Goal: Task Accomplishment & Management: Manage account settings

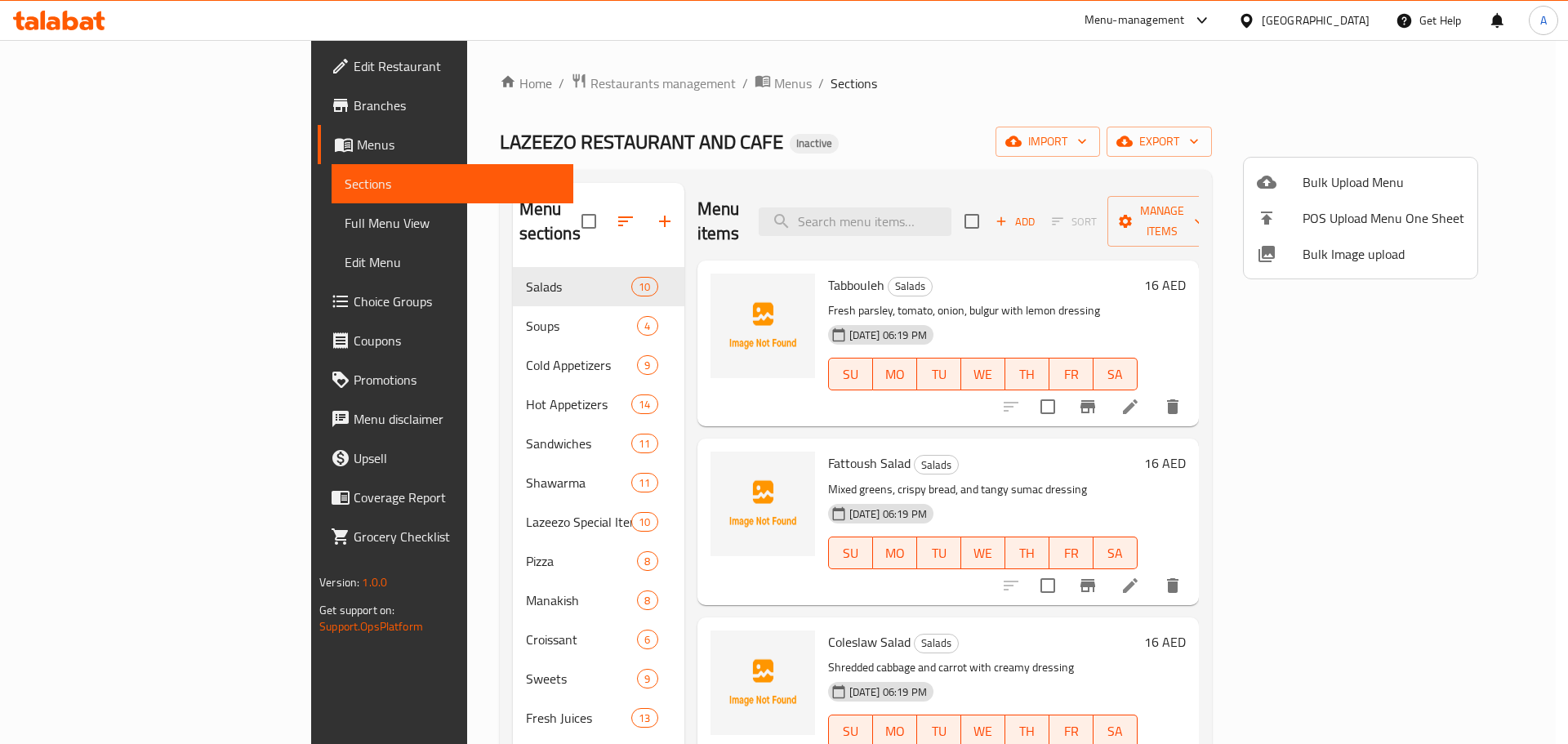
click at [601, 202] on div at bounding box center [784, 372] width 1568 height 744
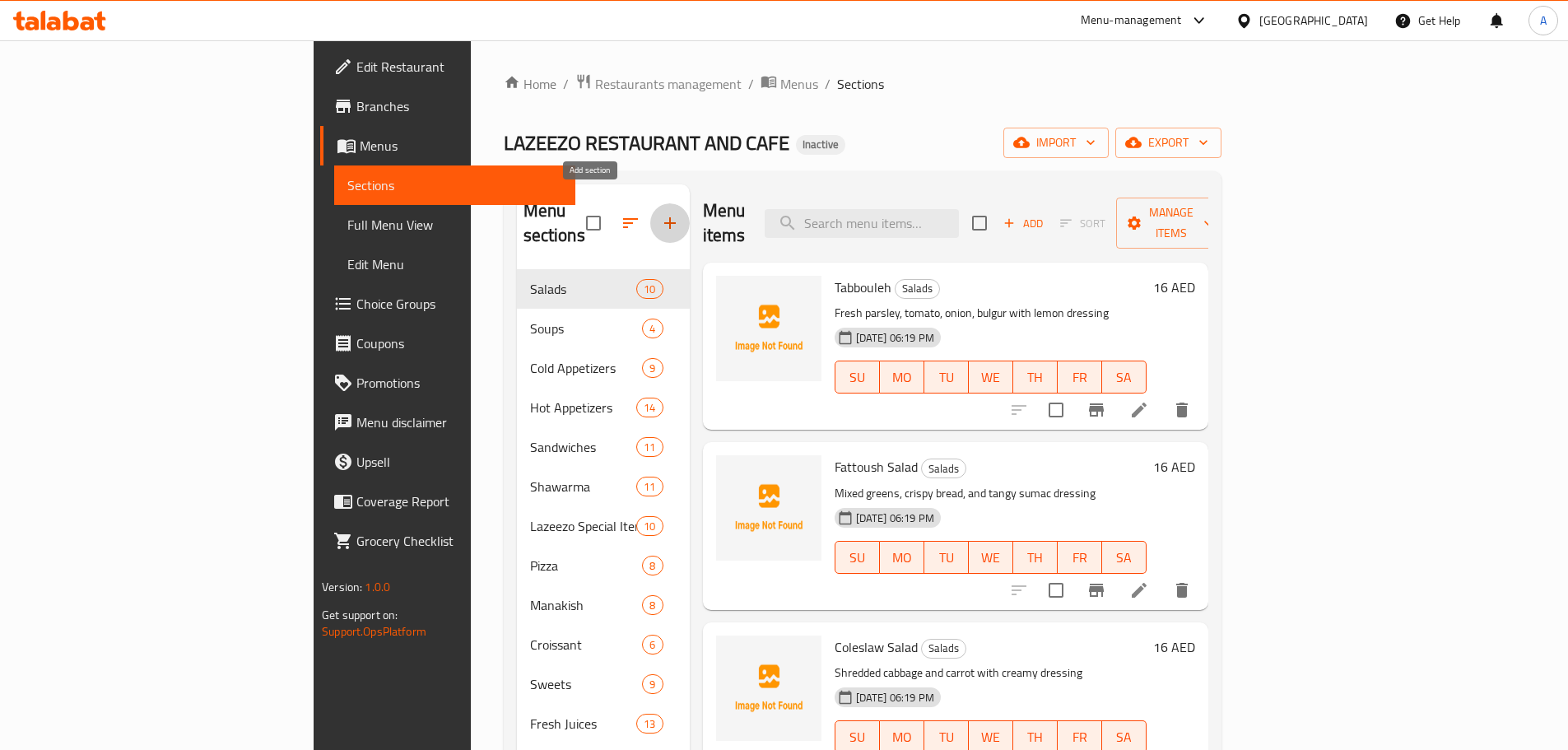
click at [661, 213] on icon "button" at bounding box center [670, 223] width 19 height 19
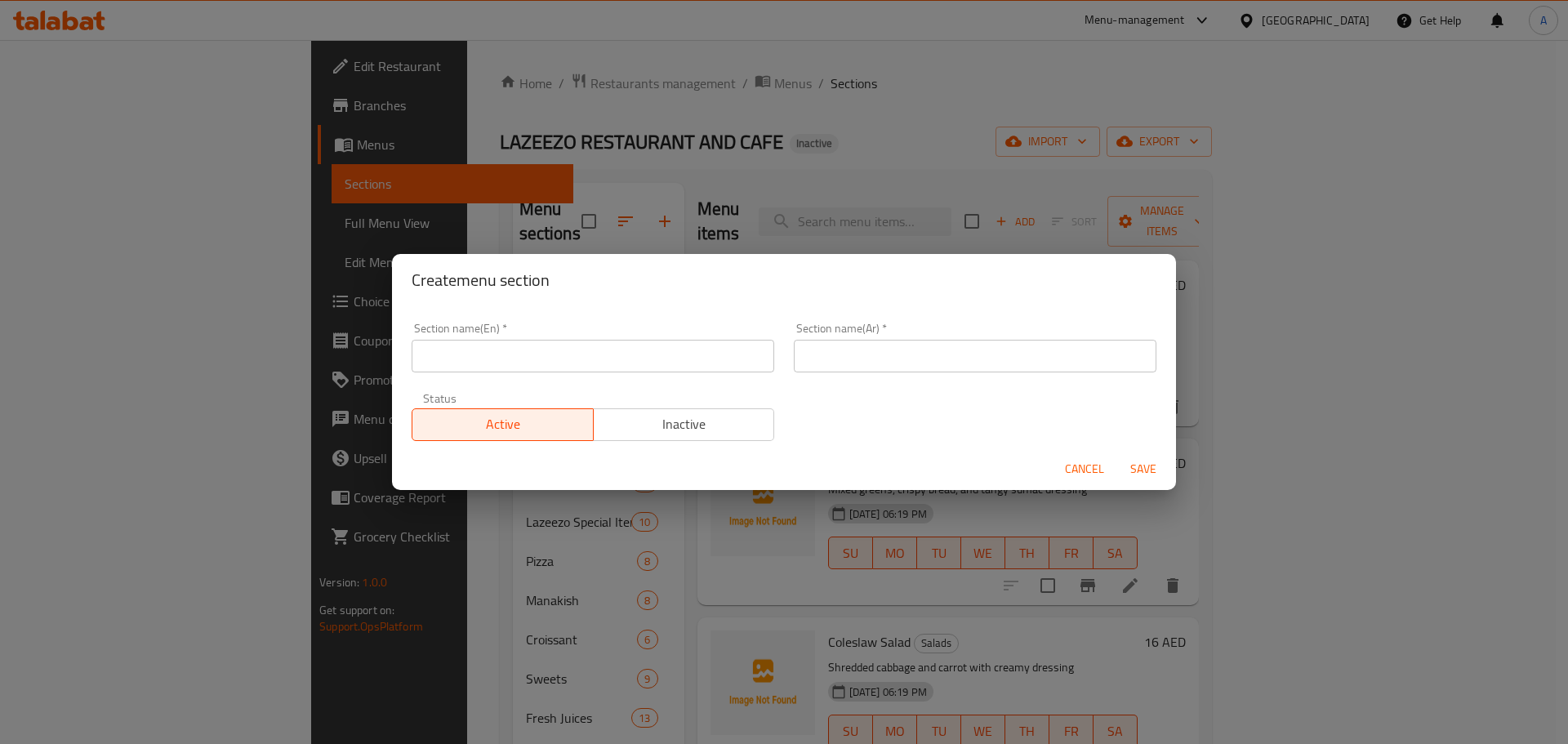
click at [726, 362] on input "text" at bounding box center [592, 356] width 362 height 33
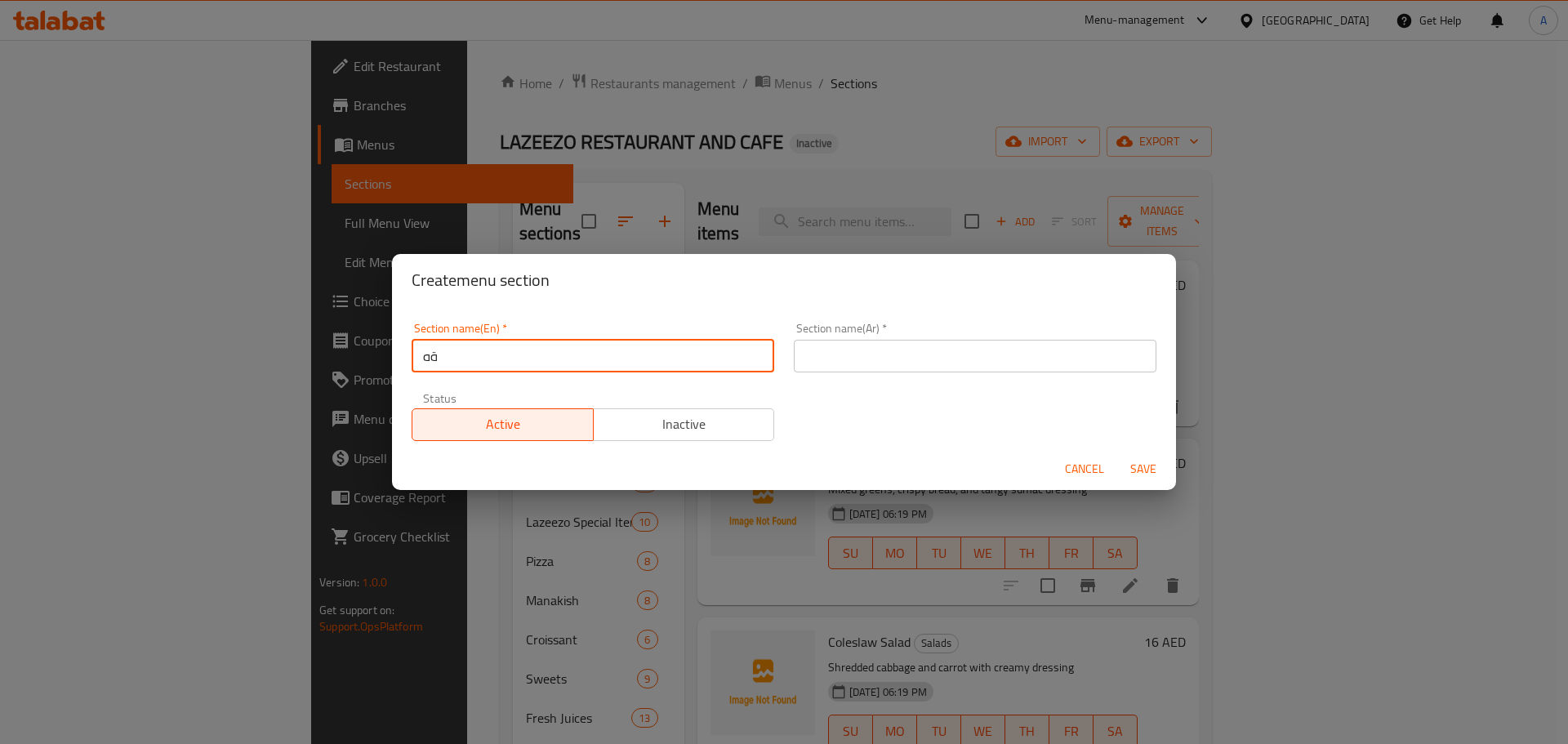
type input "ة"
type input "Milkshake"
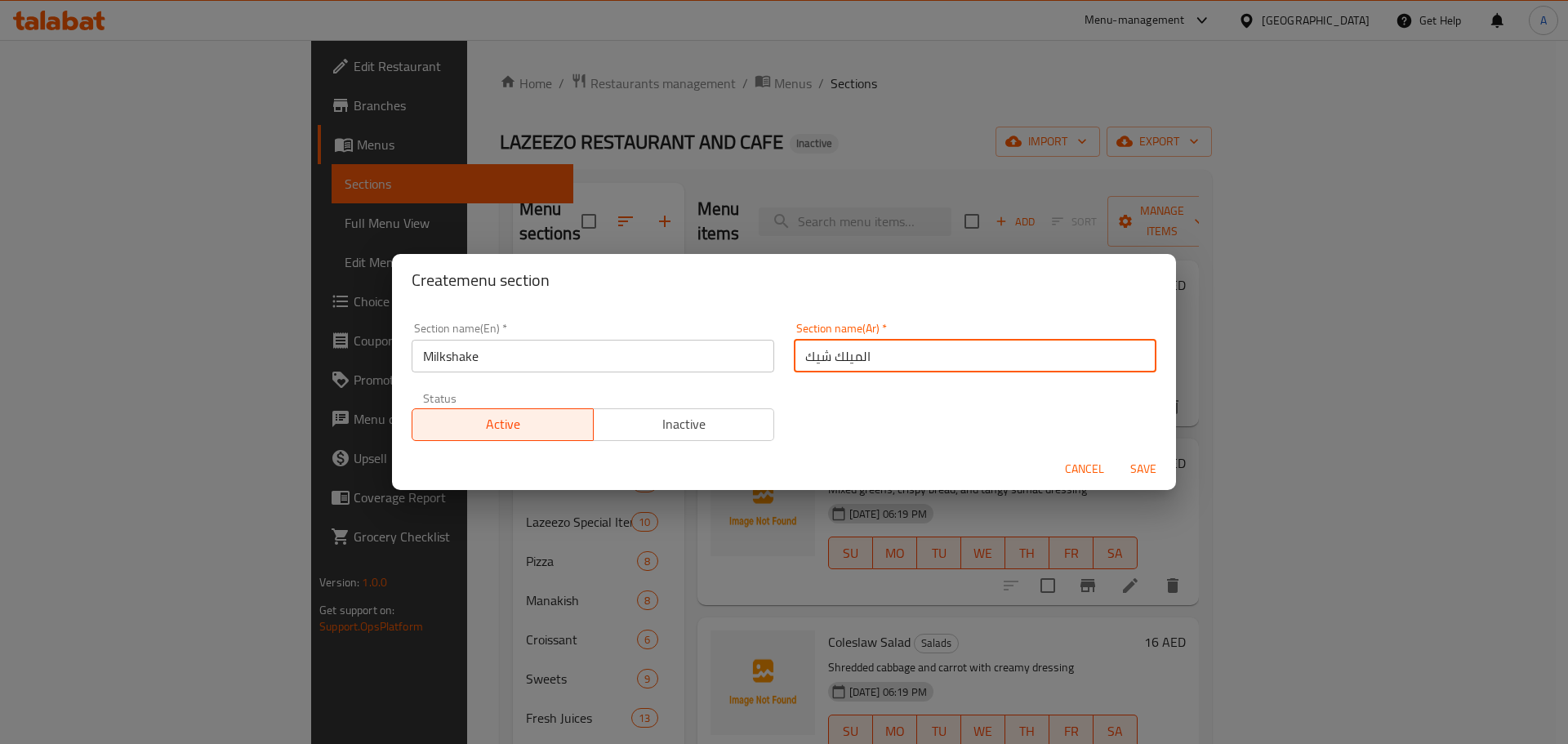
type input "الميلك شيك"
click at [1117, 454] on button "Save" at bounding box center [1143, 468] width 52 height 30
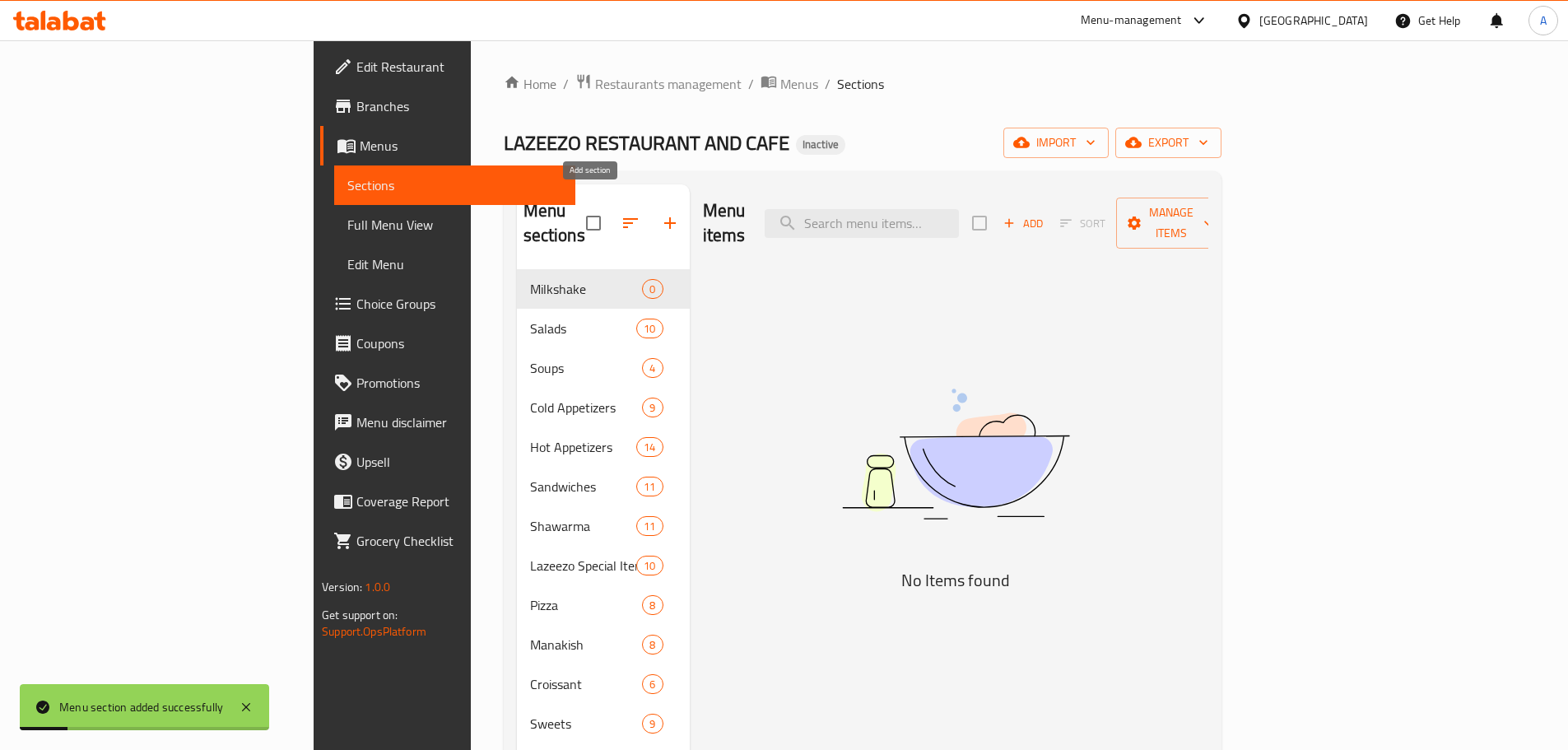
click at [621, 213] on icon "button" at bounding box center [630, 223] width 19 height 19
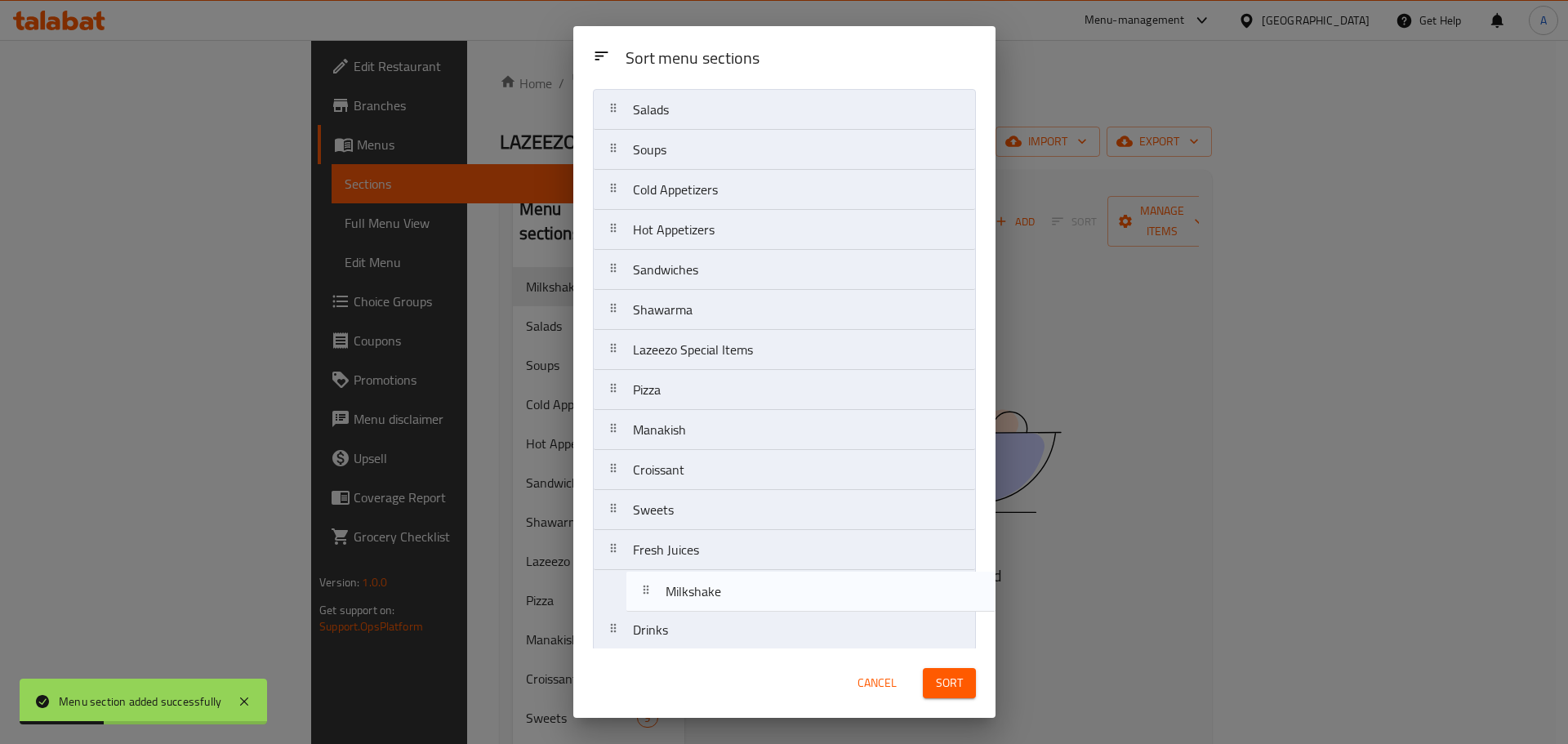
scroll to position [51, 0]
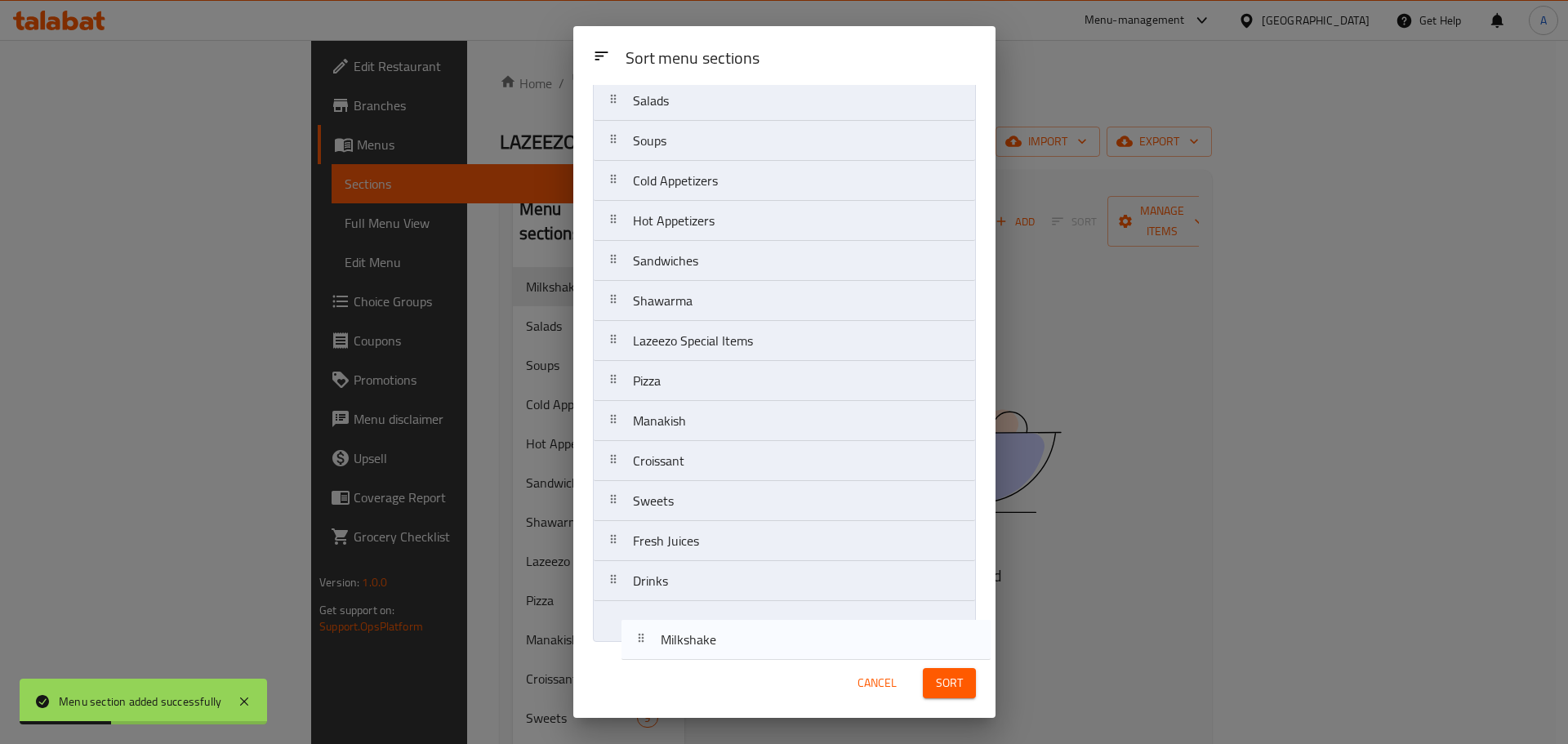
drag, startPoint x: 722, startPoint y: 150, endPoint x: 747, endPoint y: 636, distance: 486.6
click at [748, 639] on nav "Milkshake Salads Soups Cold Appetizers Hot Appetizers Sandwiches Shawarma Lazee…" at bounding box center [785, 362] width 383 height 562
drag, startPoint x: 846, startPoint y: 613, endPoint x: 848, endPoint y: 571, distance: 42.0
click at [848, 571] on nav "Salads Soups Cold Appetizers Hot Appetizers Sandwiches Shawarma Lazeezo Special…" at bounding box center [785, 362] width 383 height 562
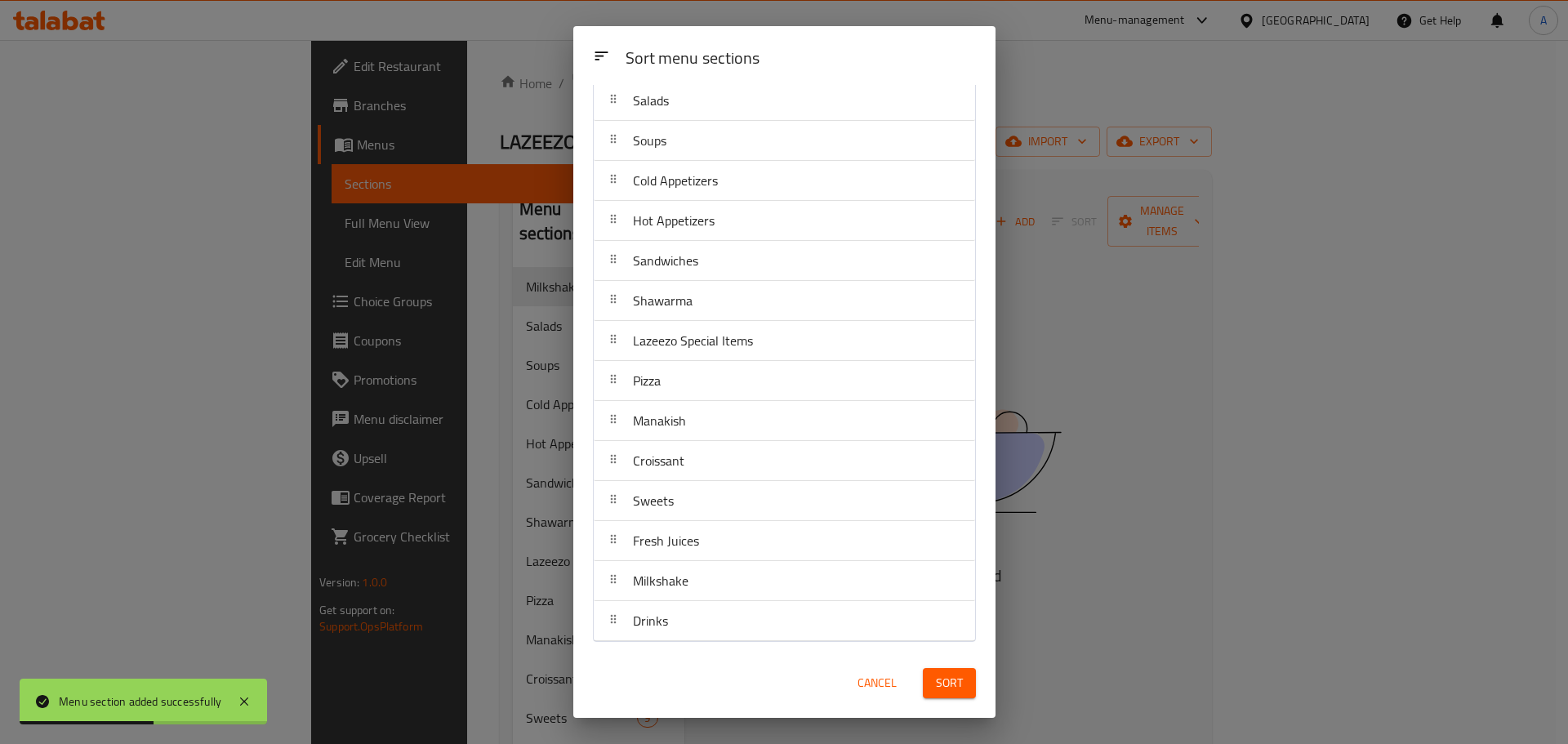
click at [946, 679] on span "Sort" at bounding box center [949, 683] width 27 height 20
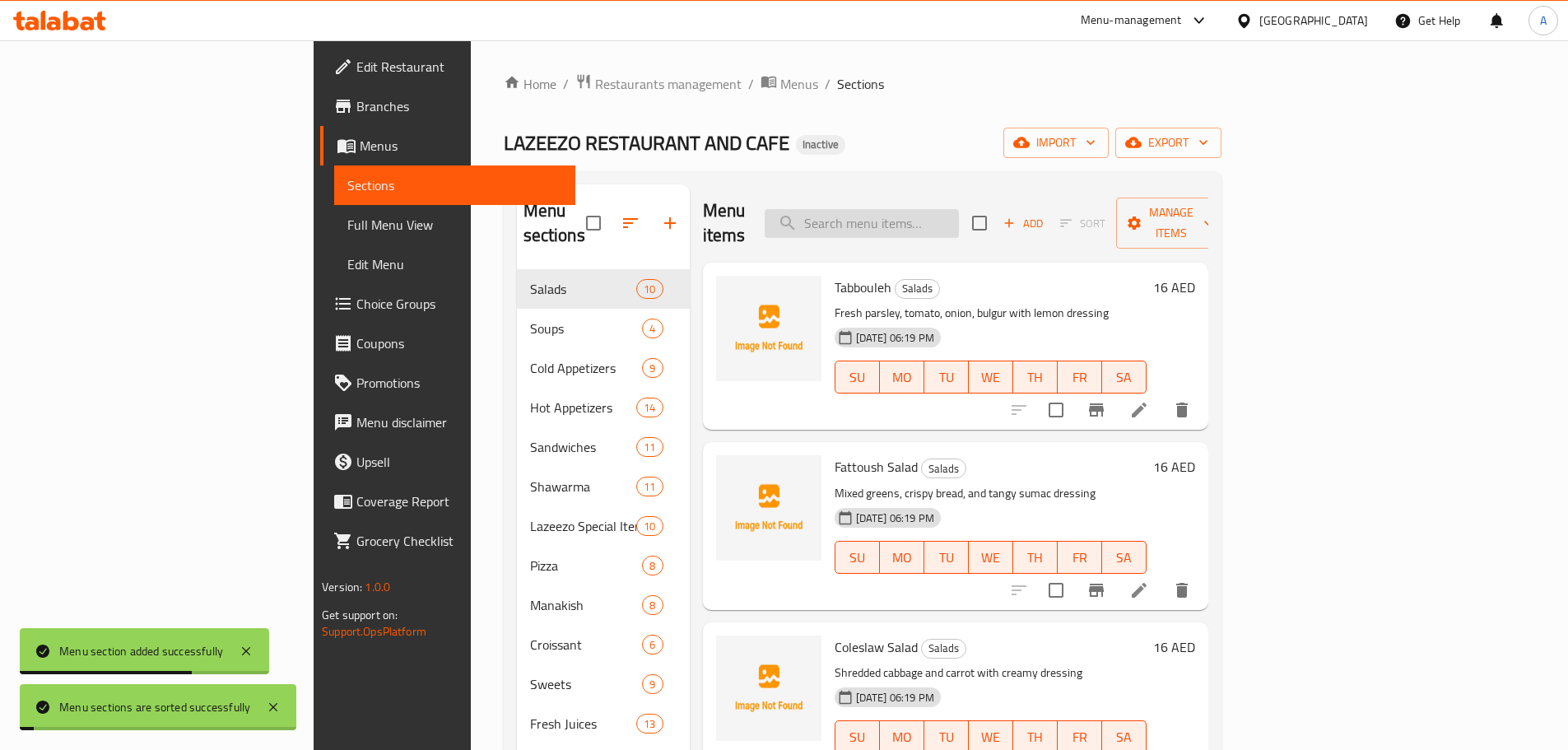
click at [933, 222] on input "search" at bounding box center [861, 223] width 194 height 29
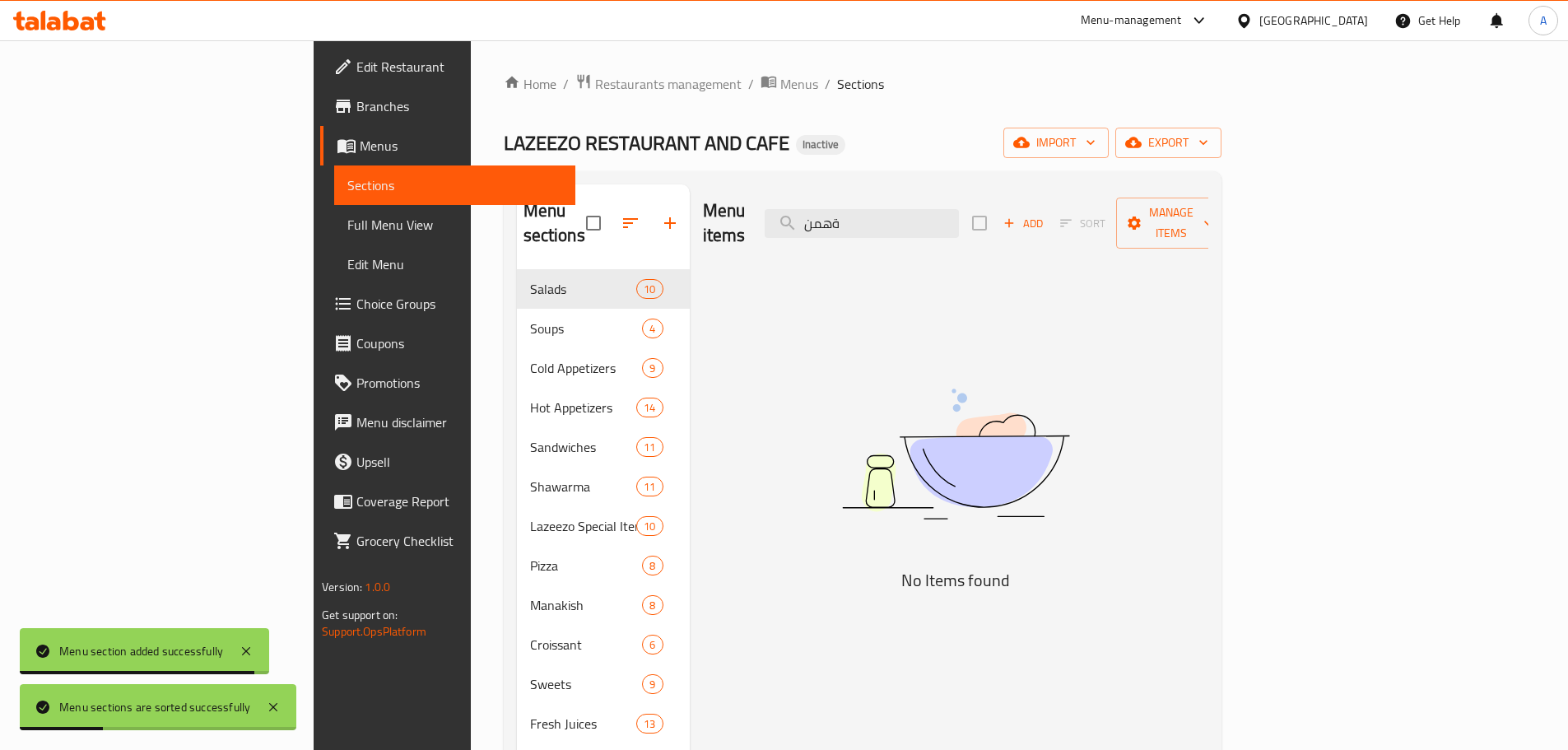
type input "ةهمن"
click at [1227, 225] on div "Add Sort Manage items" at bounding box center [1100, 223] width 254 height 51
click at [1214, 205] on span "Manage items" at bounding box center [1171, 223] width 84 height 41
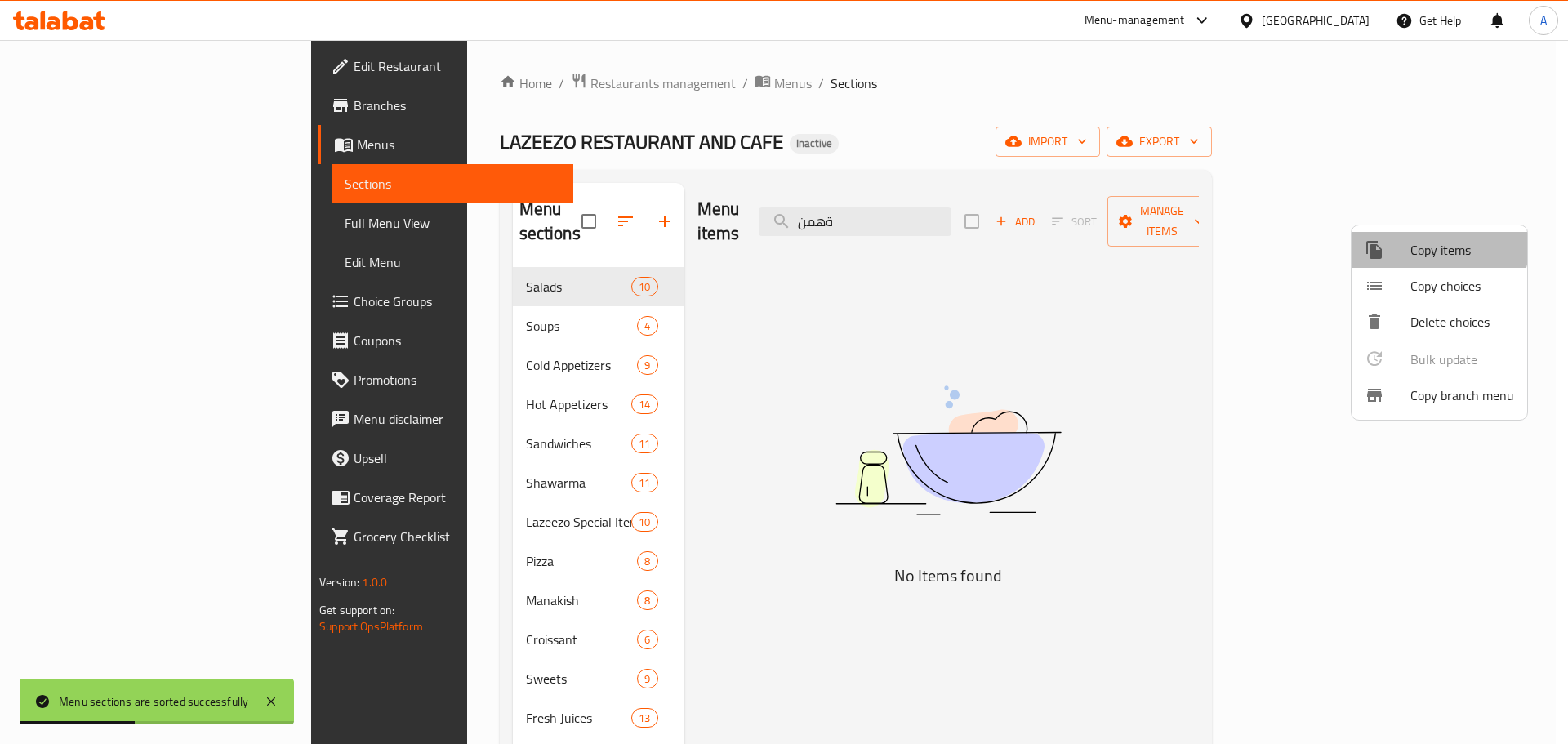
click at [1424, 242] on span "Copy items" at bounding box center [1462, 249] width 104 height 19
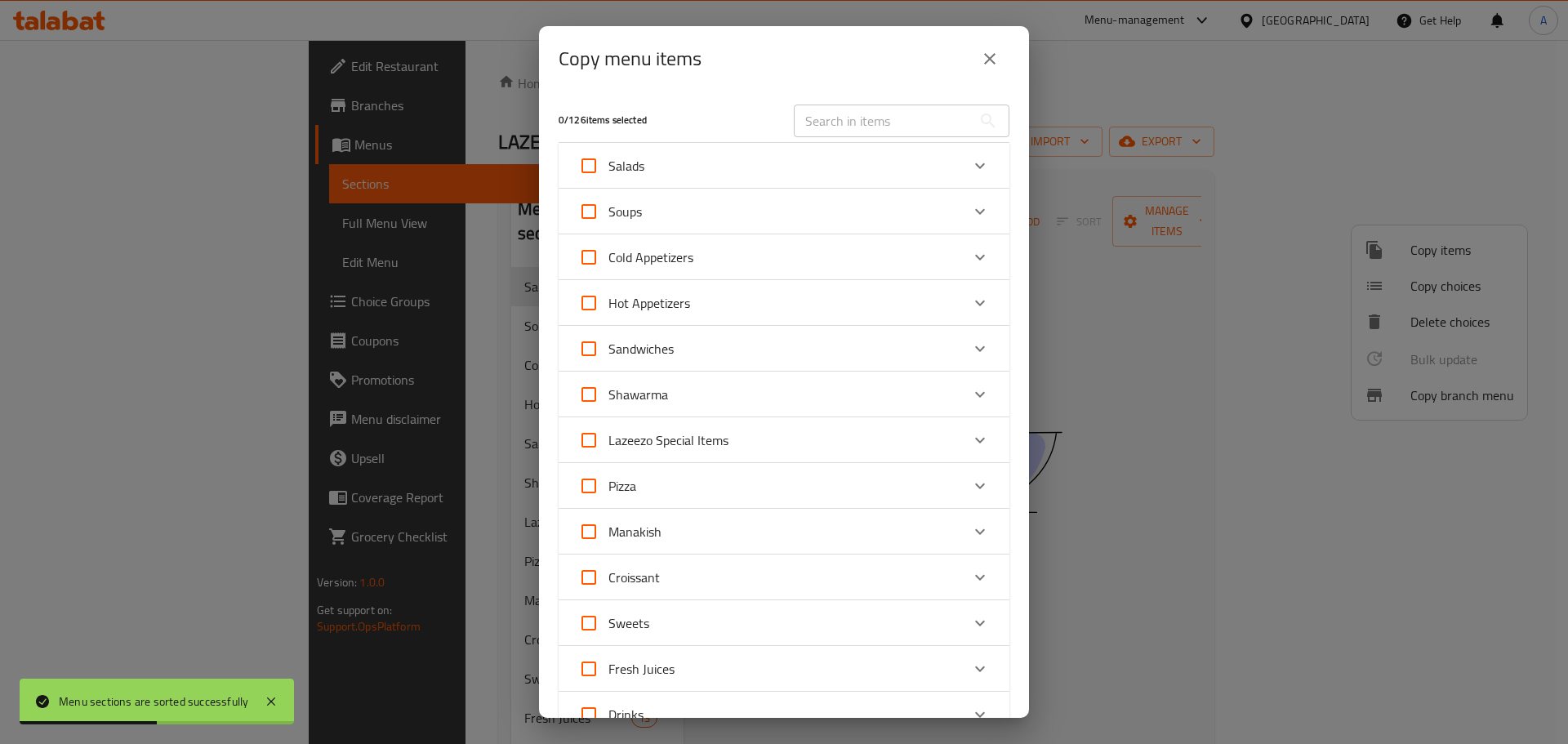
click at [843, 121] on input "text" at bounding box center [883, 121] width 178 height 33
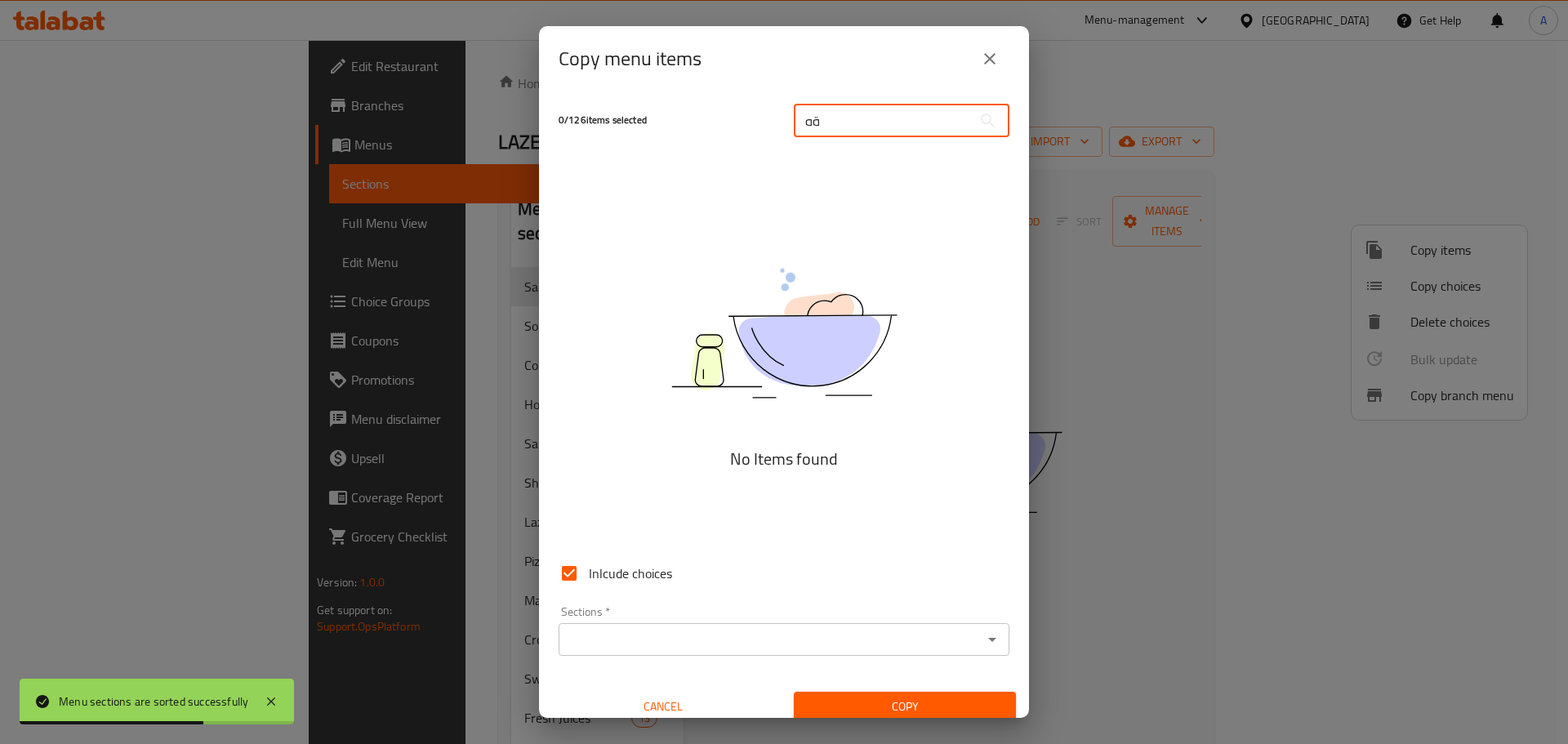
type input "ة"
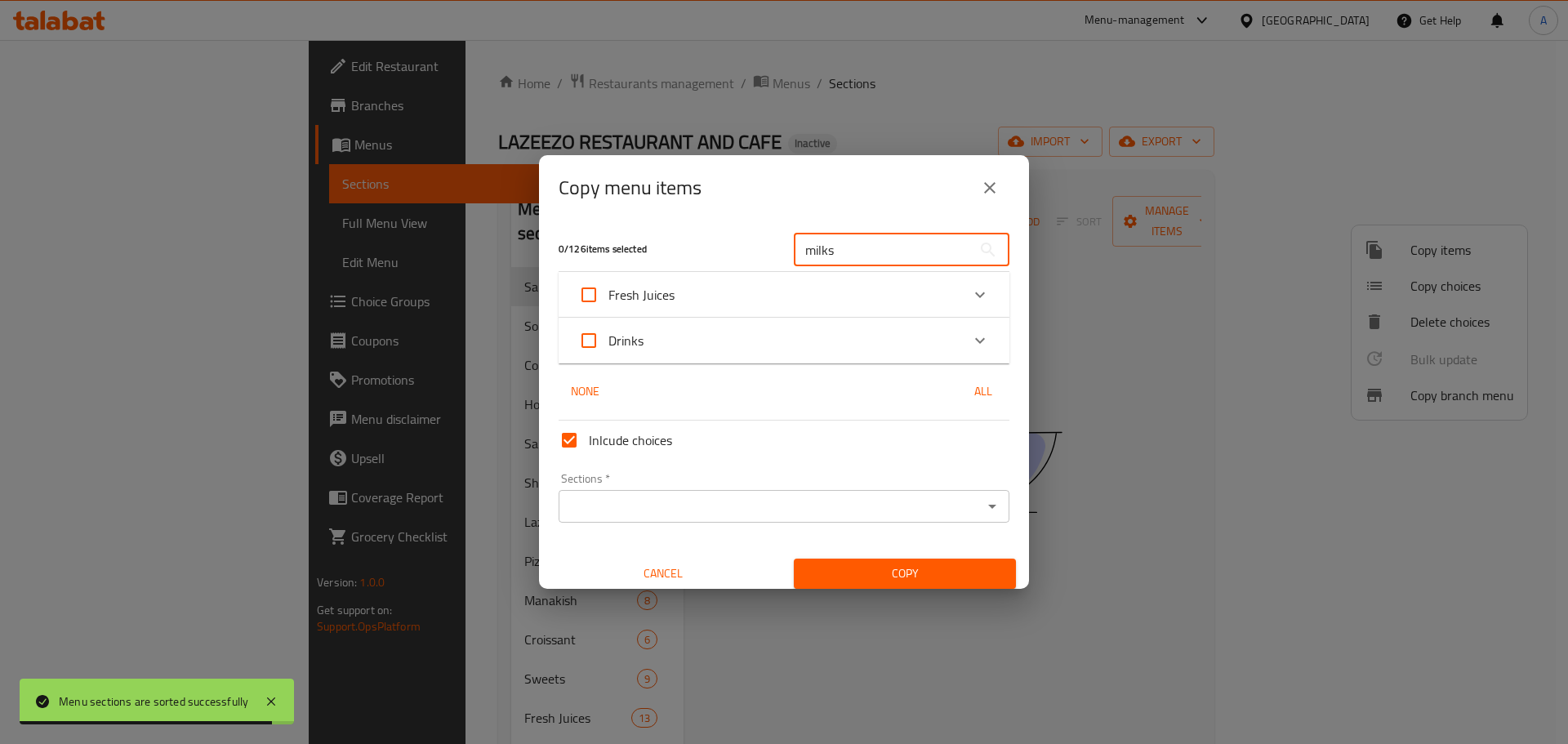
type input "milks"
click at [752, 341] on div "Drinks" at bounding box center [768, 341] width 382 height 39
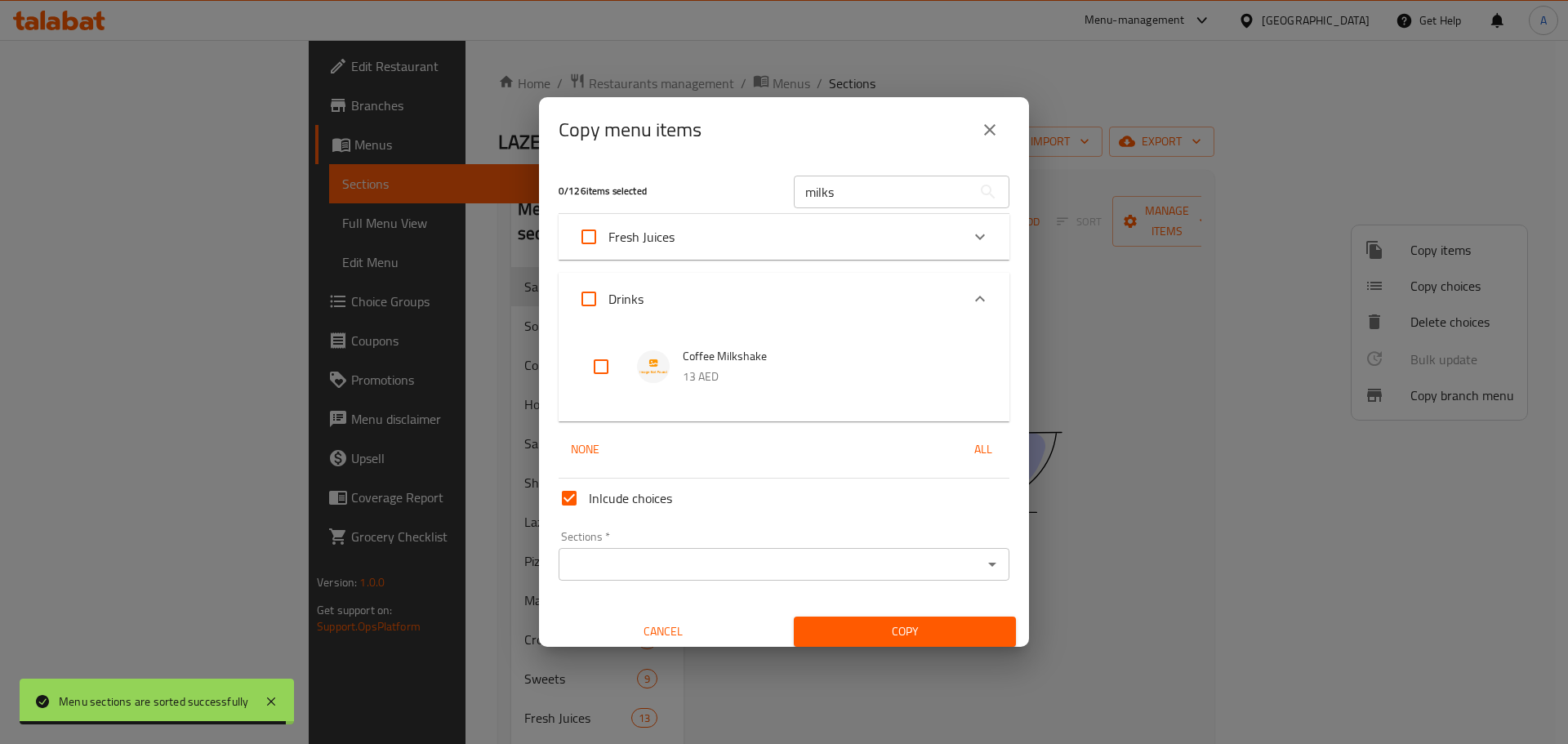
click at [687, 256] on div "Fresh Juices" at bounding box center [768, 236] width 382 height 39
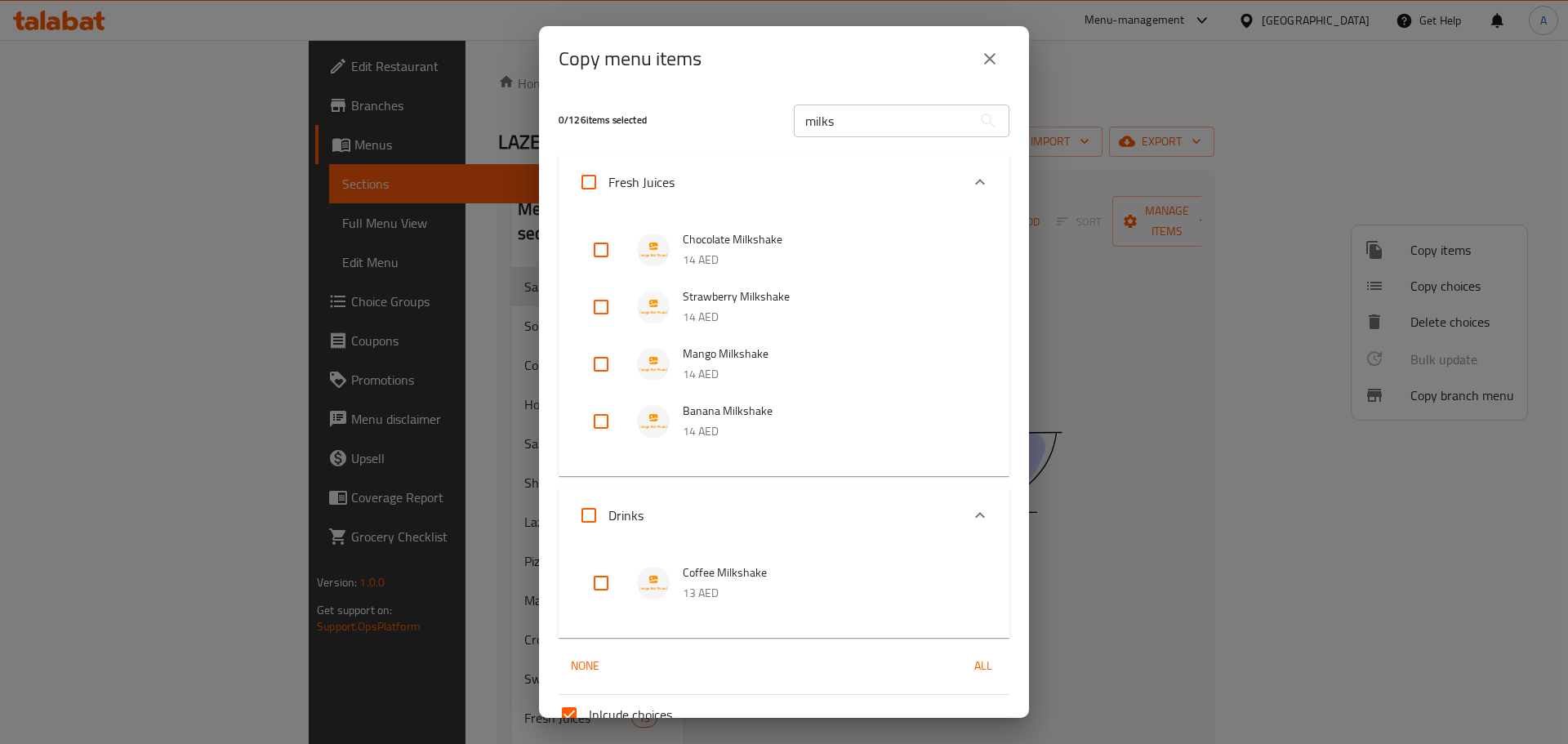
click at [595, 246] on input "checkbox" at bounding box center [601, 249] width 39 height 39
checkbox input "true"
click at [594, 308] on input "checkbox" at bounding box center [601, 307] width 39 height 39
checkbox input "true"
click at [598, 385] on li "Mango Milkshake 14 AED" at bounding box center [783, 364] width 412 height 58
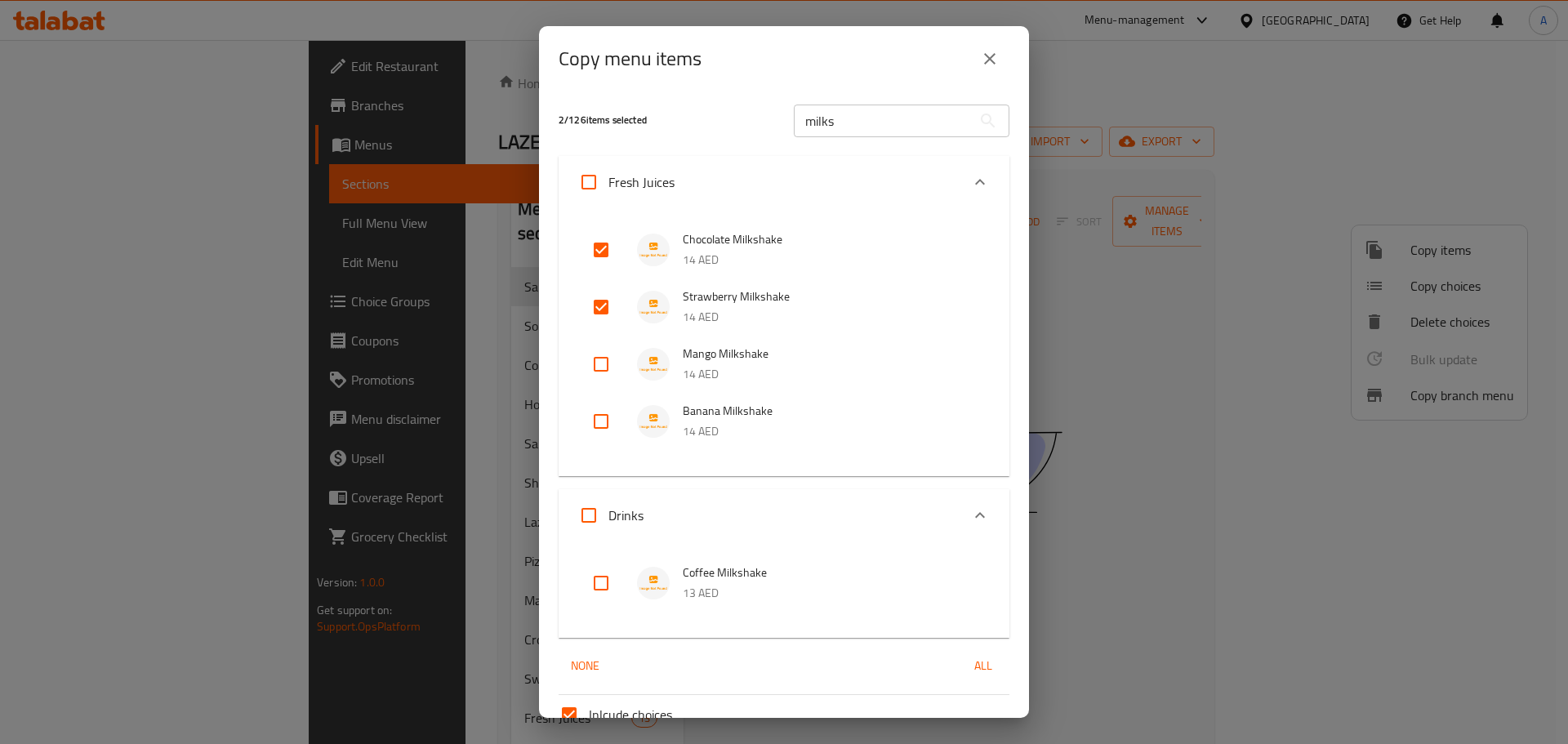
click at [612, 353] on input "checkbox" at bounding box center [601, 364] width 39 height 39
checkbox input "true"
click at [604, 407] on input "checkbox" at bounding box center [601, 421] width 39 height 39
checkbox input "true"
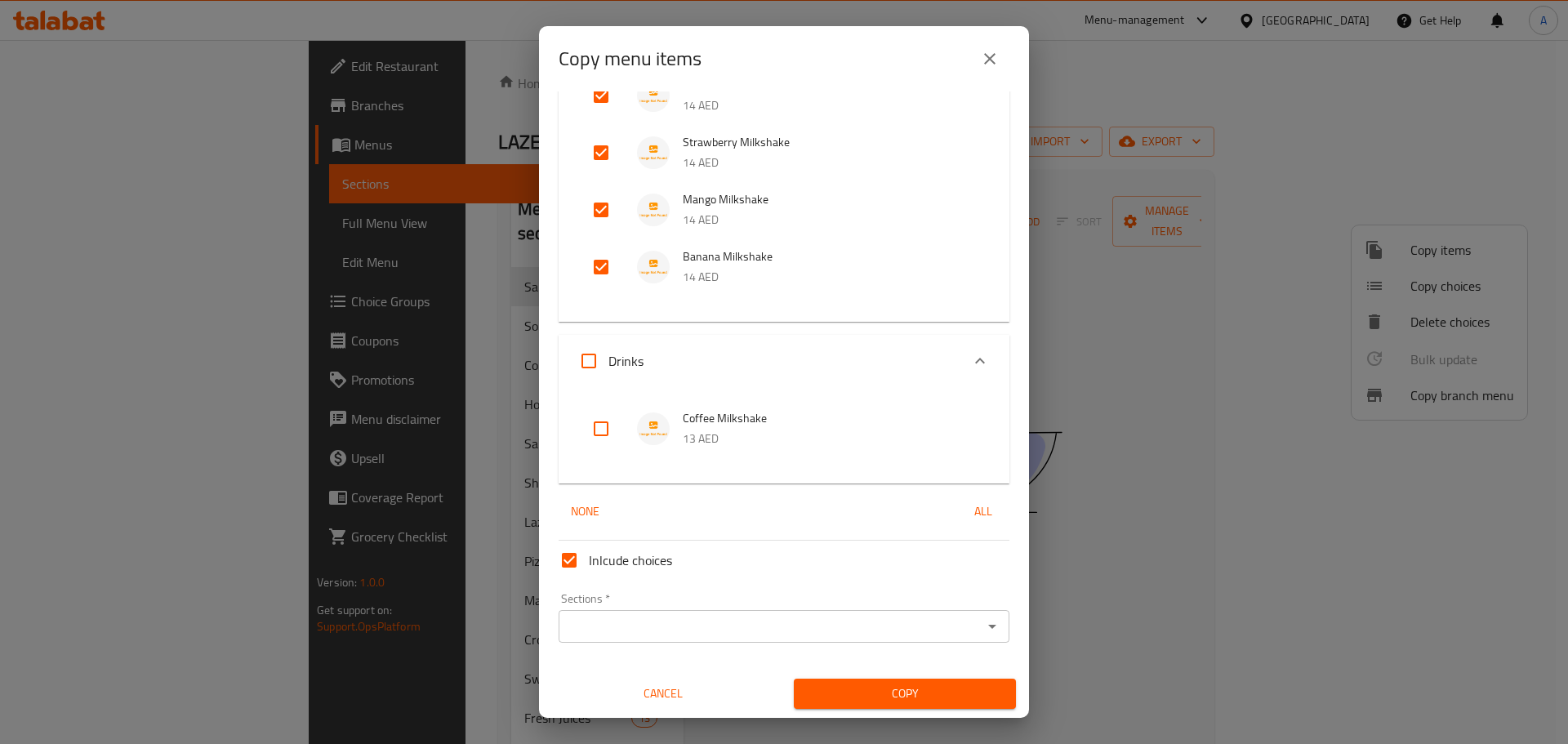
scroll to position [155, 0]
click at [598, 421] on input "checkbox" at bounding box center [601, 427] width 39 height 39
checkbox input "true"
click at [640, 609] on div "Sections *" at bounding box center [784, 625] width 451 height 33
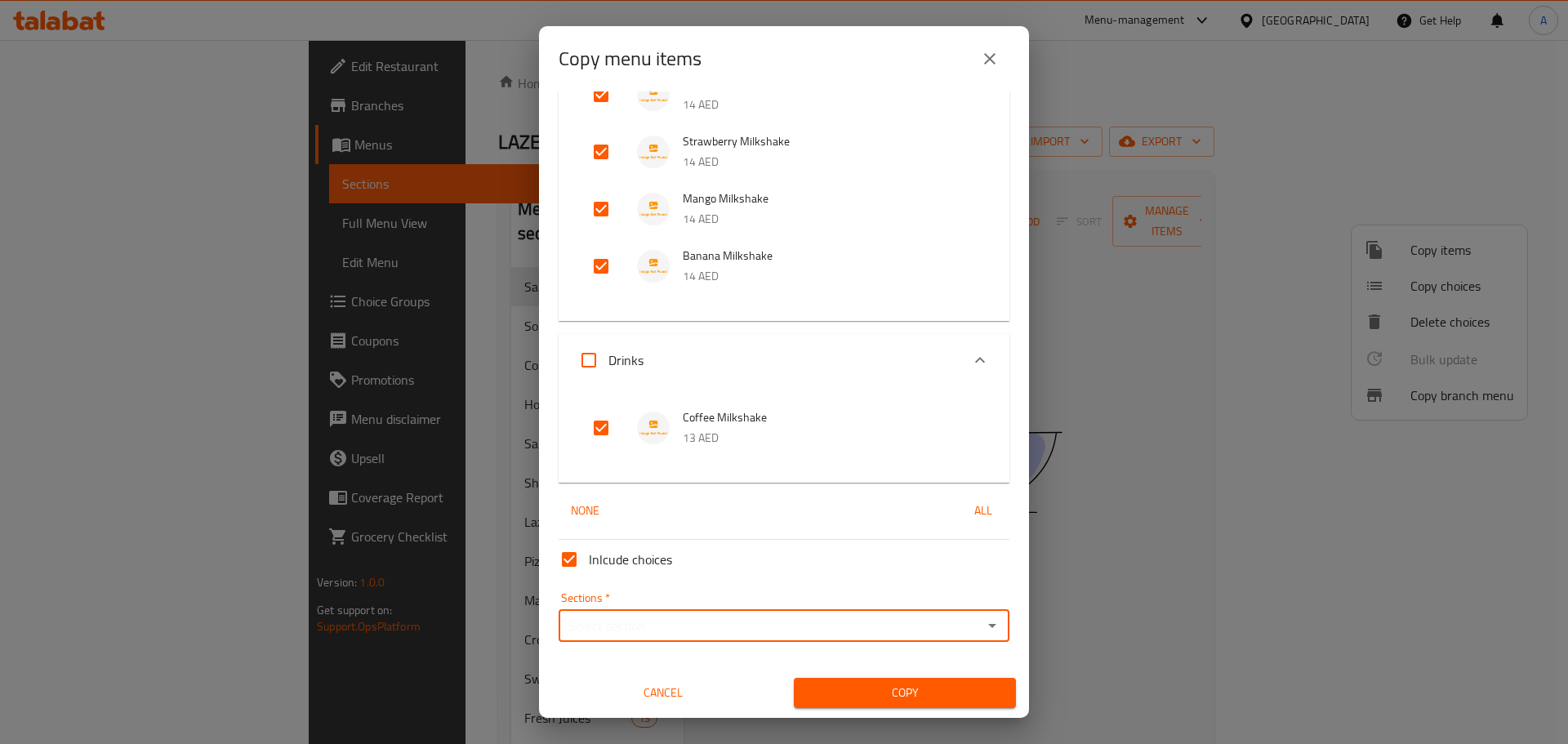
click at [634, 620] on input "Sections   *" at bounding box center [770, 625] width 414 height 23
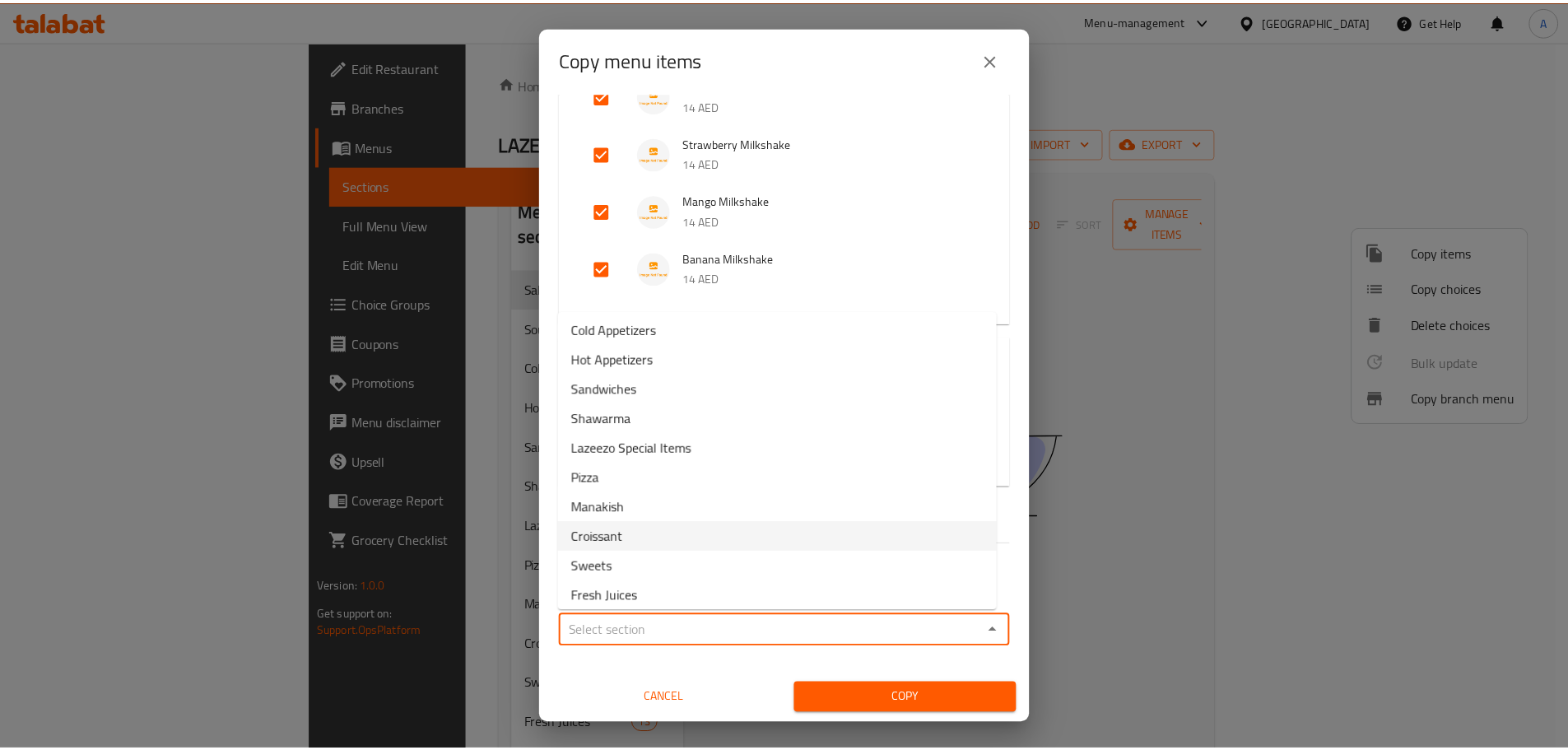
scroll to position [129, 0]
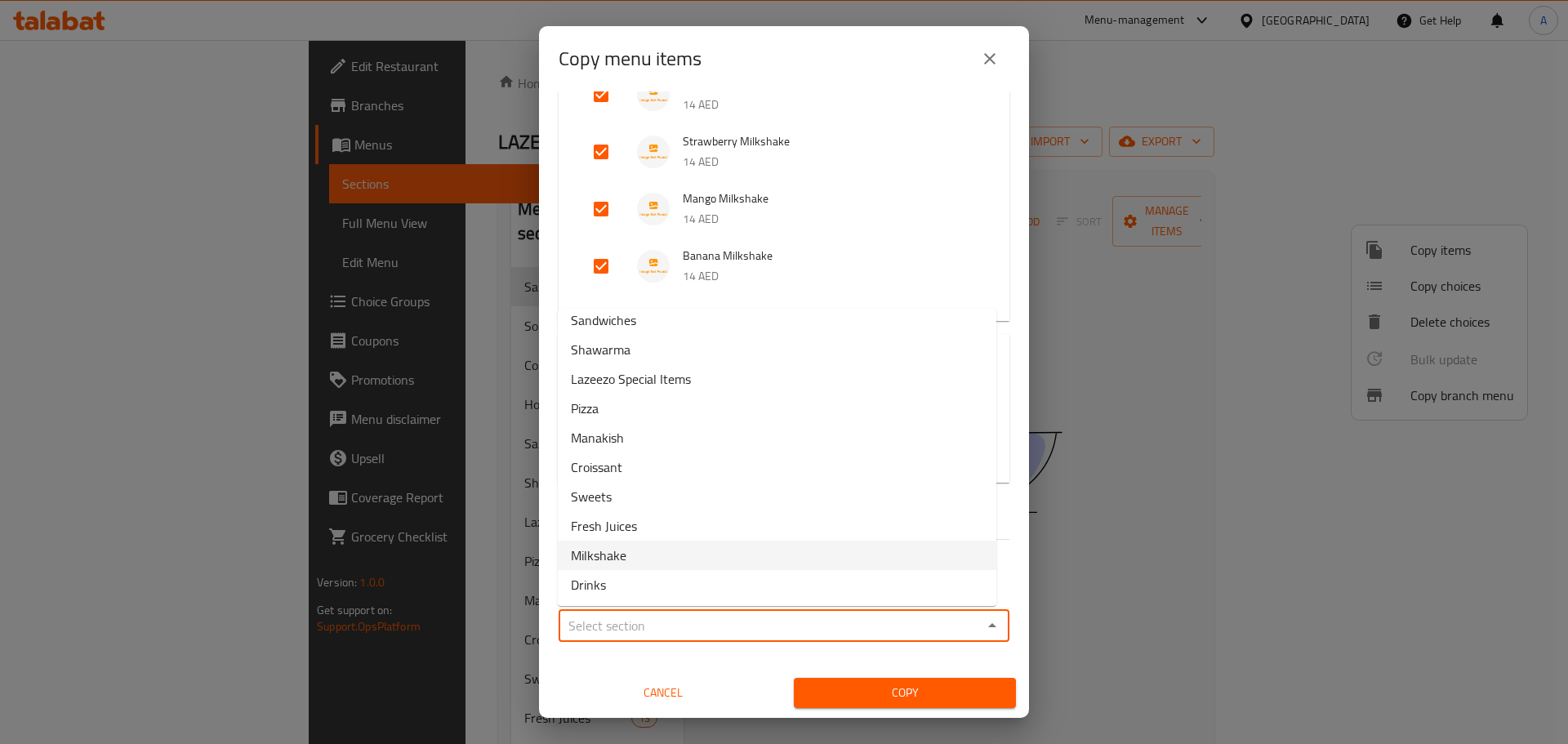
click at [646, 555] on li "Milkshake" at bounding box center [777, 555] width 438 height 29
type input "Milkshake"
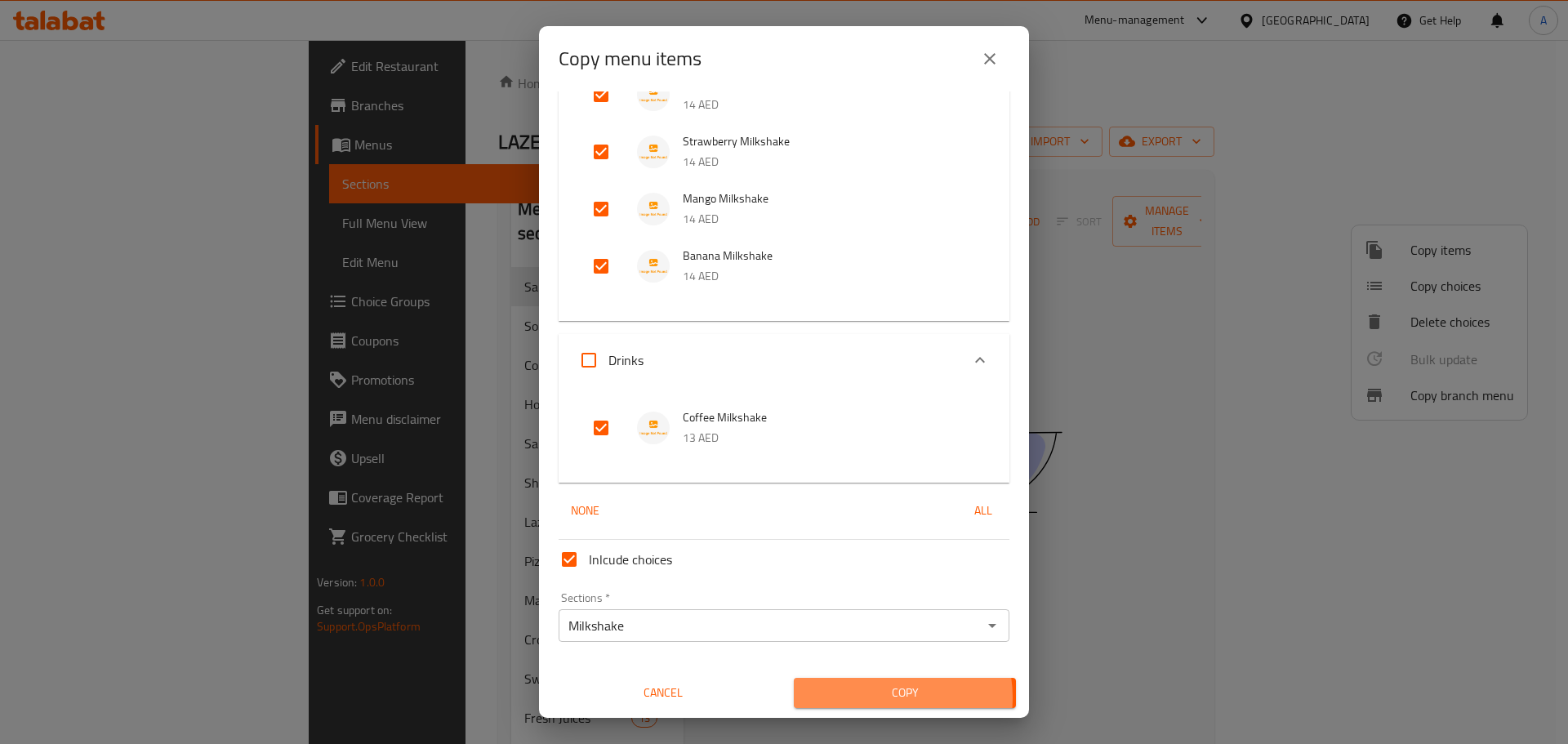
click at [871, 697] on span "Copy" at bounding box center [904, 693] width 196 height 20
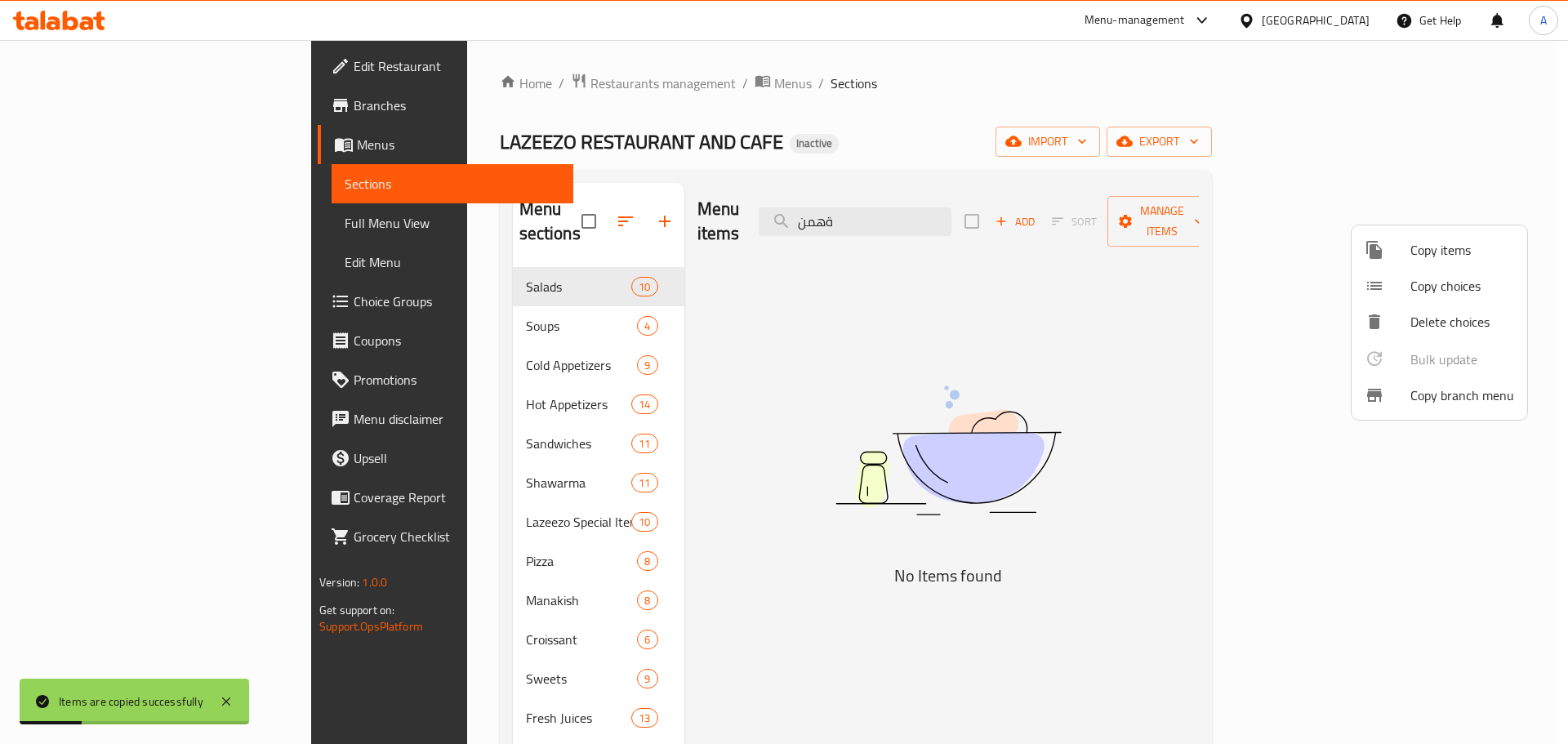
click at [775, 492] on div at bounding box center [784, 372] width 1568 height 744
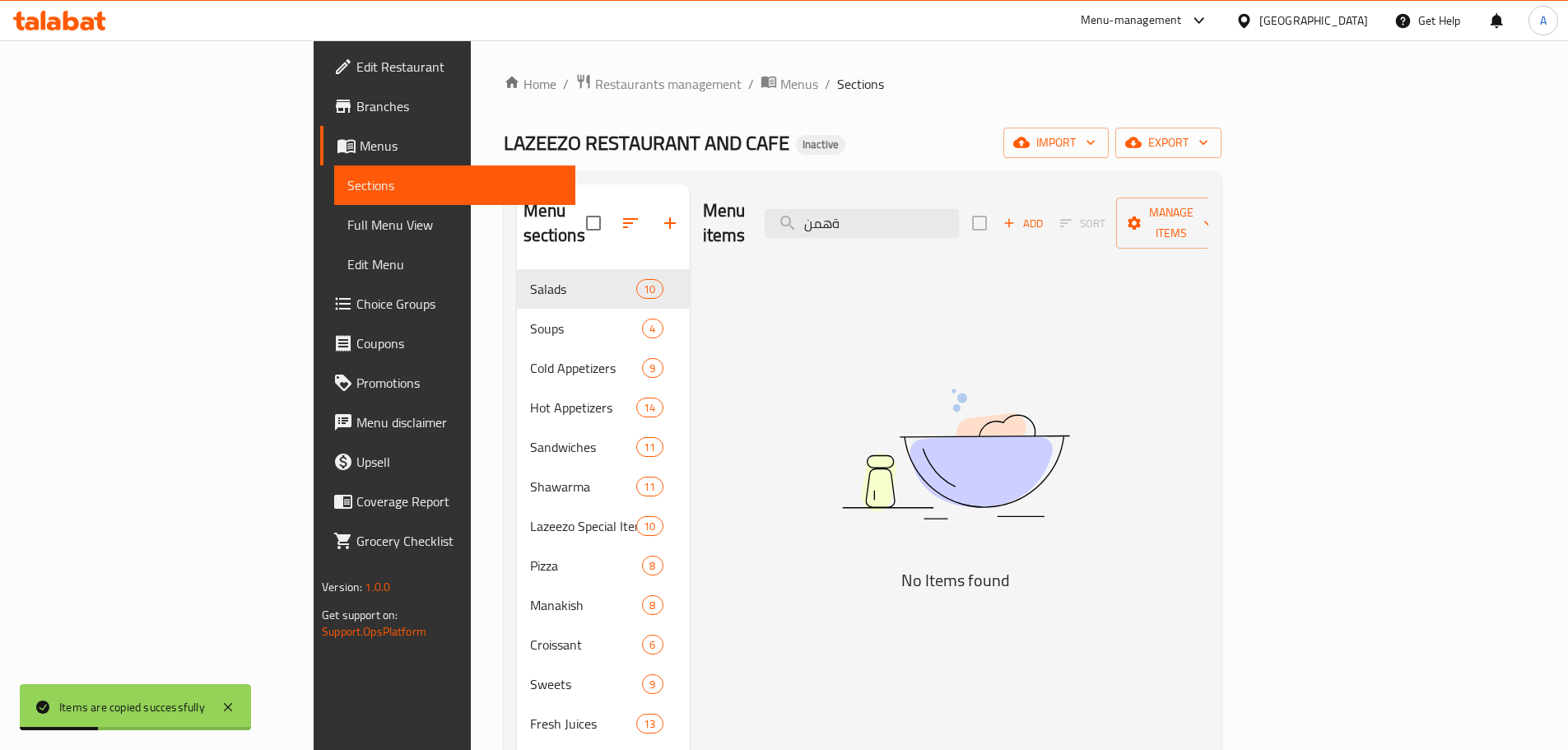
scroll to position [231, 0]
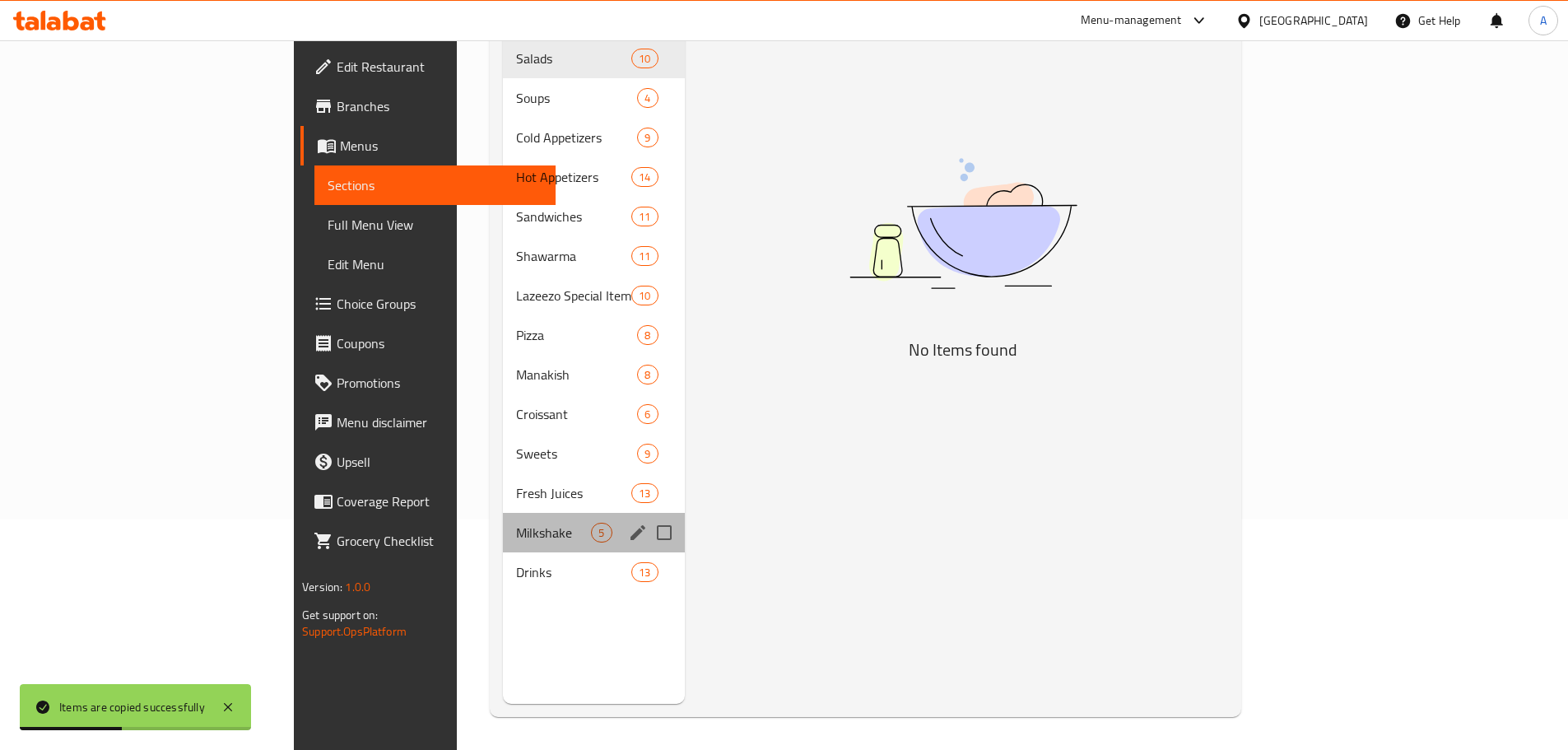
click at [503, 513] on div "Milkshake 5" at bounding box center [594, 532] width 181 height 40
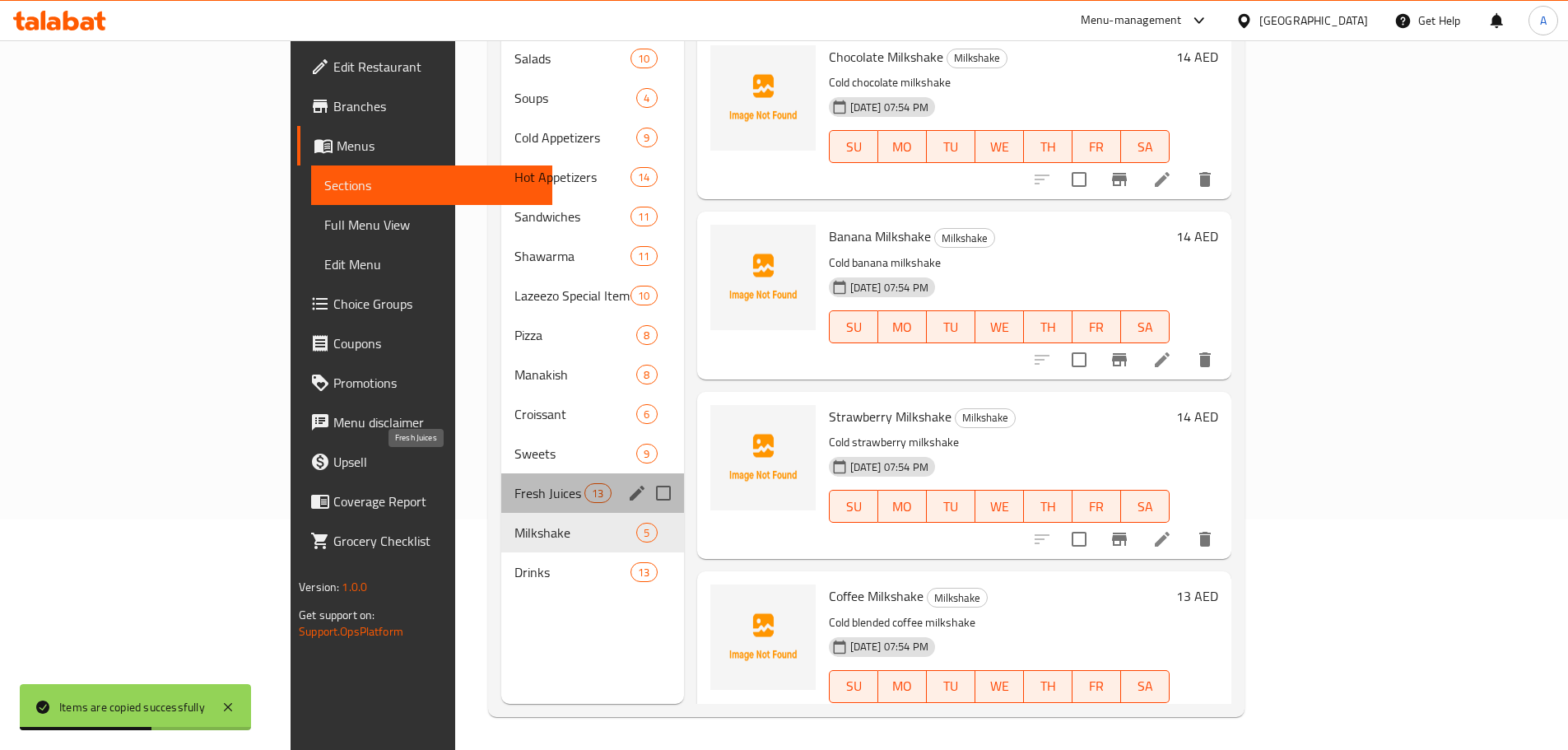
click at [514, 483] on span "Fresh Juices" at bounding box center [549, 492] width 70 height 19
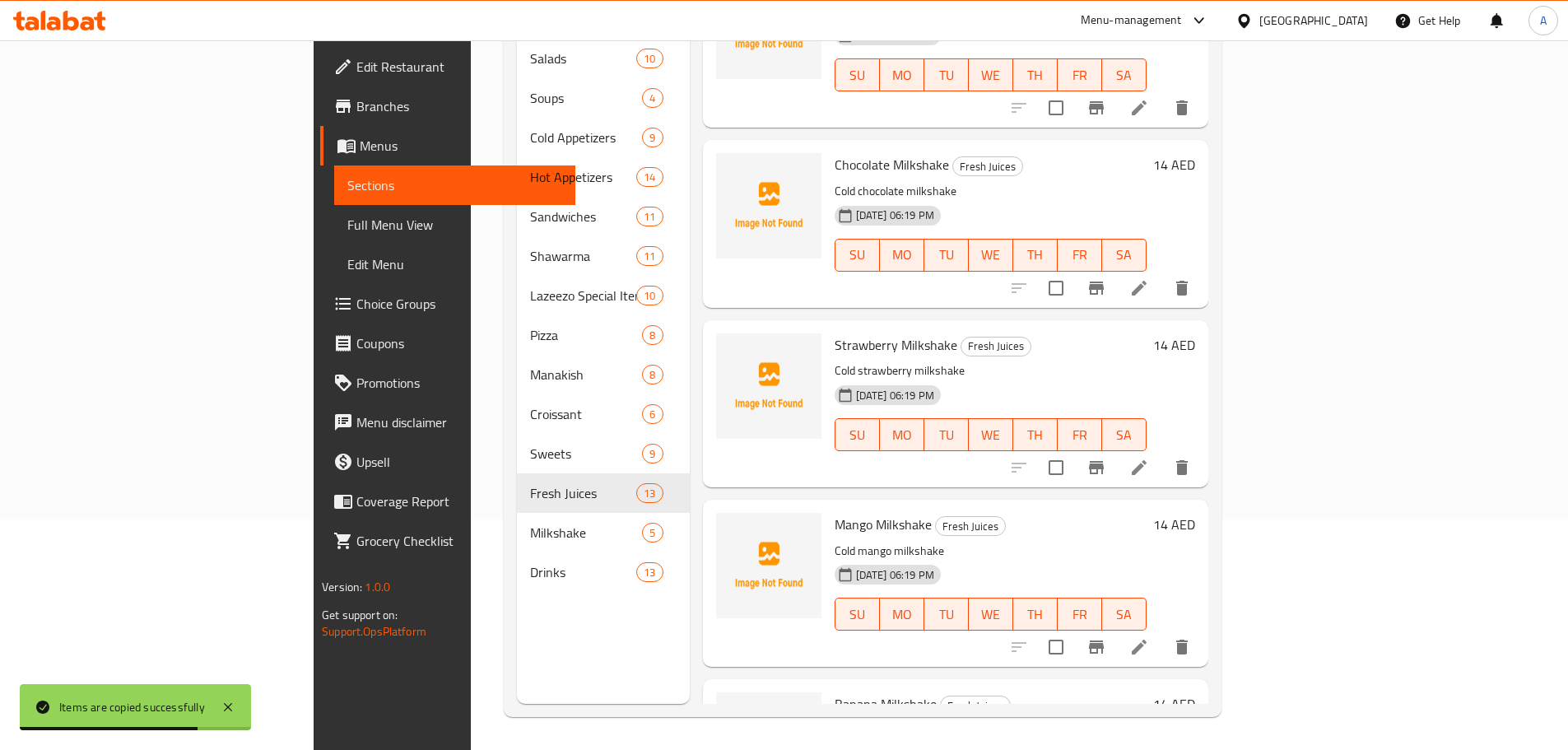
scroll to position [1630, 0]
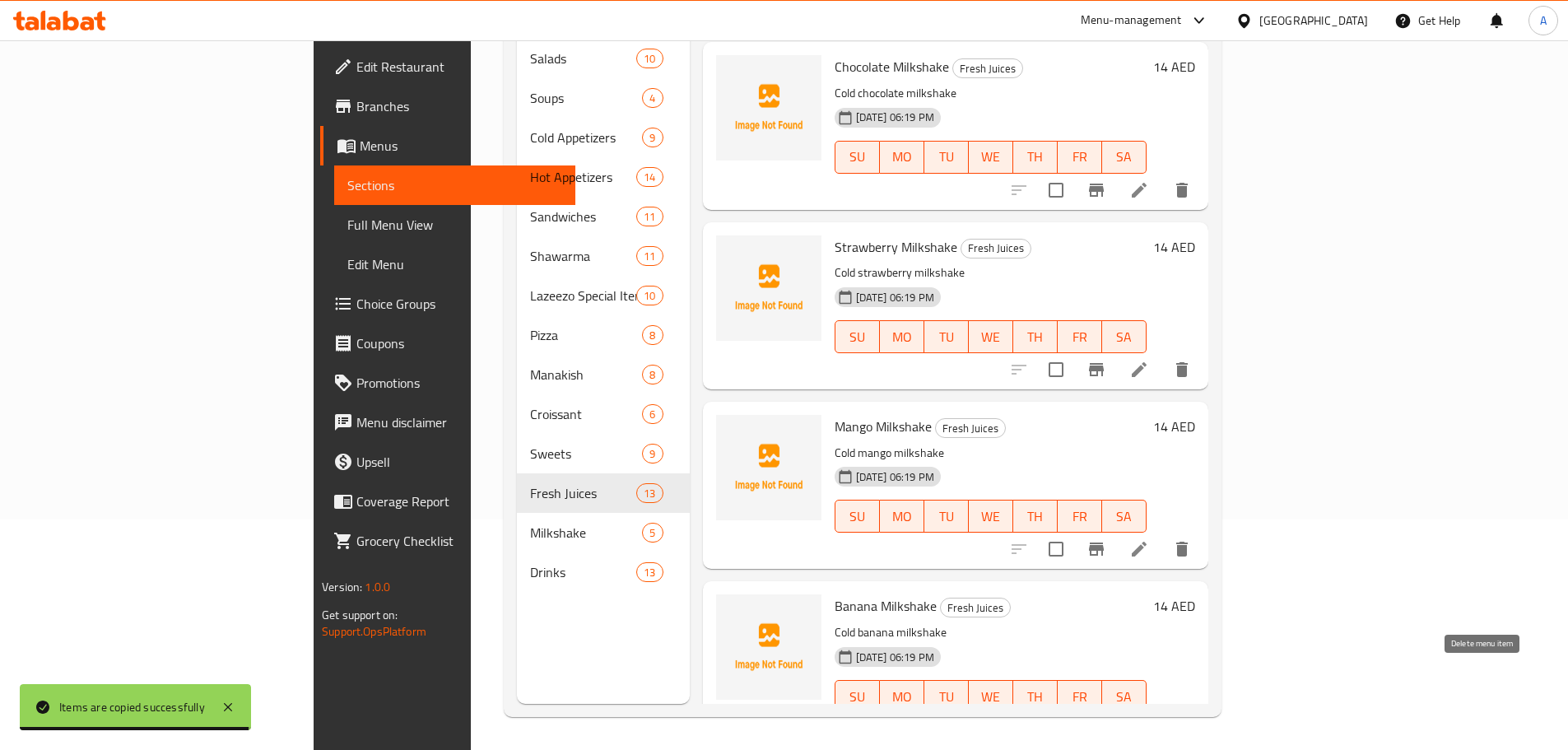
click at [1188, 722] on icon "delete" at bounding box center [1182, 730] width 12 height 15
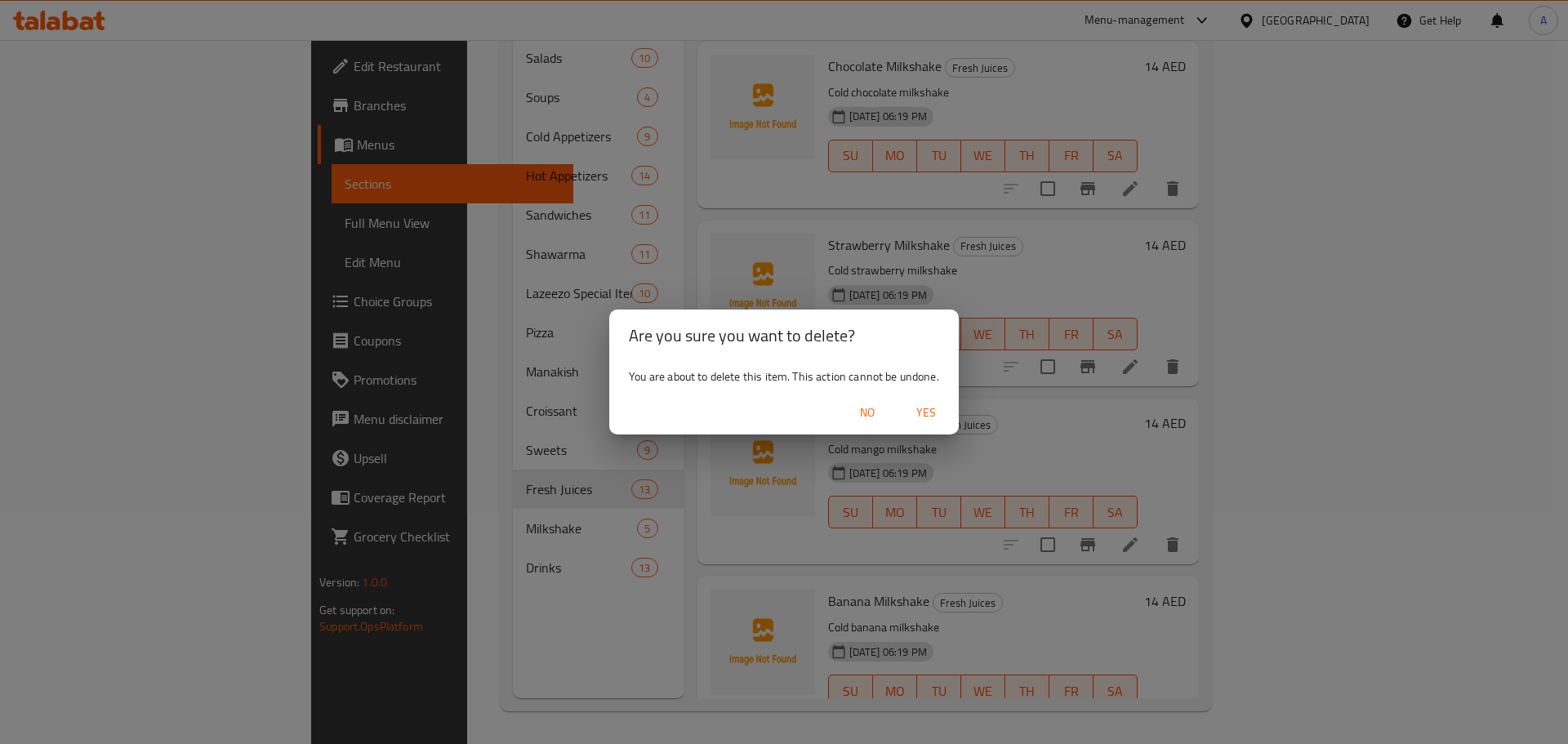
click at [917, 409] on span "Yes" at bounding box center [925, 413] width 39 height 20
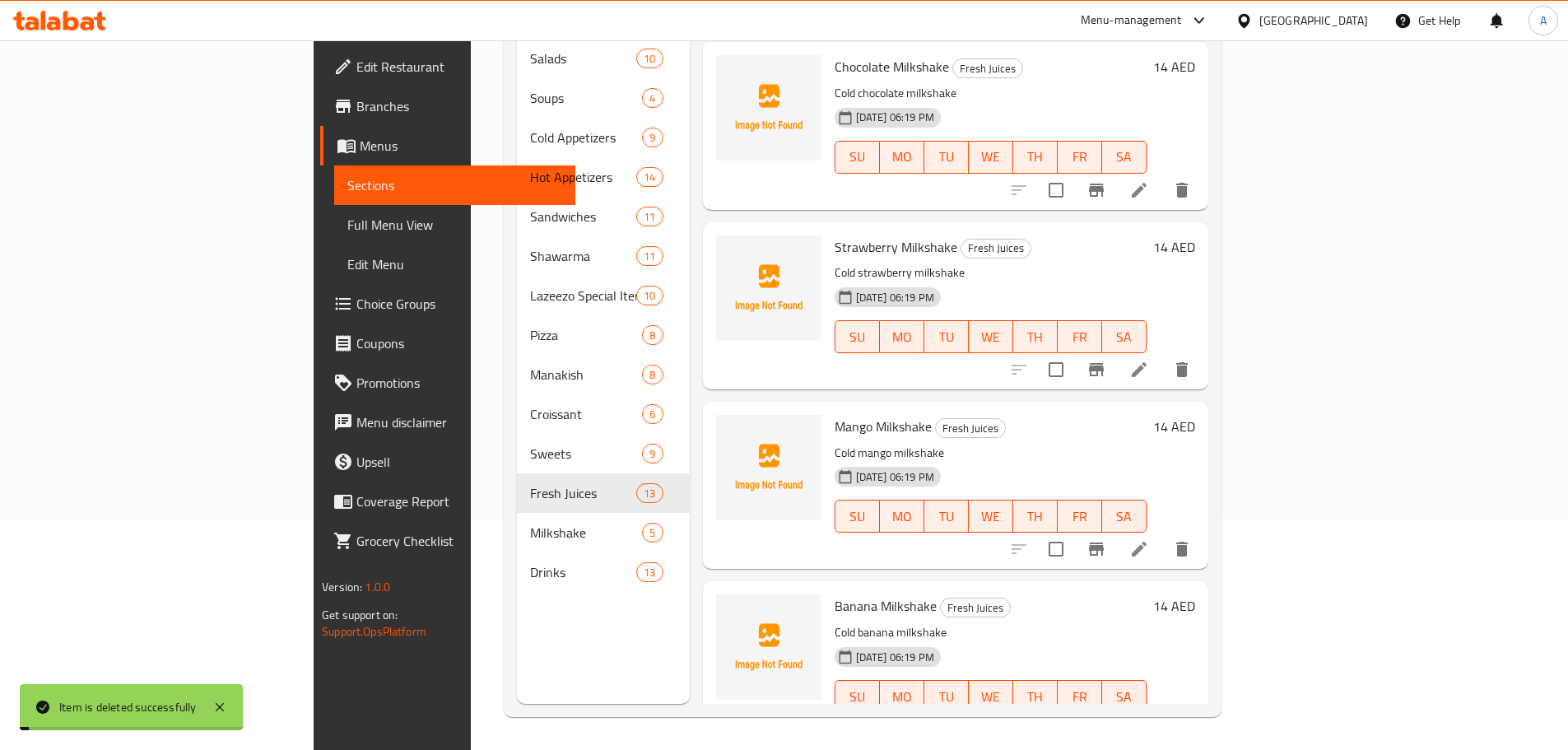
scroll to position [1449, 0]
click at [1188, 722] on icon "delete" at bounding box center [1182, 730] width 12 height 15
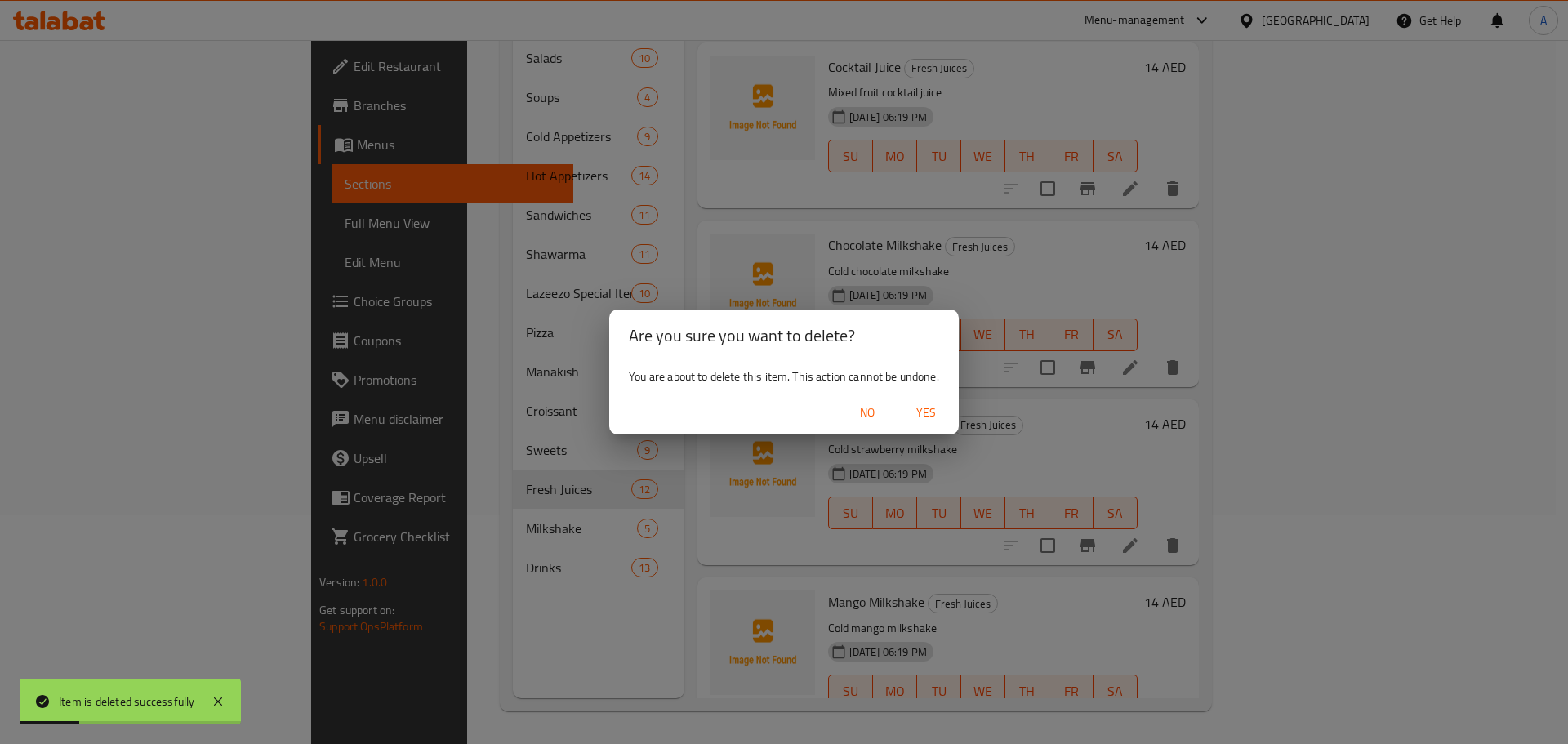
click at [916, 403] on span "Yes" at bounding box center [925, 413] width 39 height 20
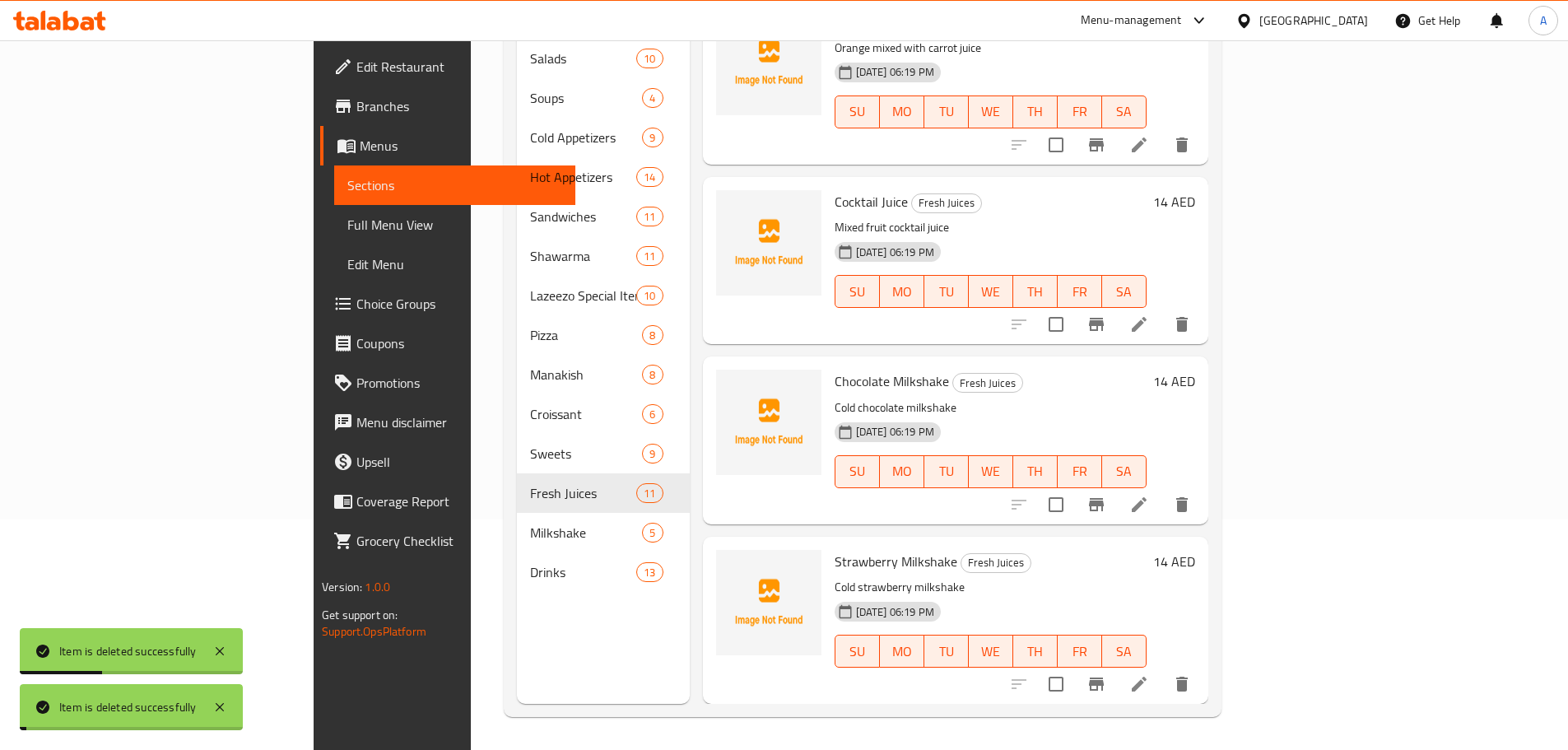
scroll to position [1270, 0]
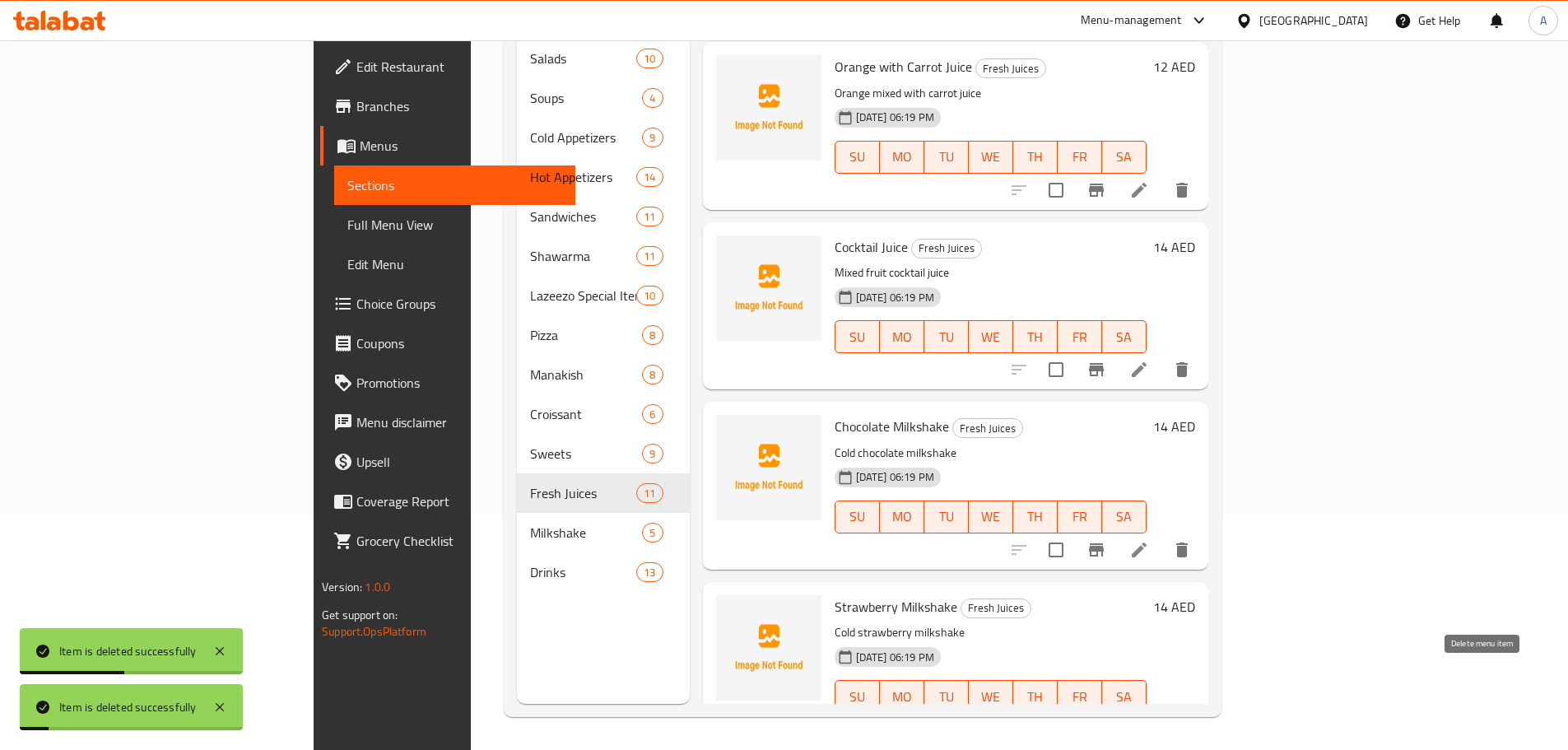
click at [1193, 720] on icon "delete" at bounding box center [1182, 729] width 19 height 19
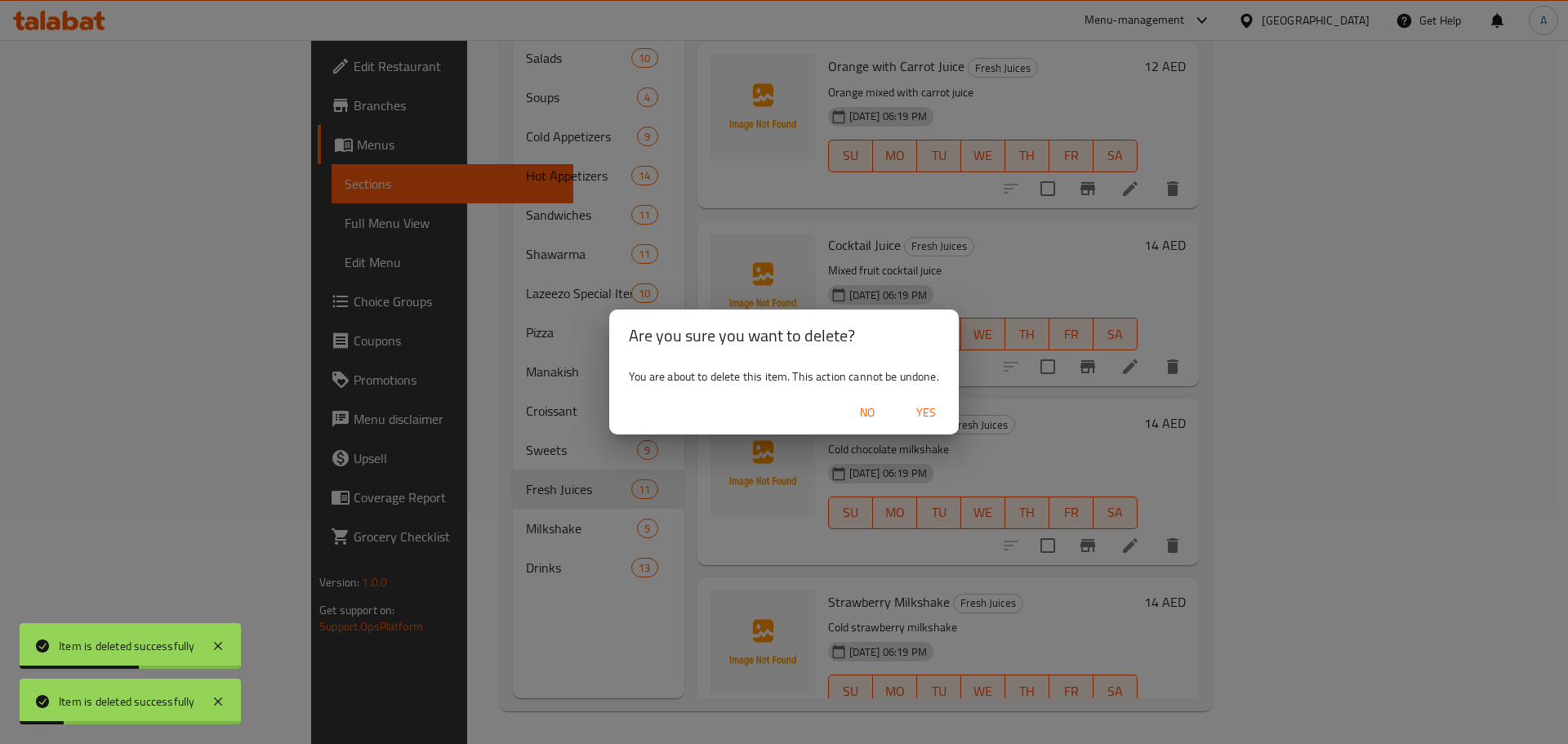
click at [912, 414] on span "Yes" at bounding box center [925, 413] width 39 height 20
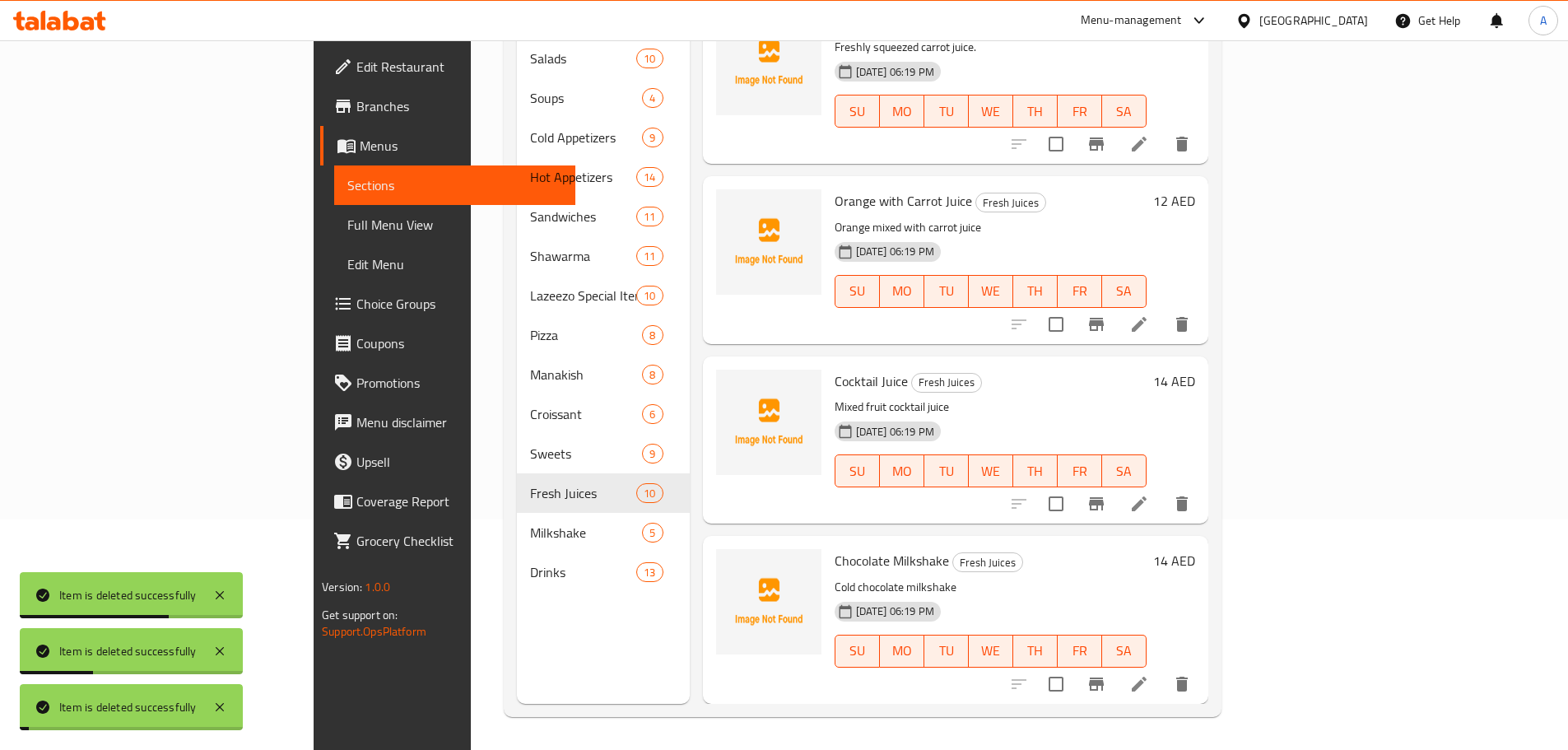
scroll to position [1090, 0]
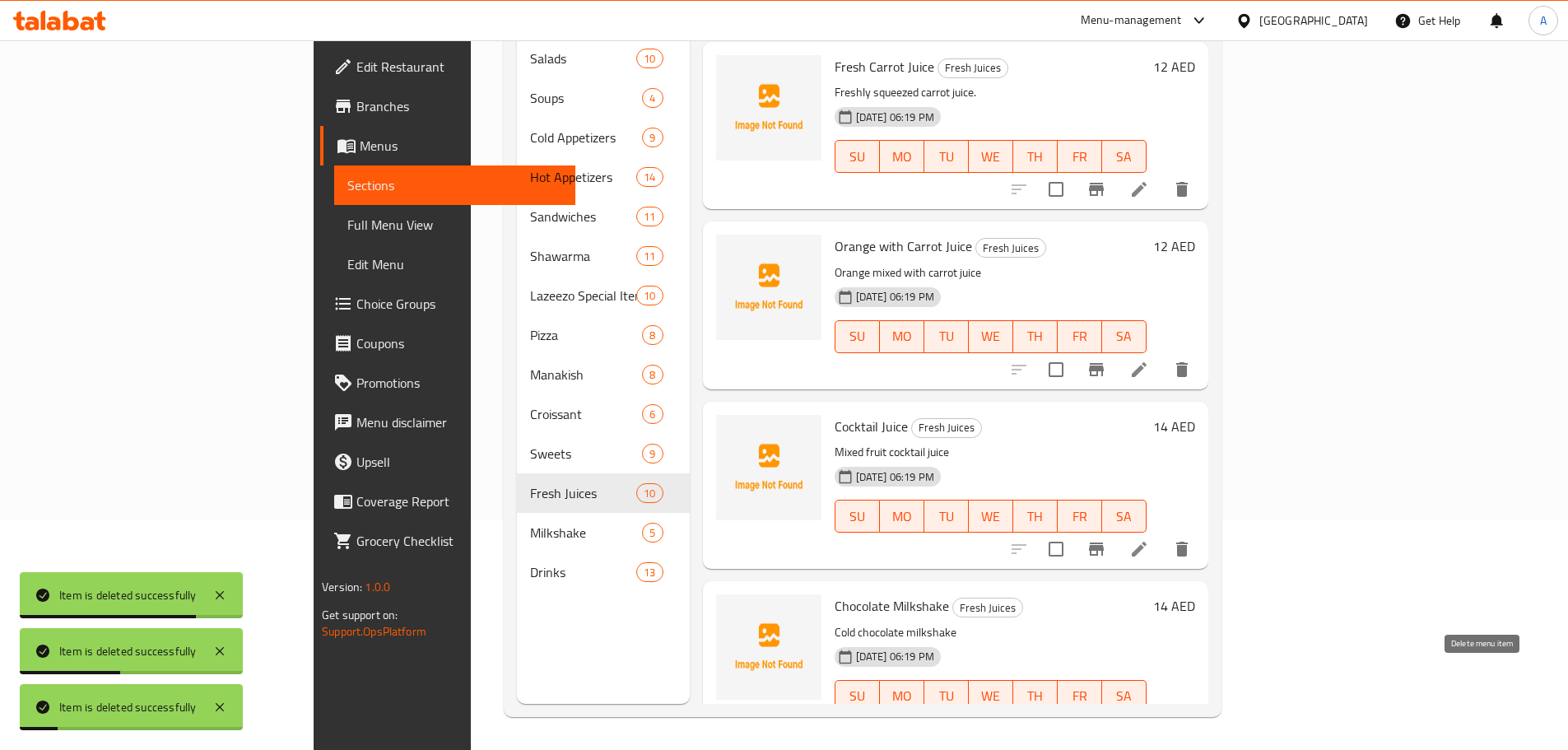
click at [1193, 720] on icon "delete" at bounding box center [1182, 729] width 19 height 19
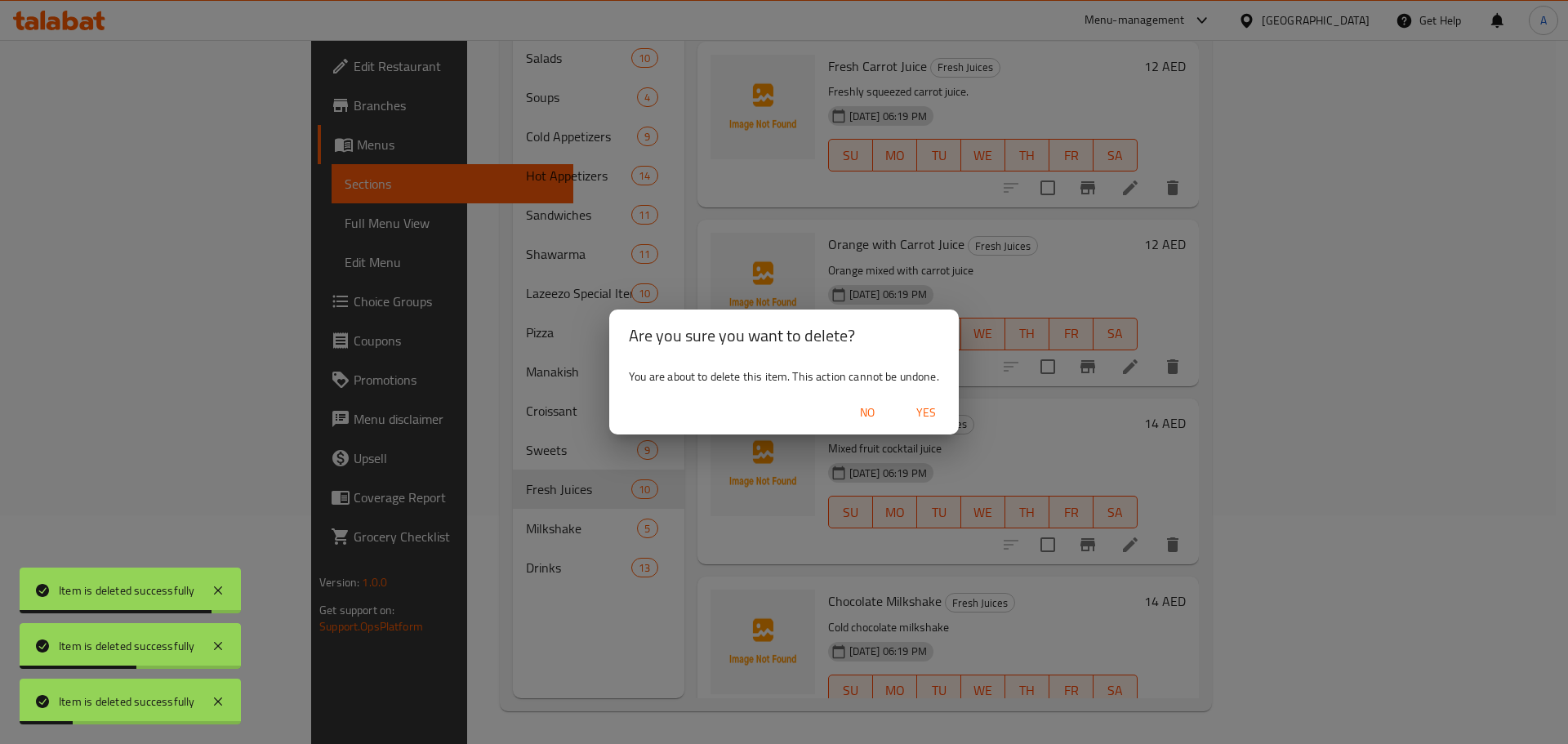
click at [914, 414] on span "Yes" at bounding box center [925, 413] width 39 height 20
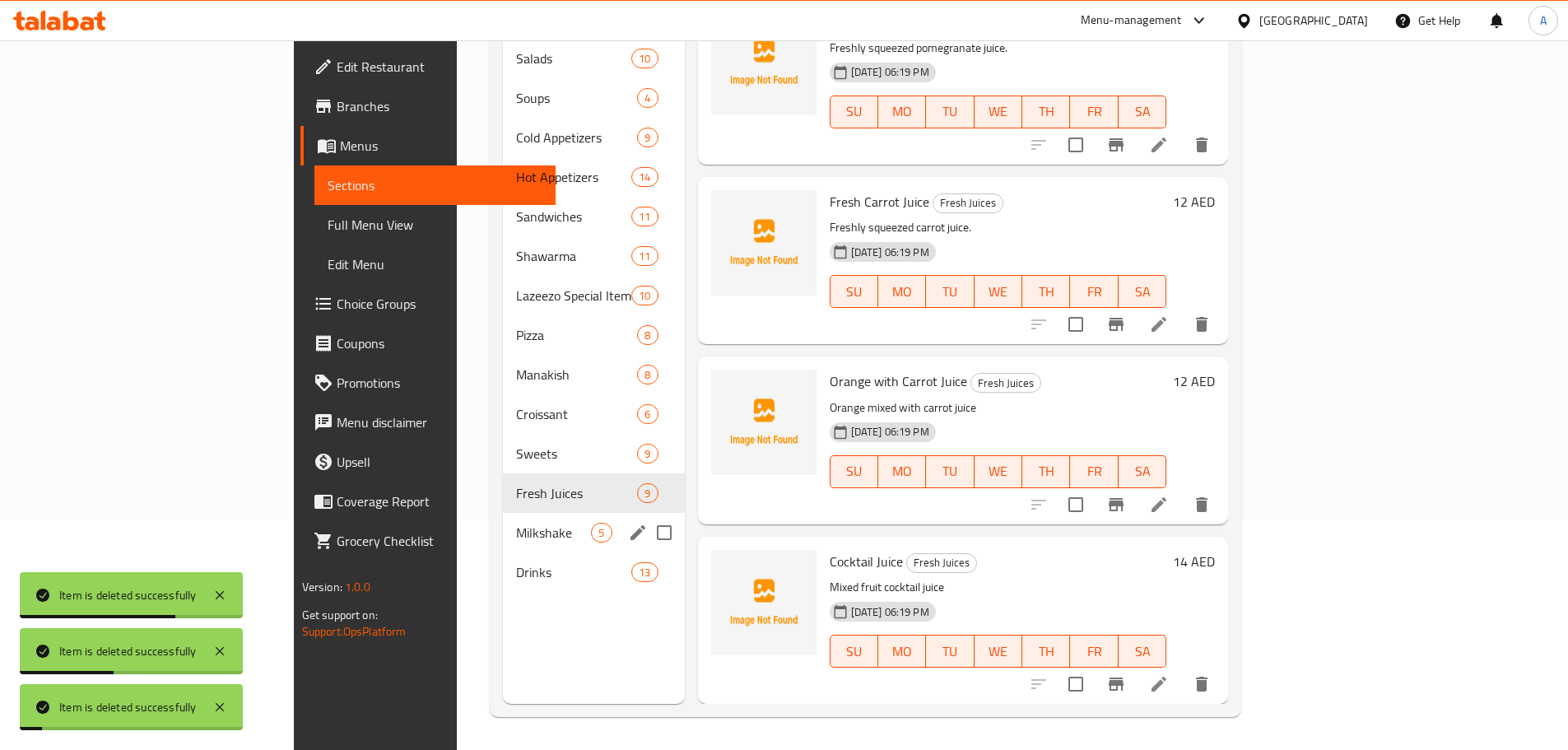
scroll to position [910, 0]
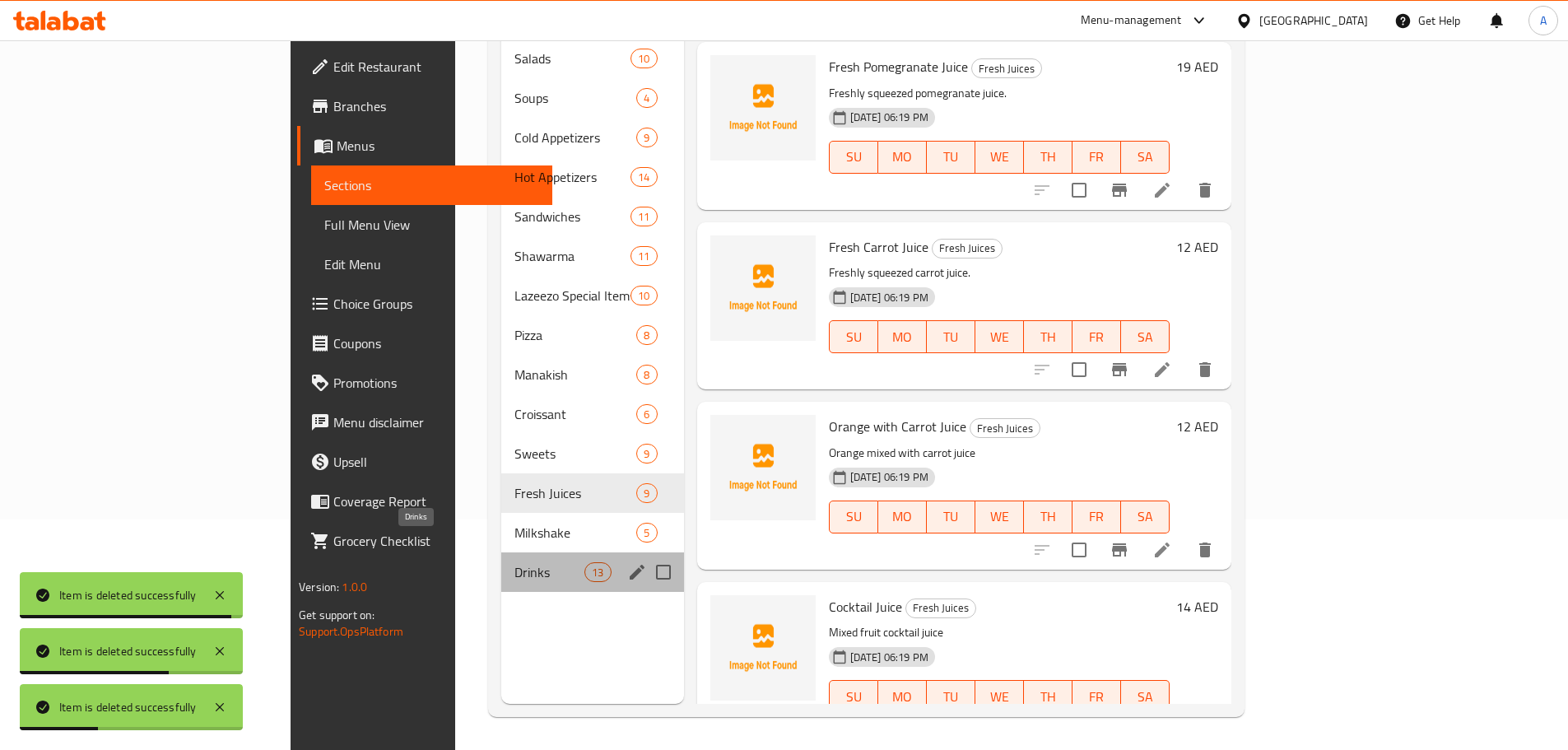
click at [514, 562] on span "Drinks" at bounding box center [549, 571] width 70 height 19
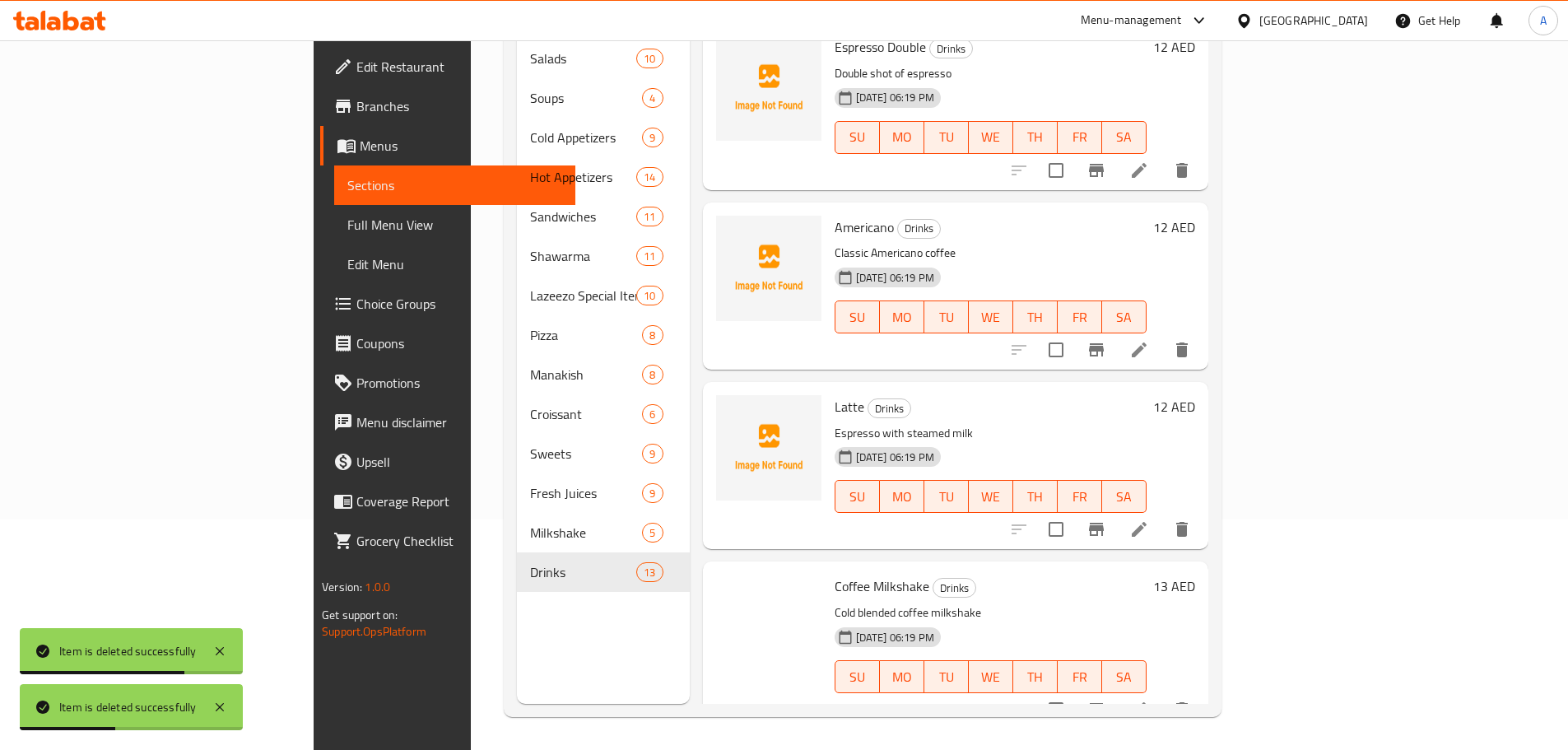
scroll to position [1630, 0]
click at [1188, 701] on icon "delete" at bounding box center [1182, 709] width 12 height 15
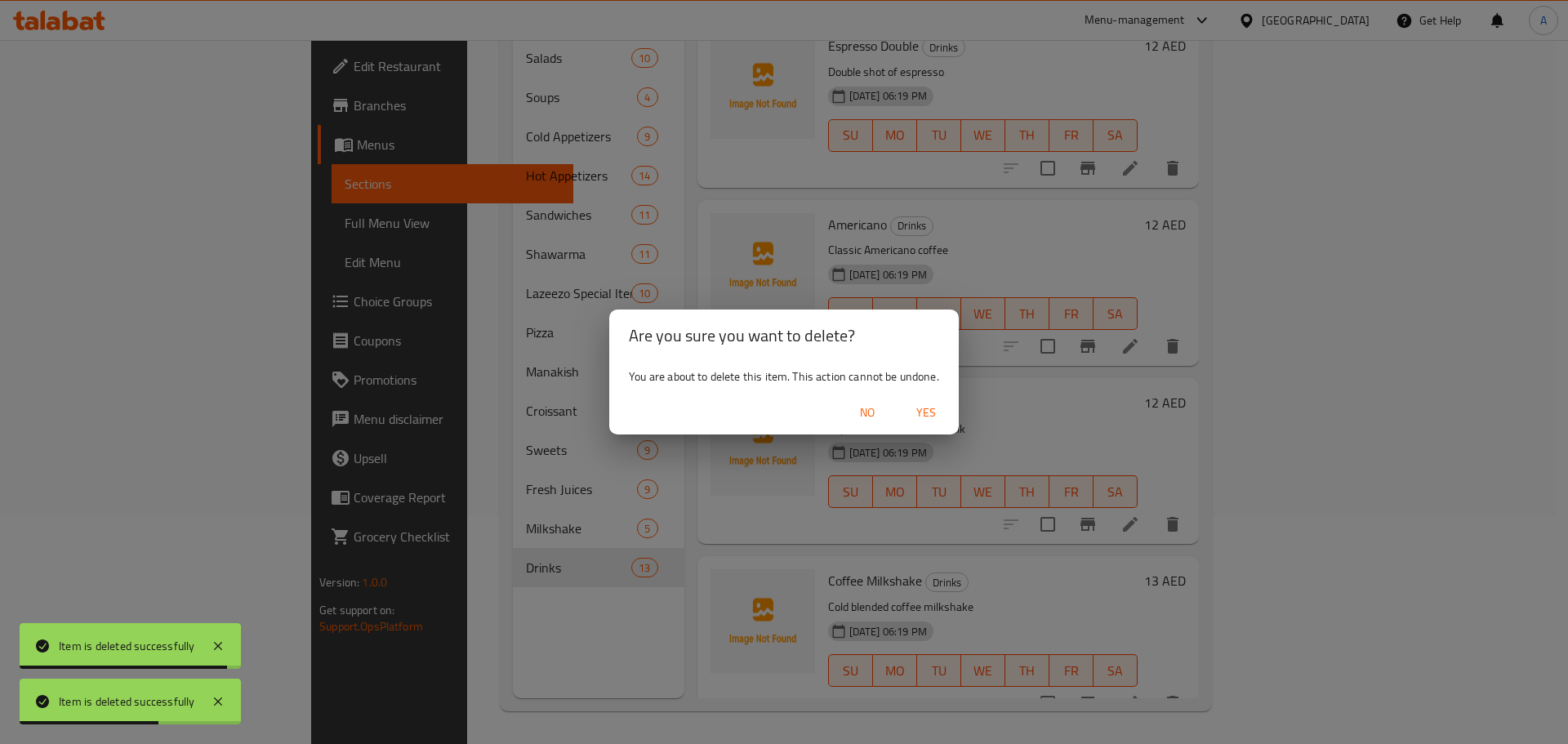
click at [927, 404] on span "Yes" at bounding box center [925, 413] width 39 height 20
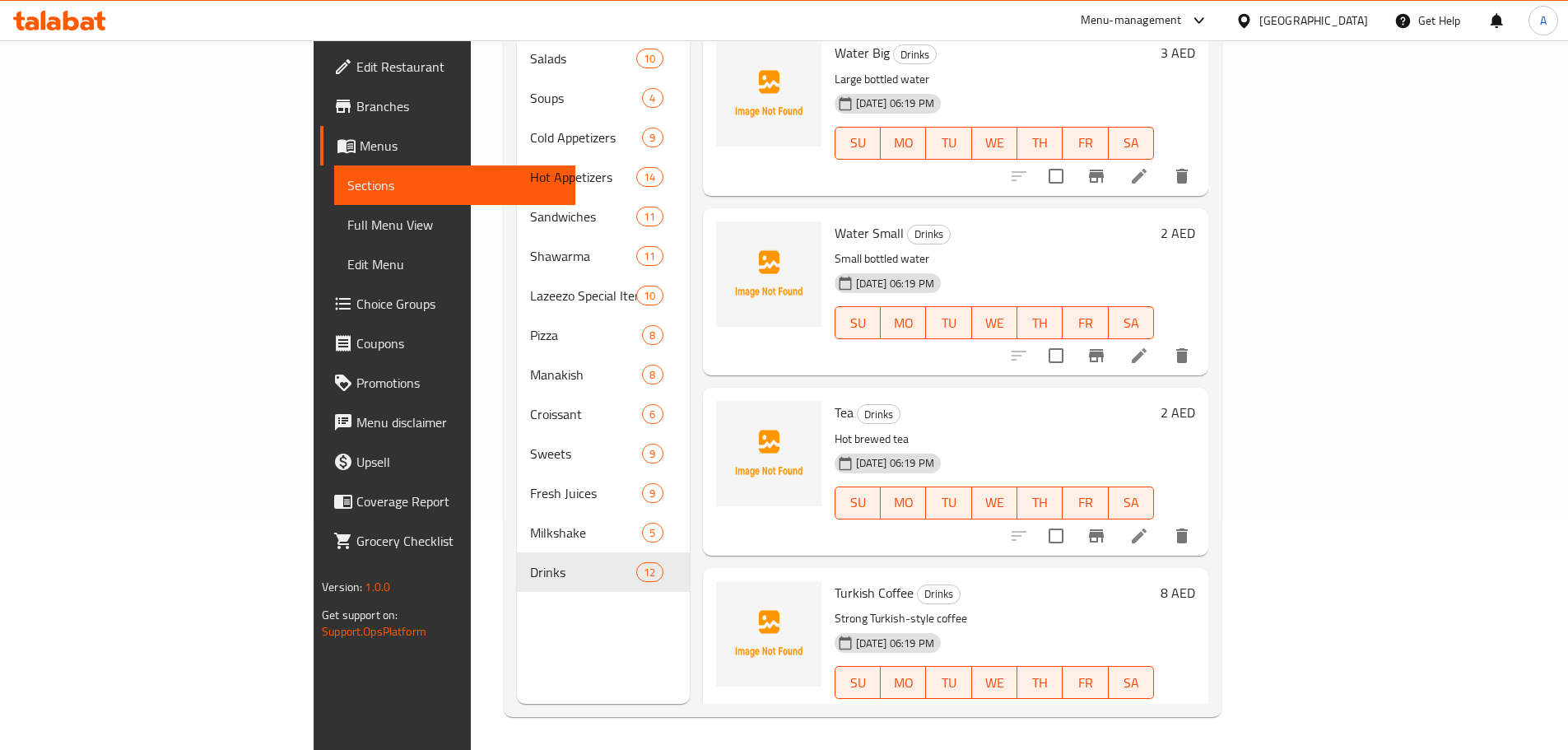
scroll to position [0, 0]
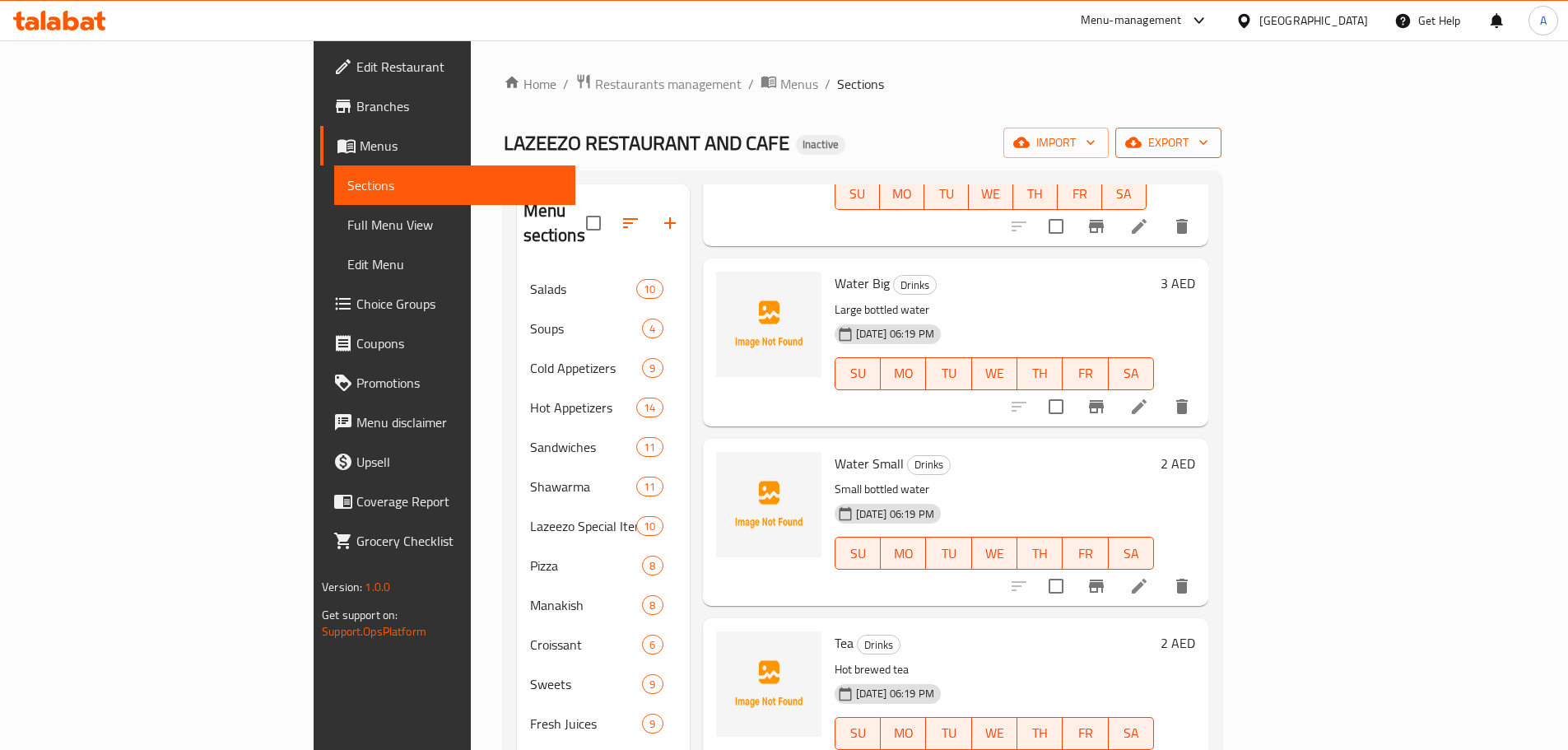
click at [1208, 152] on span "export" at bounding box center [1169, 143] width 80 height 20
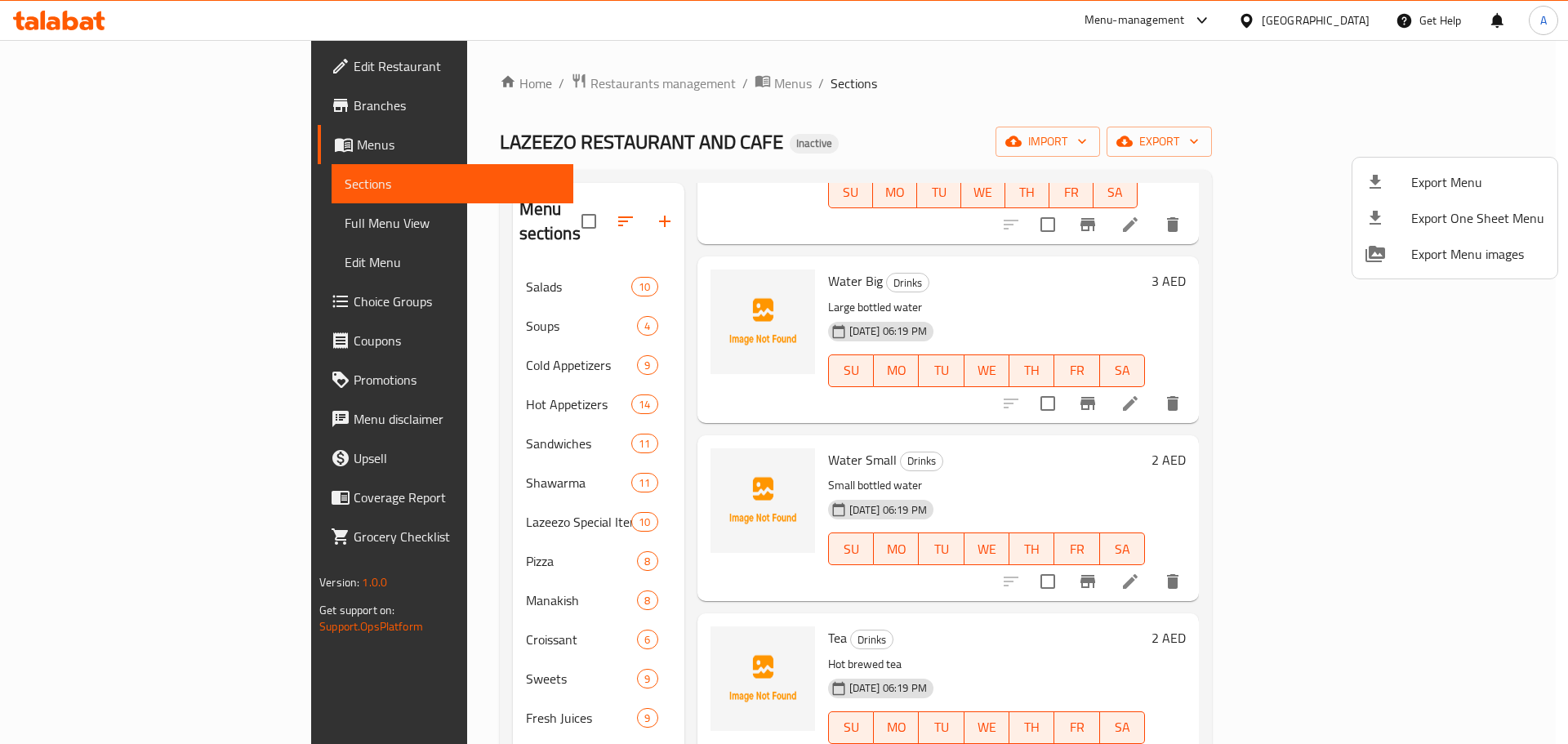
click at [1455, 173] on span "Export Menu" at bounding box center [1478, 182] width 133 height 19
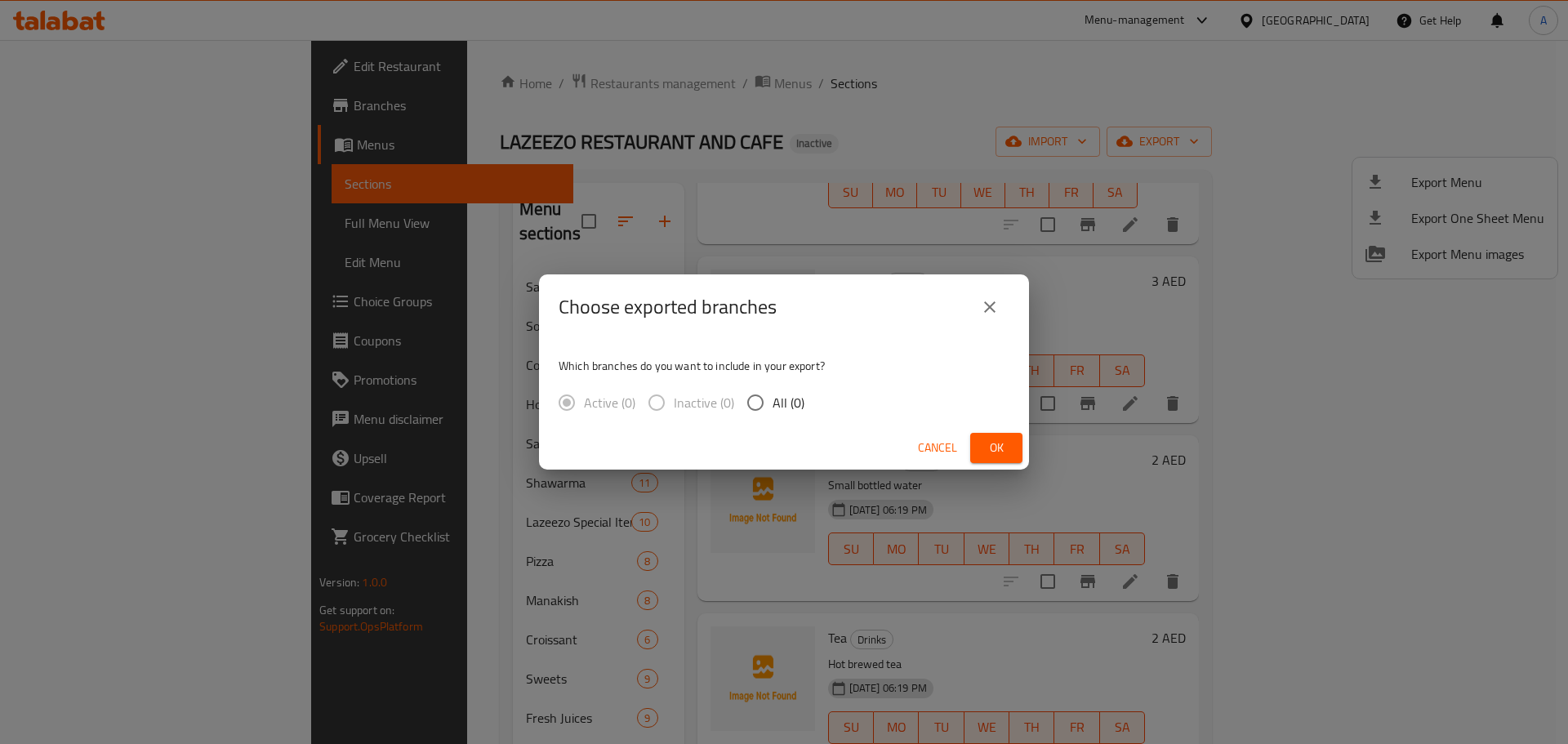
click at [791, 394] on span "All (0)" at bounding box center [788, 402] width 32 height 19
click at [772, 394] on input "All (0)" at bounding box center [756, 403] width 35 height 35
radio input "true"
click at [981, 445] on button "Ok" at bounding box center [996, 447] width 52 height 30
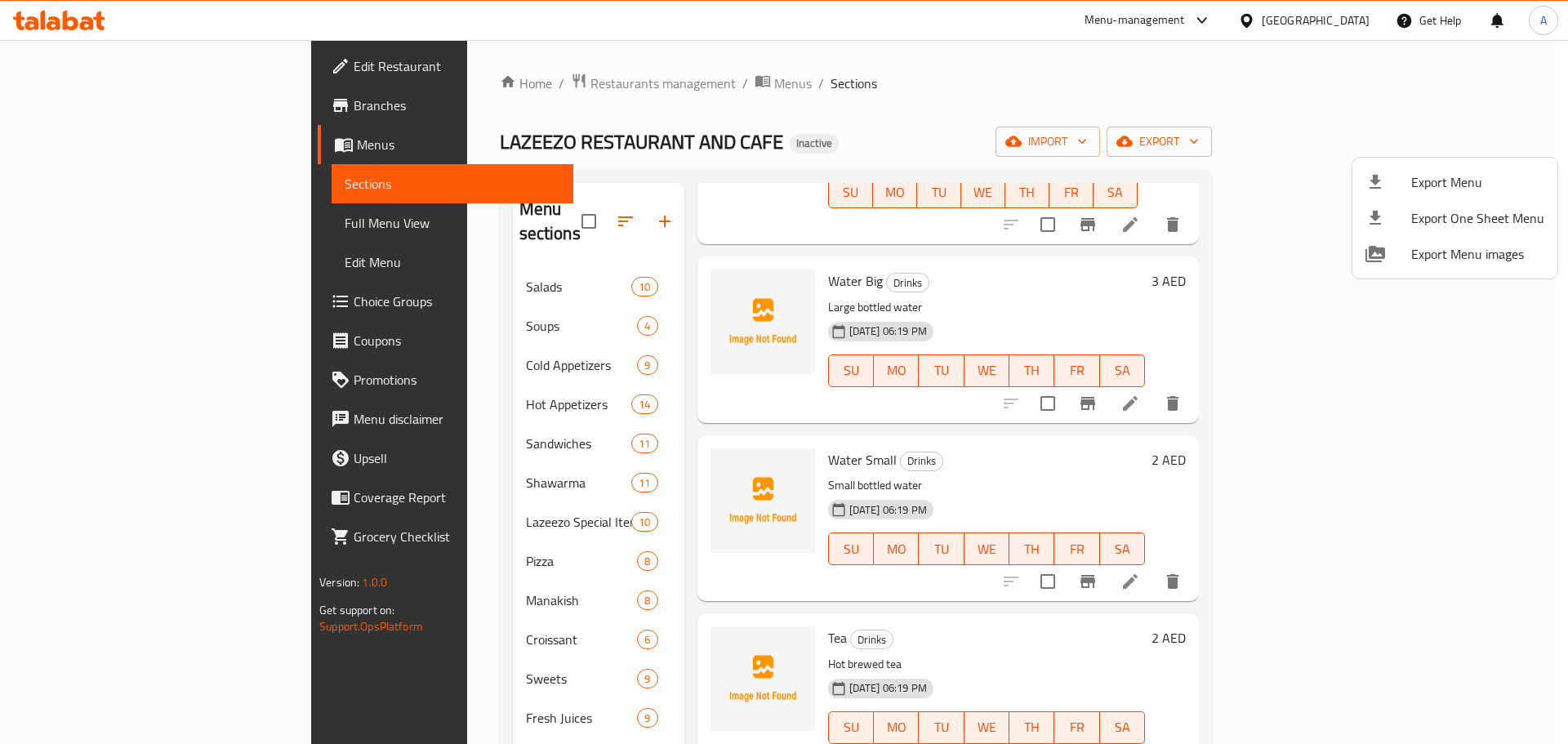
click at [156, 229] on div at bounding box center [784, 372] width 1568 height 744
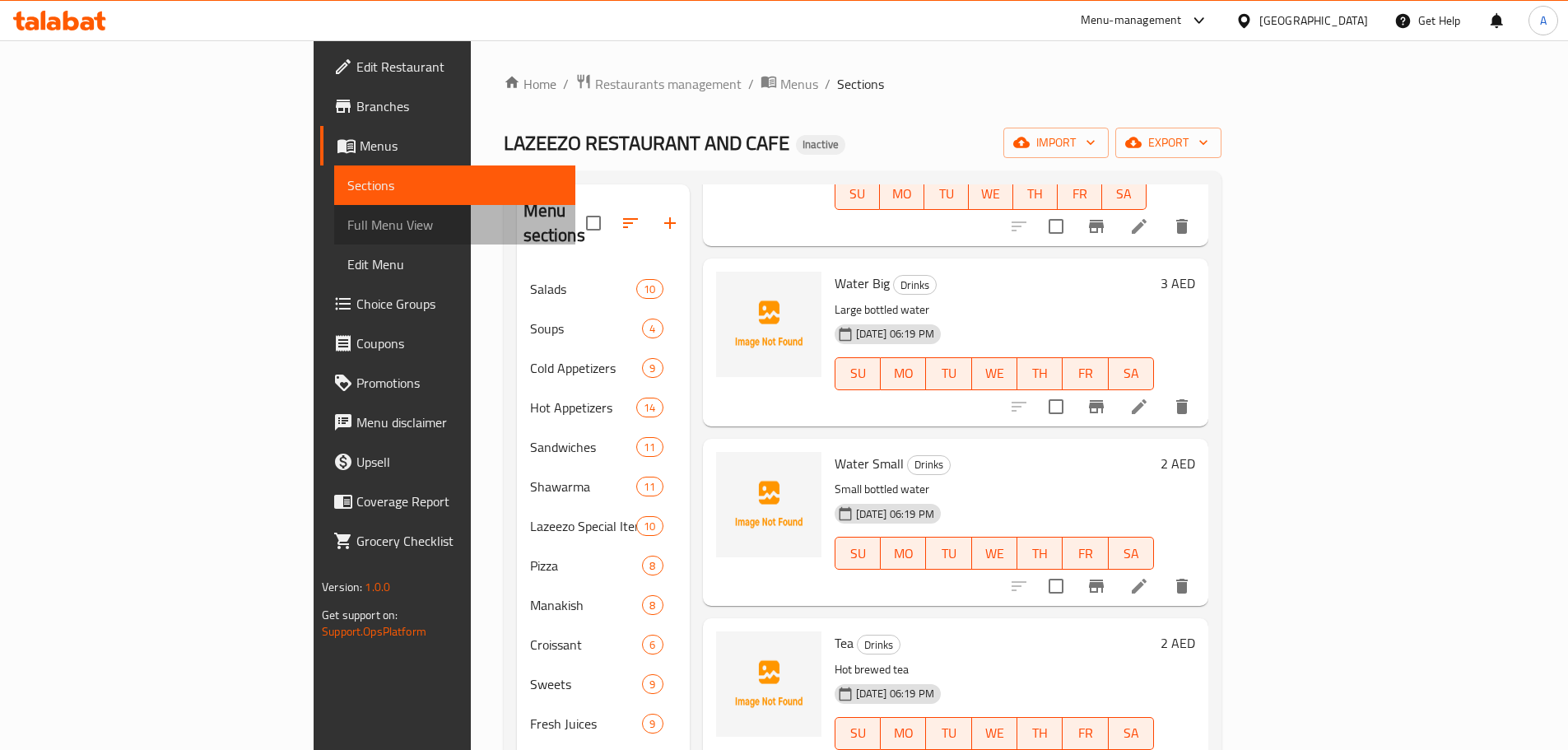
click at [348, 231] on span "Full Menu View" at bounding box center [455, 225] width 215 height 19
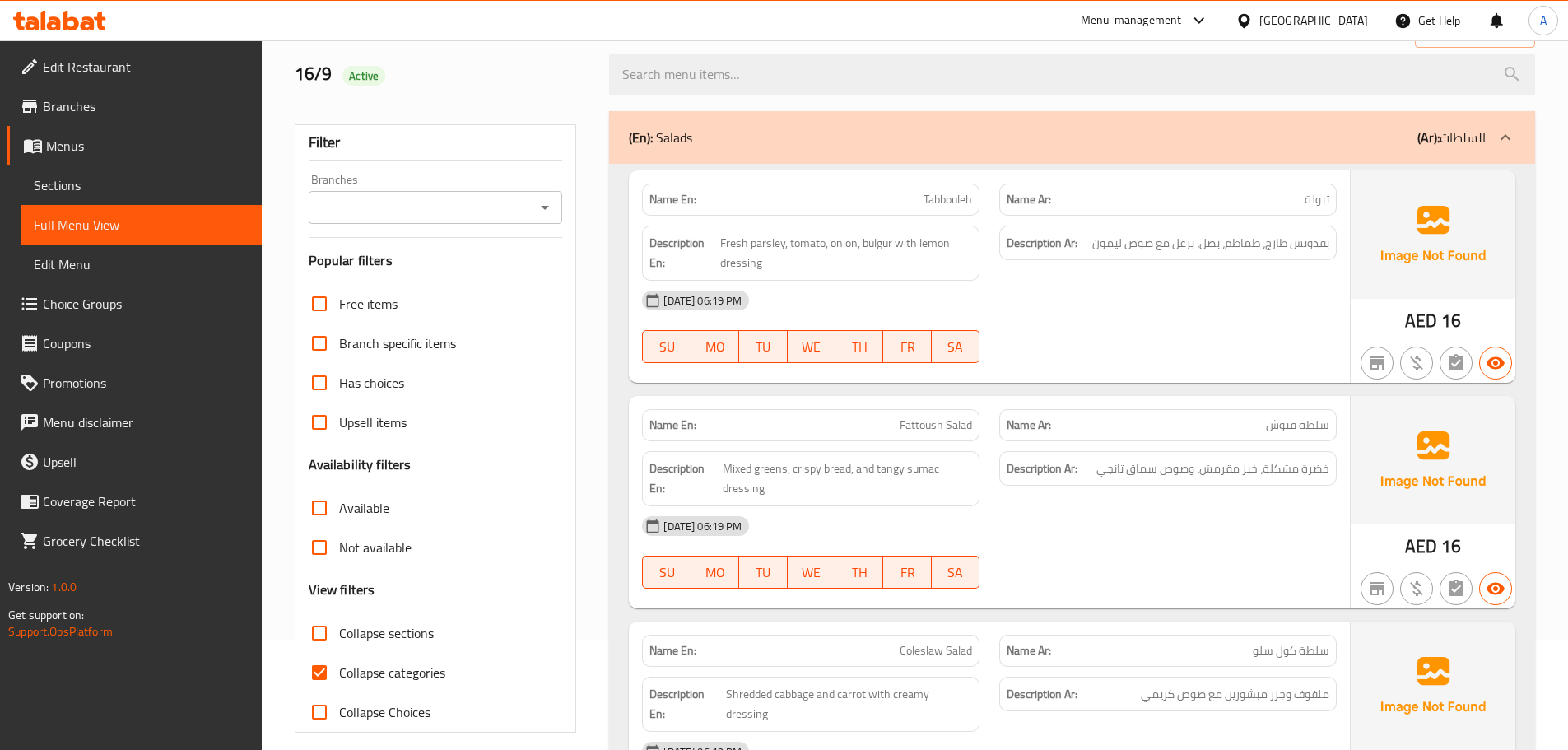
scroll to position [247, 0]
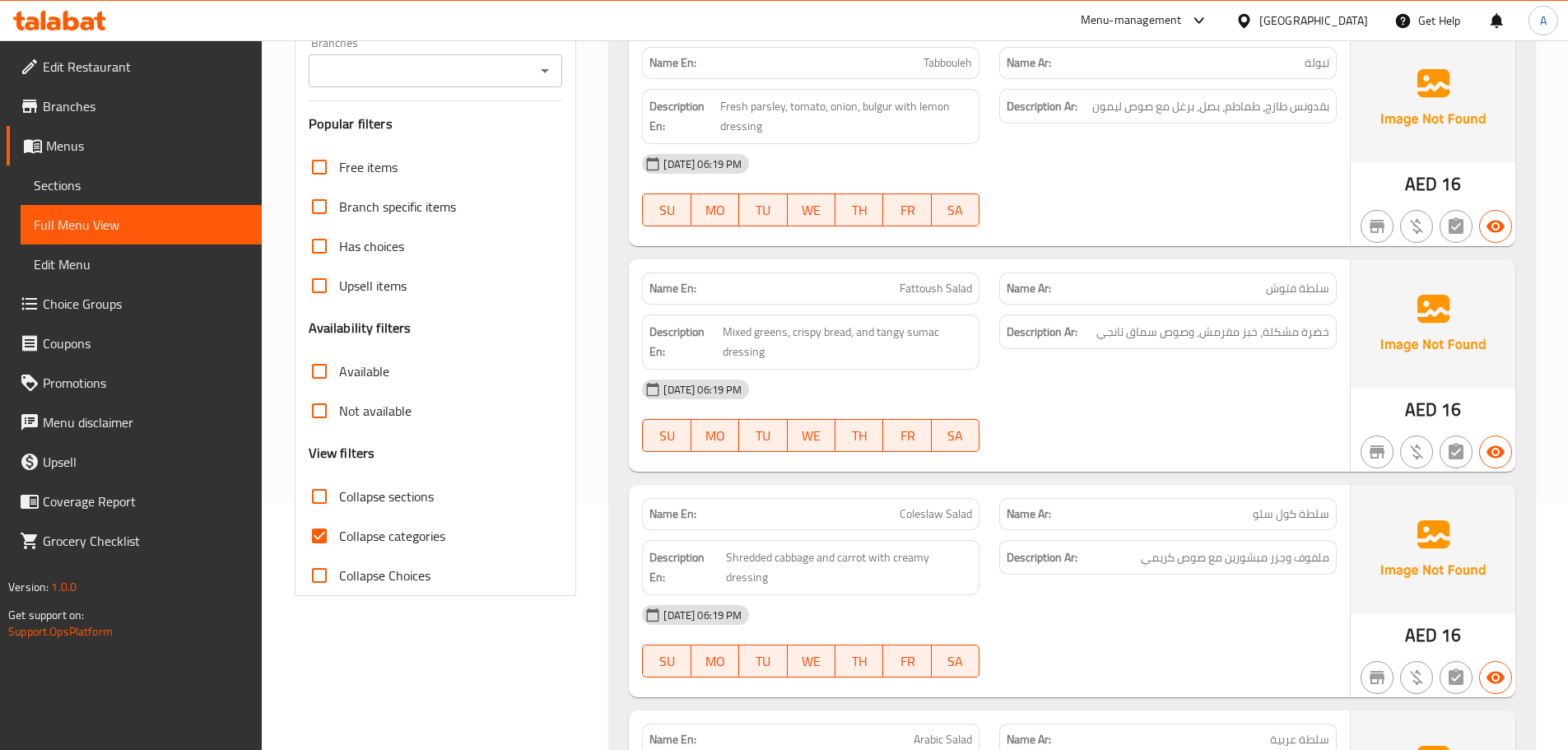
drag, startPoint x: 317, startPoint y: 545, endPoint x: 390, endPoint y: 522, distance: 76.5
click at [317, 544] on input "Collapse categories" at bounding box center [319, 536] width 40 height 40
checkbox input "false"
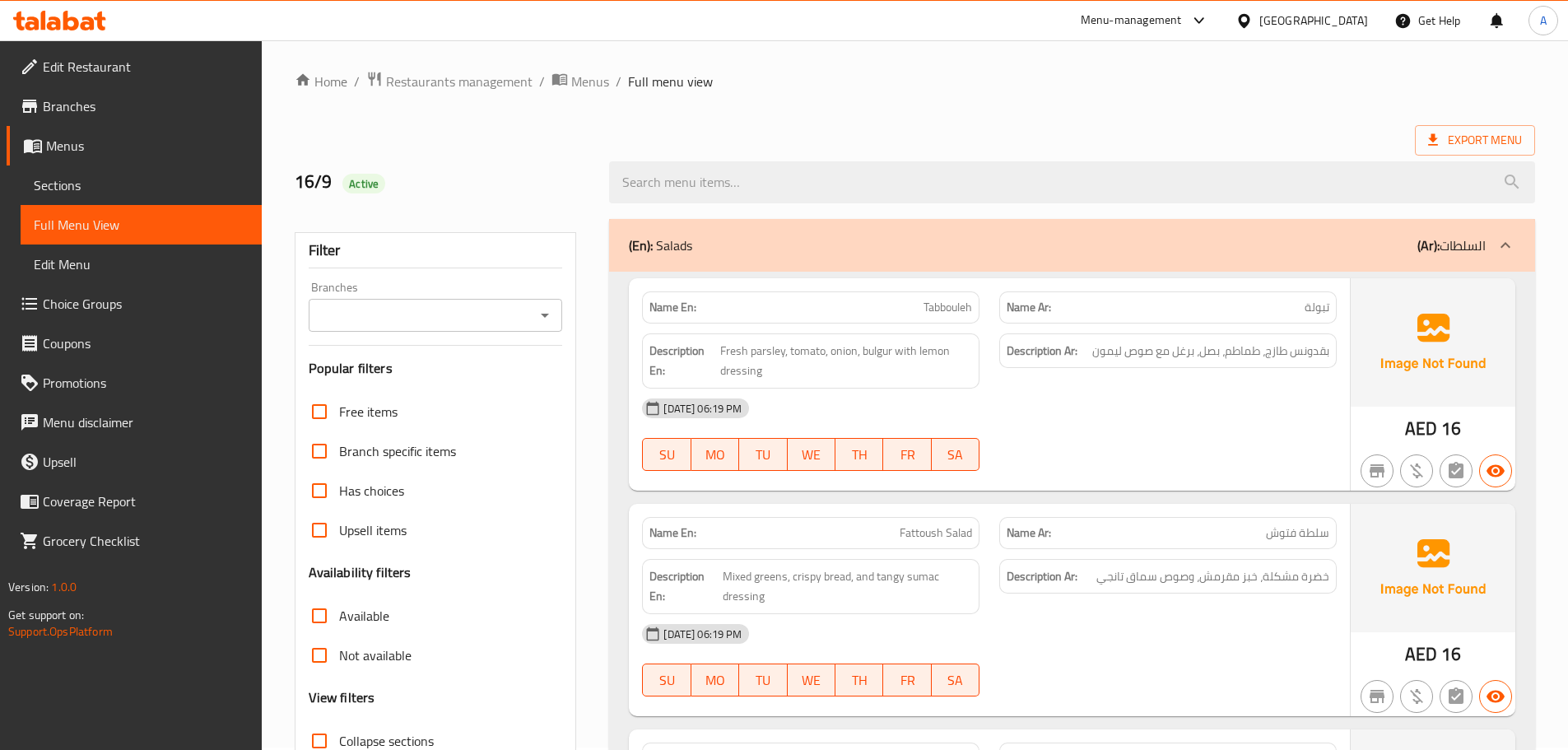
scroll to position [0, 0]
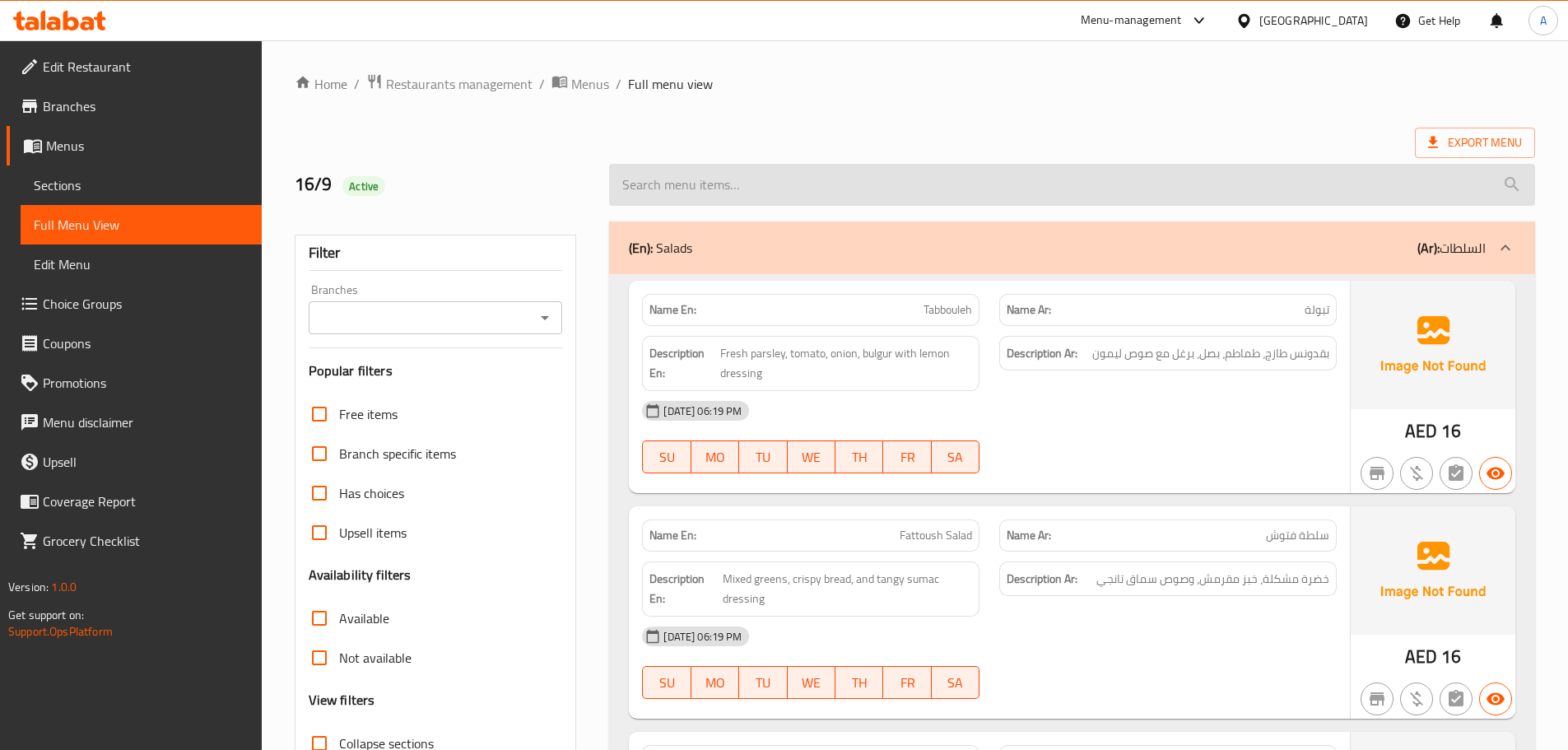
click at [934, 170] on input "search" at bounding box center [1072, 185] width 927 height 42
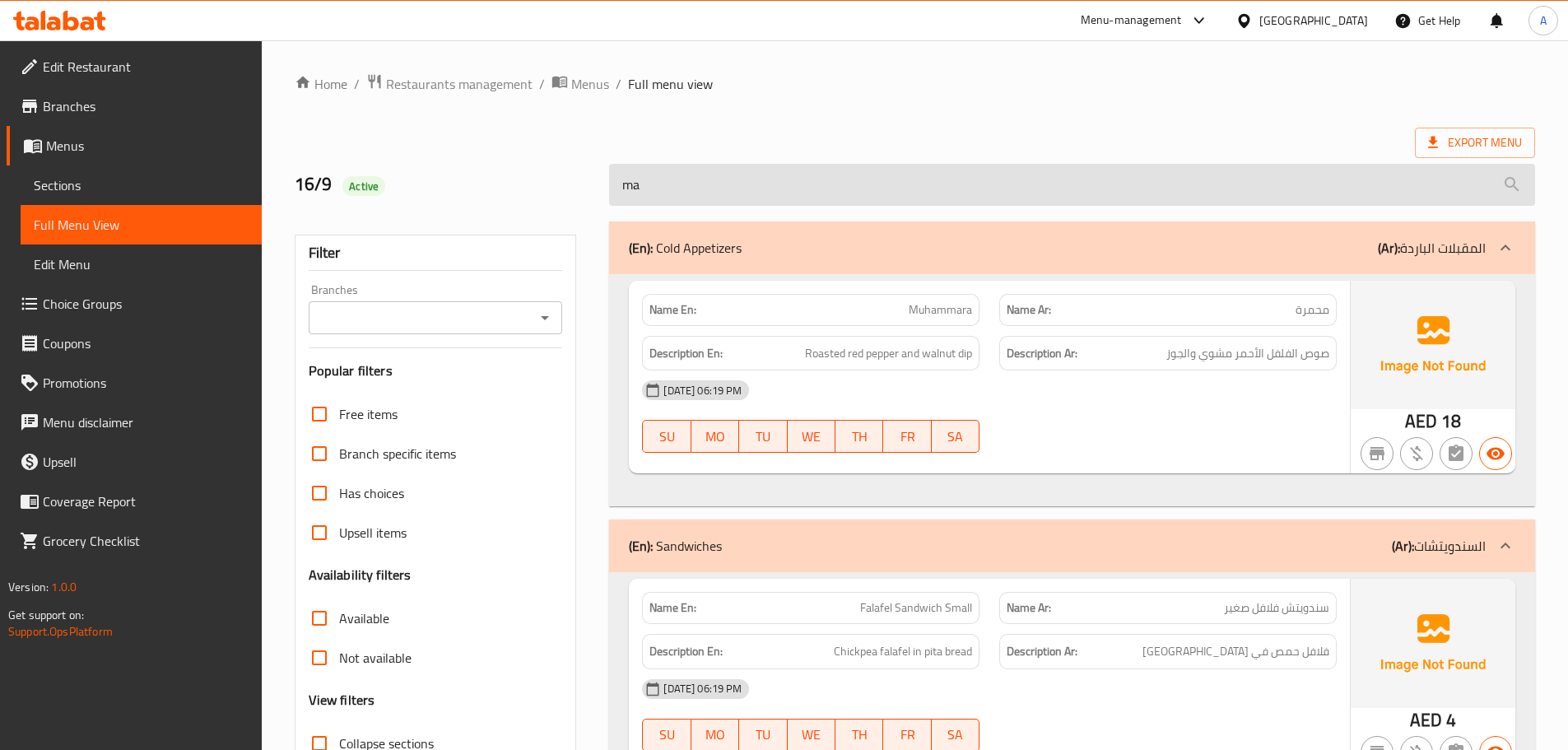
type input "mak"
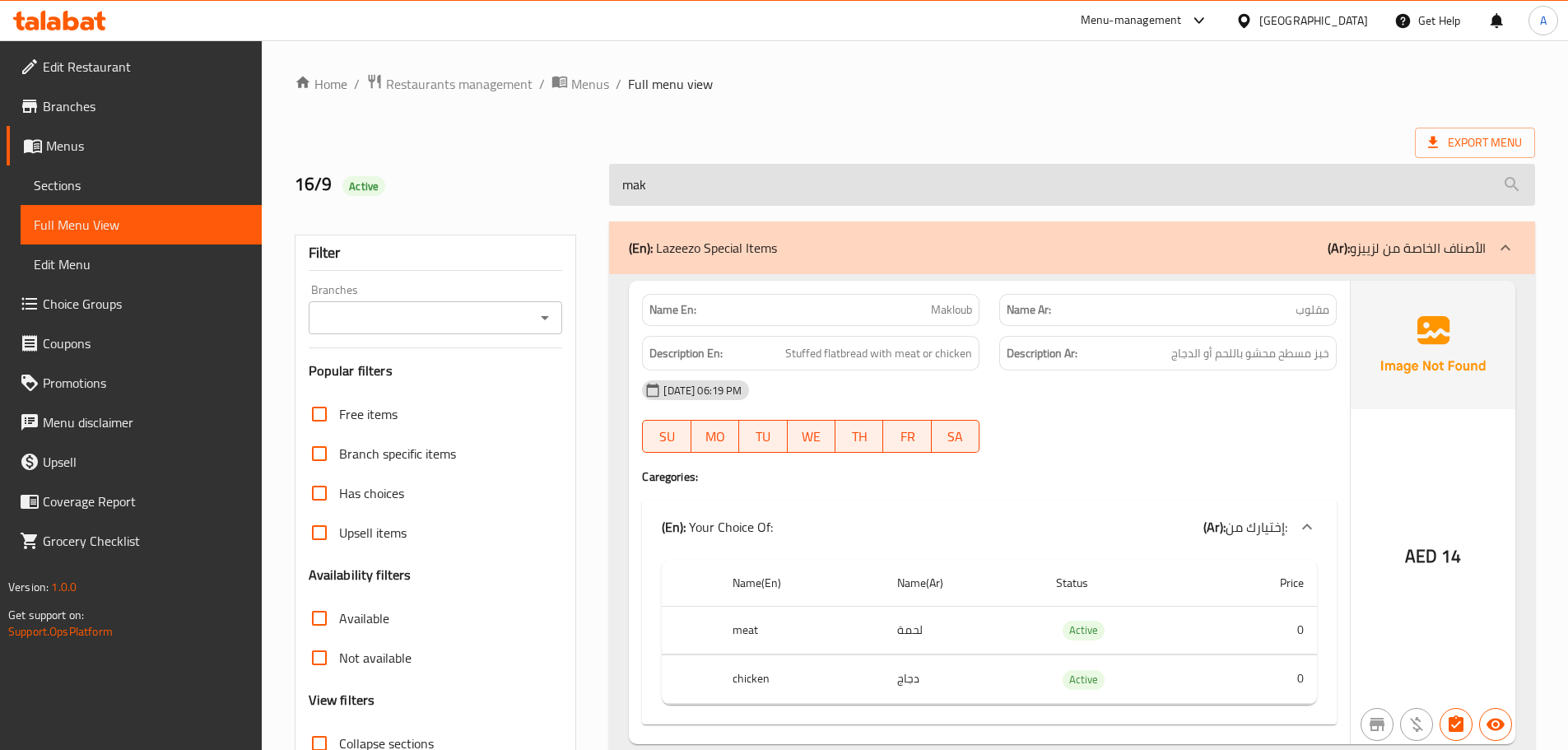
click at [934, 170] on input "mak" at bounding box center [1072, 185] width 927 height 42
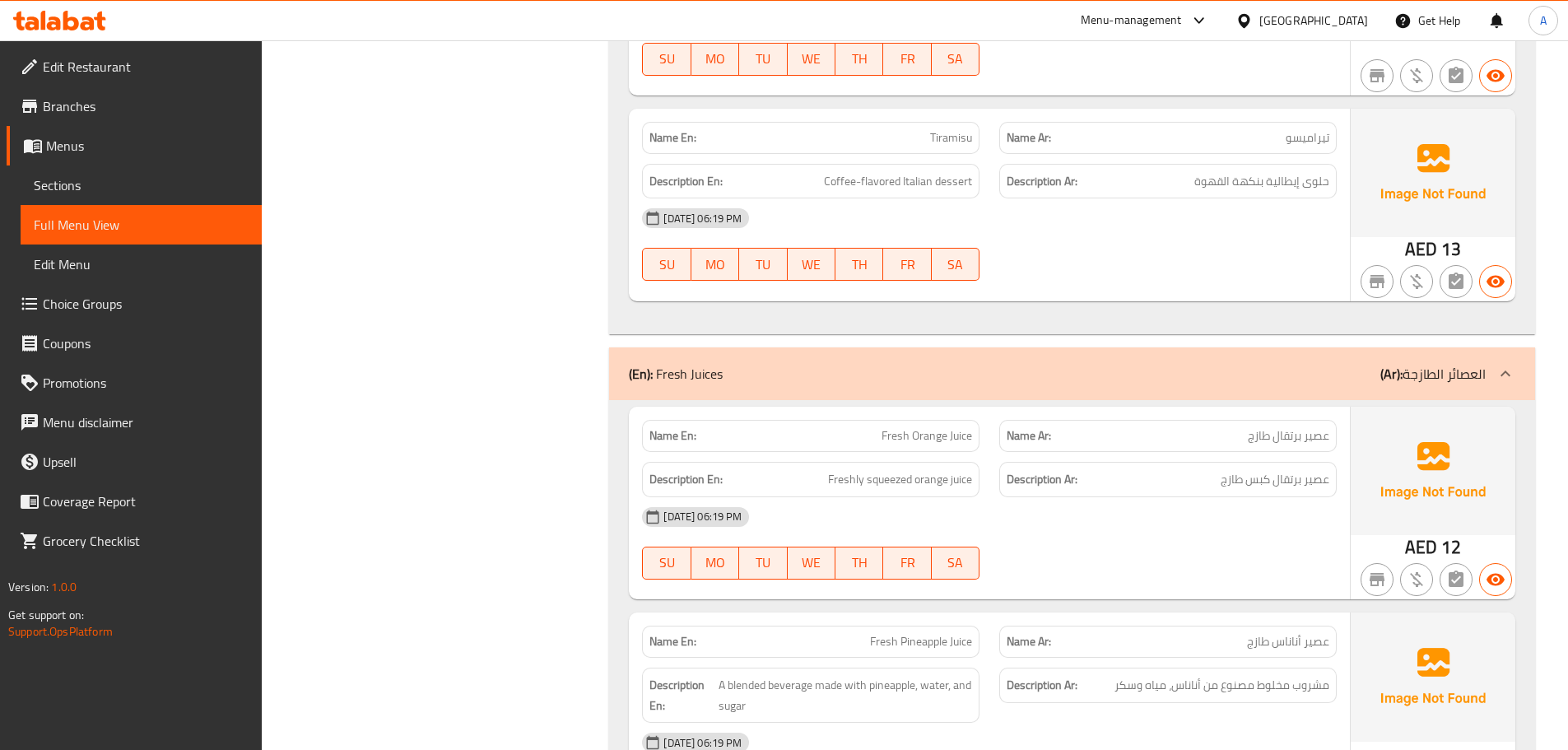
scroll to position [13555, 0]
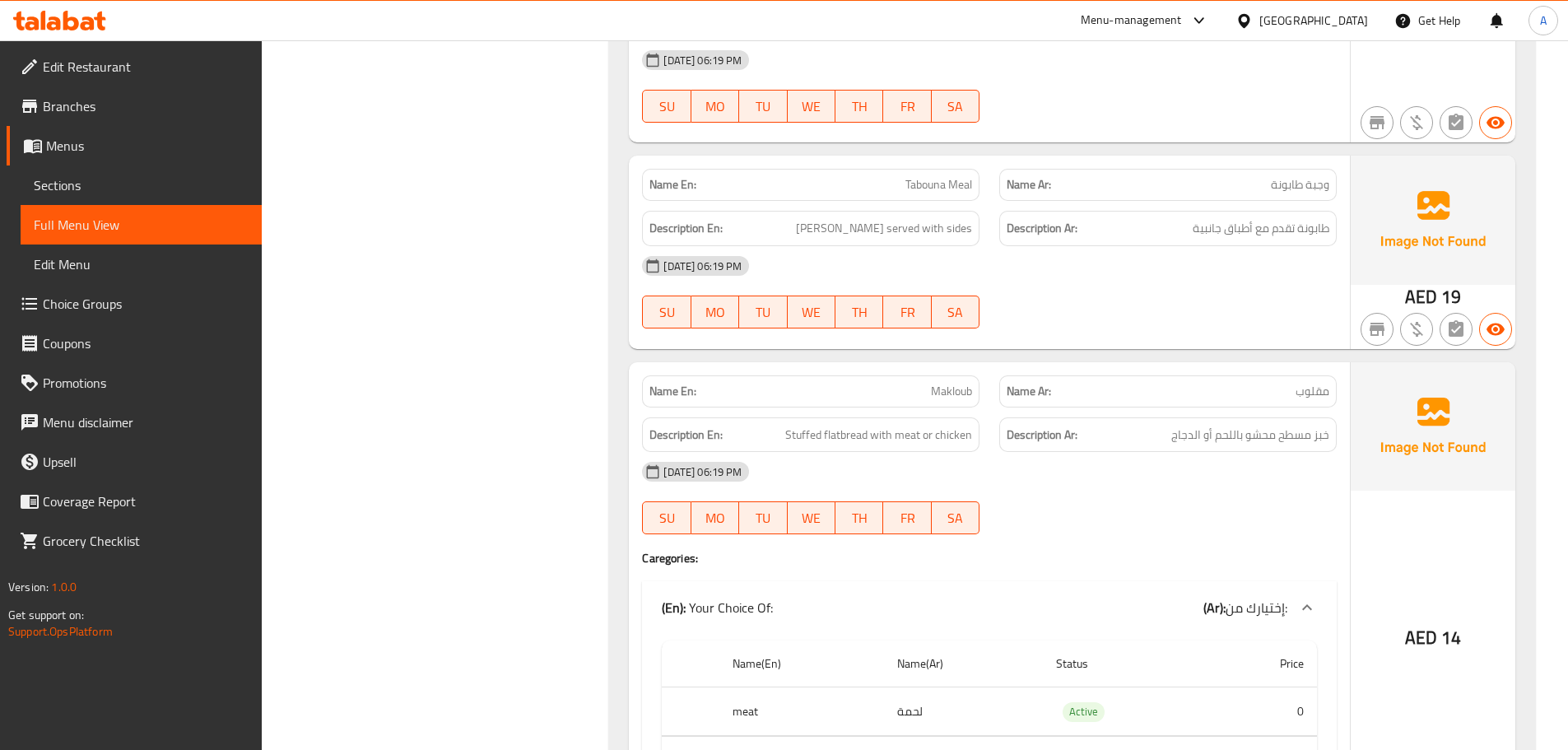
click at [1301, 318] on div at bounding box center [1168, 328] width 357 height 19
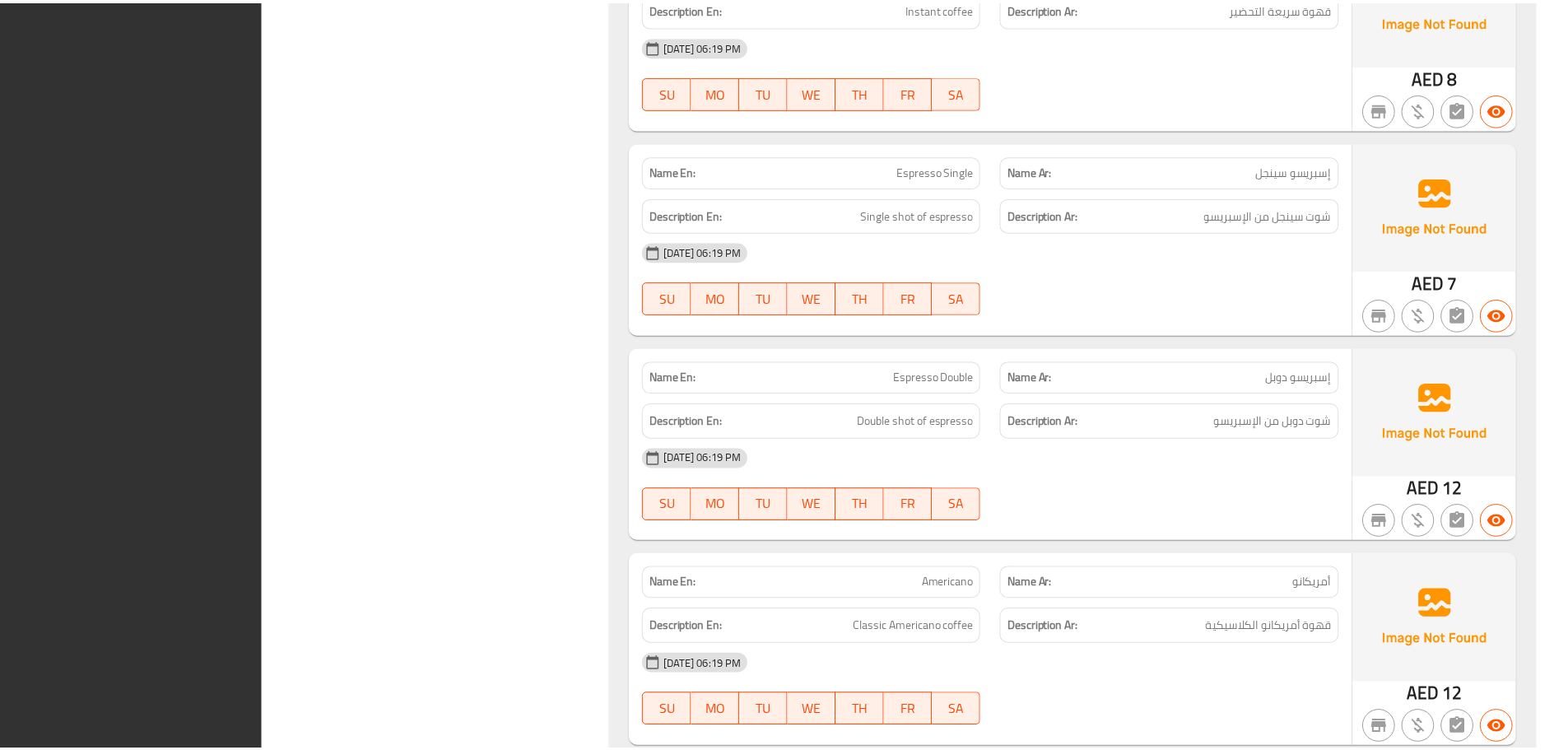
scroll to position [27139, 0]
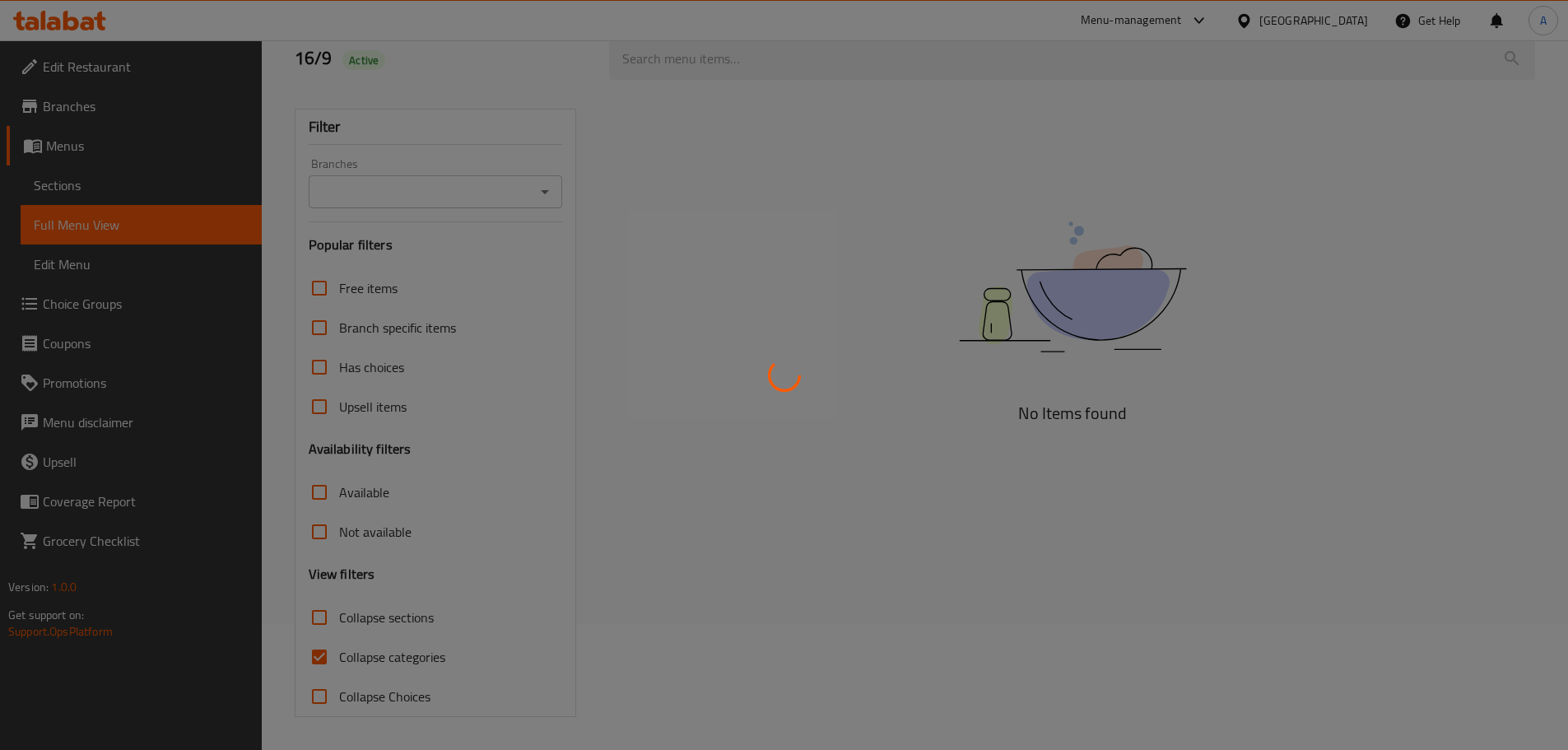
scroll to position [126, 0]
click at [1265, 307] on div at bounding box center [784, 375] width 1568 height 750
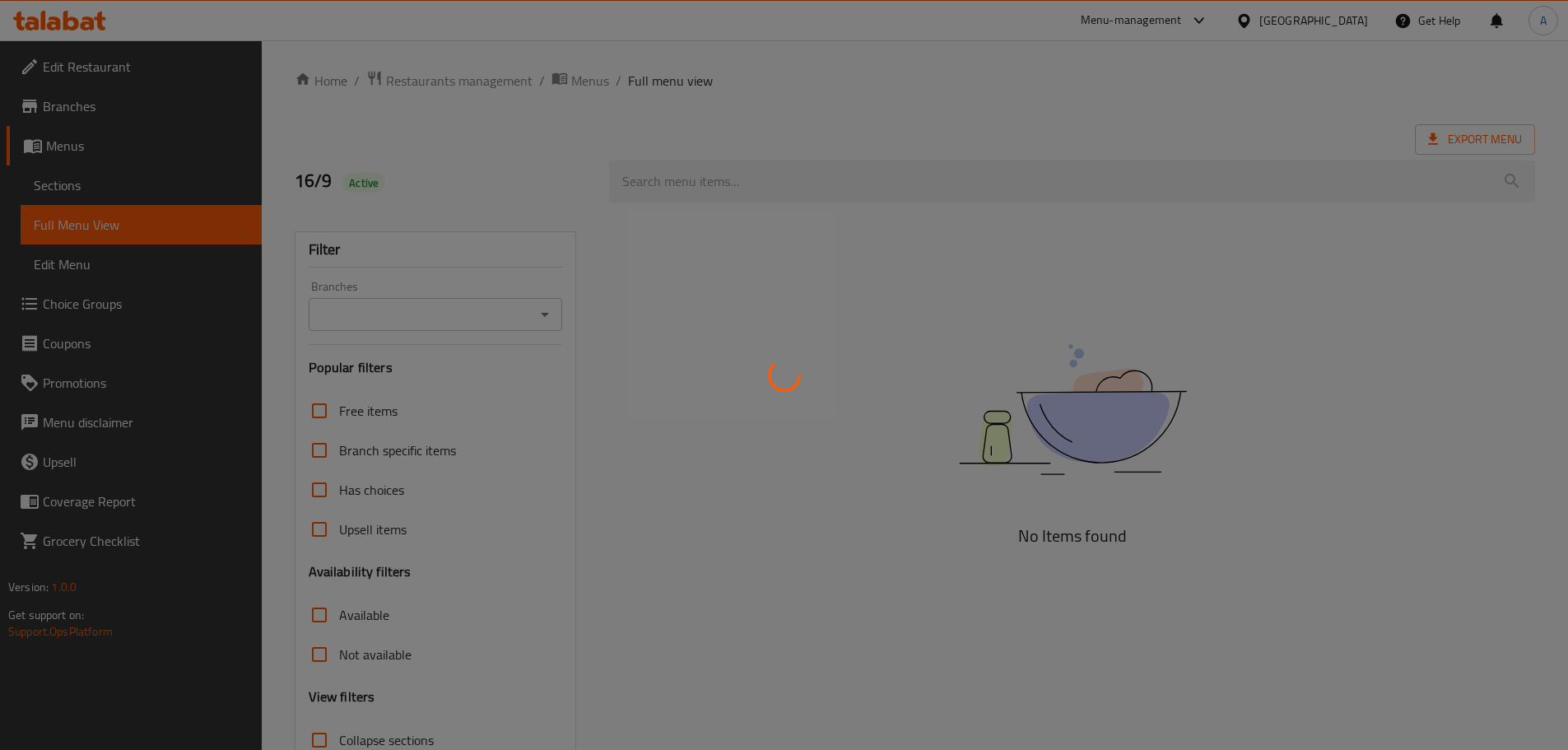
scroll to position [0, 0]
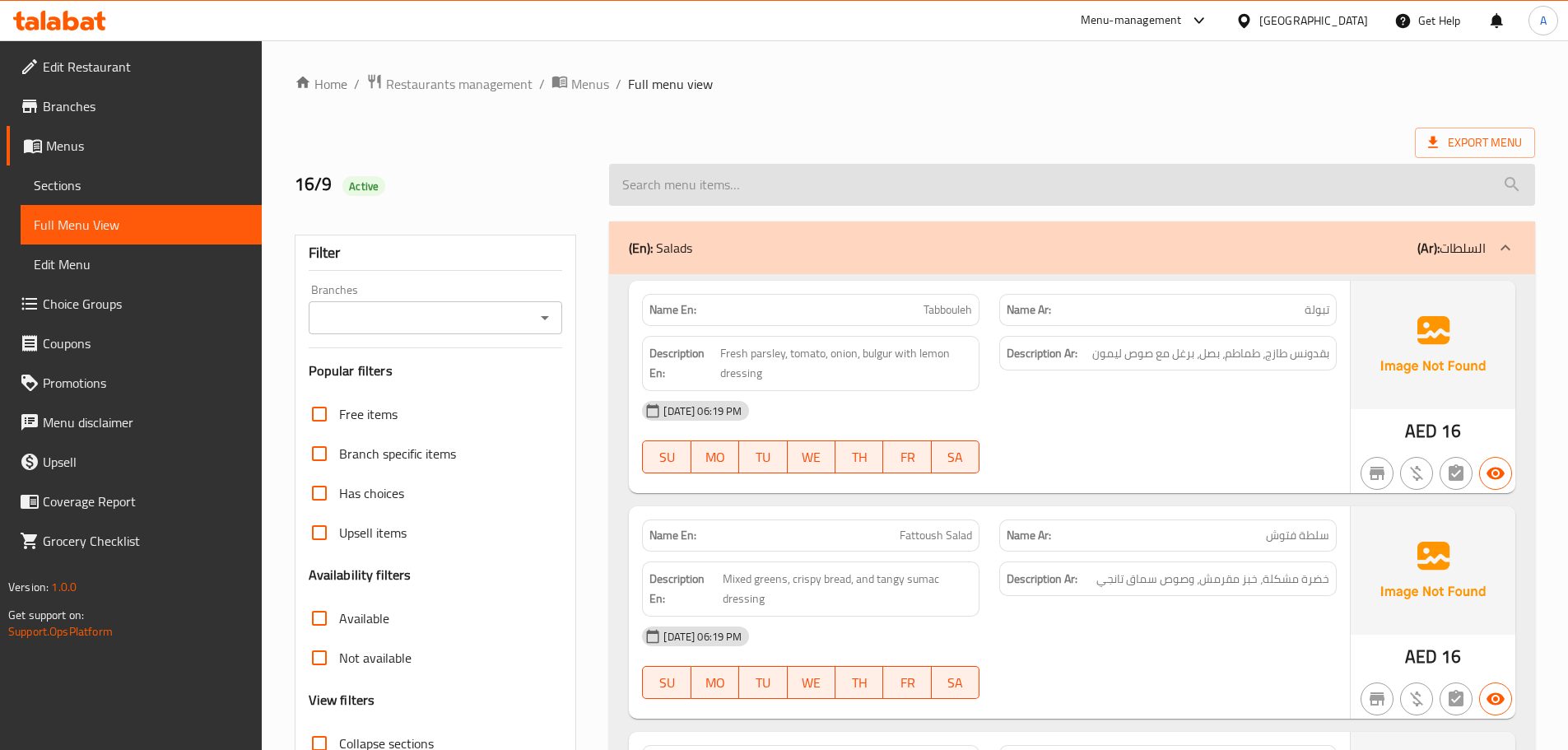
click at [853, 183] on input "search" at bounding box center [1072, 185] width 927 height 42
paste input "Chocolate Milkshake"
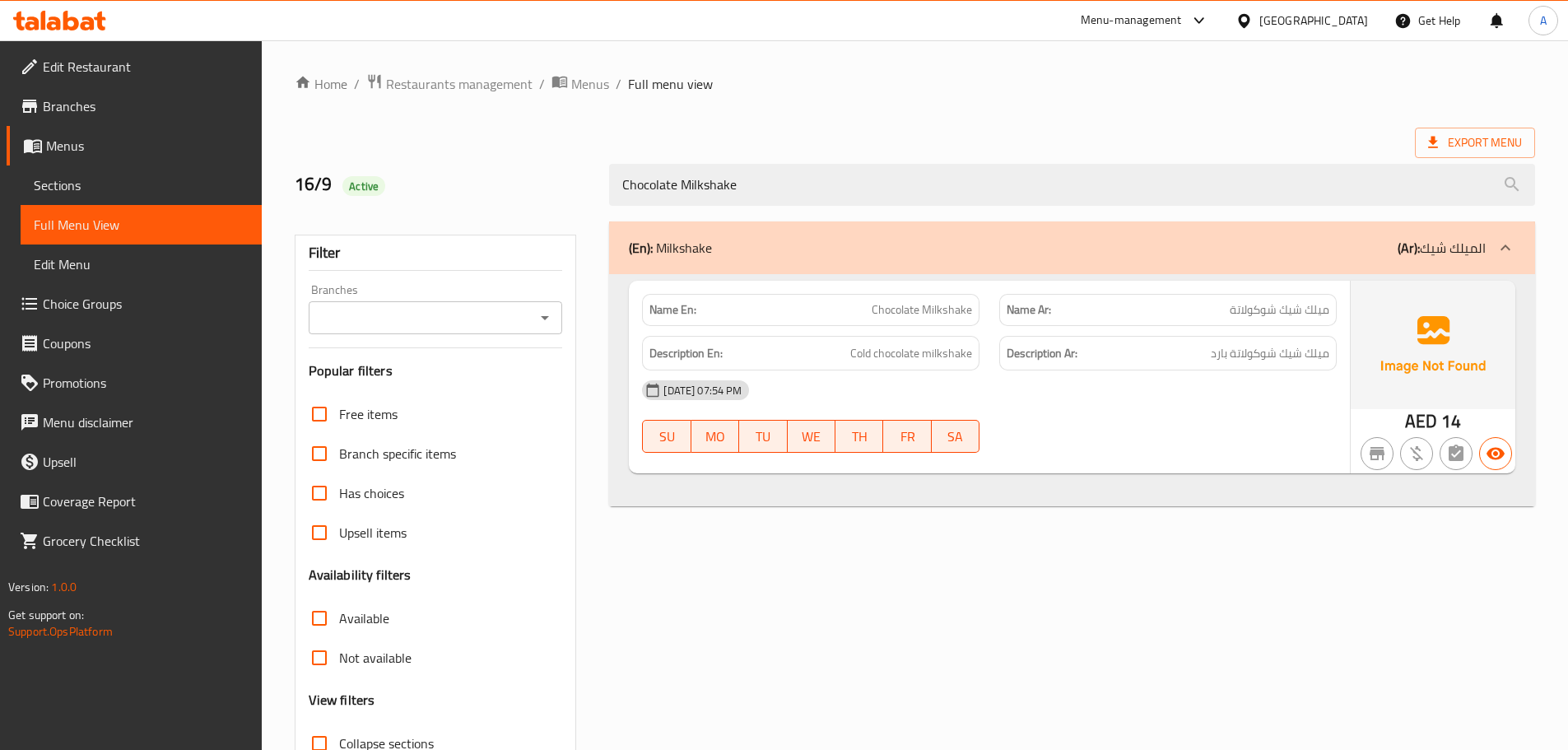
click at [1228, 154] on div "16/9 Active Chocolate Milkshake" at bounding box center [916, 185] width 1261 height 74
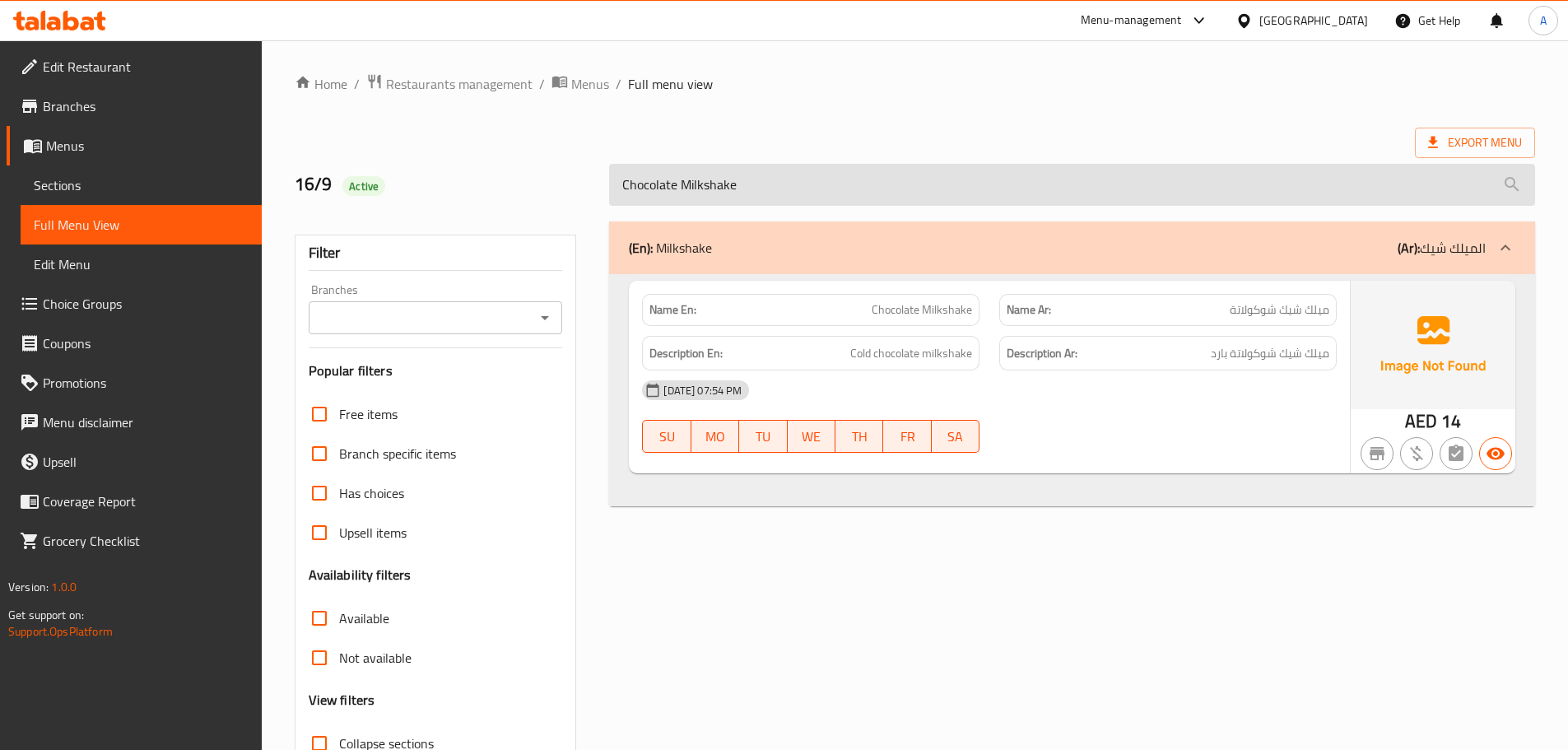
click at [1224, 176] on input "Chocolate Milkshake" at bounding box center [1072, 185] width 927 height 42
paste input "Strawberry"
click at [1218, 188] on input "Strawberry Milkshake" at bounding box center [1072, 185] width 927 height 42
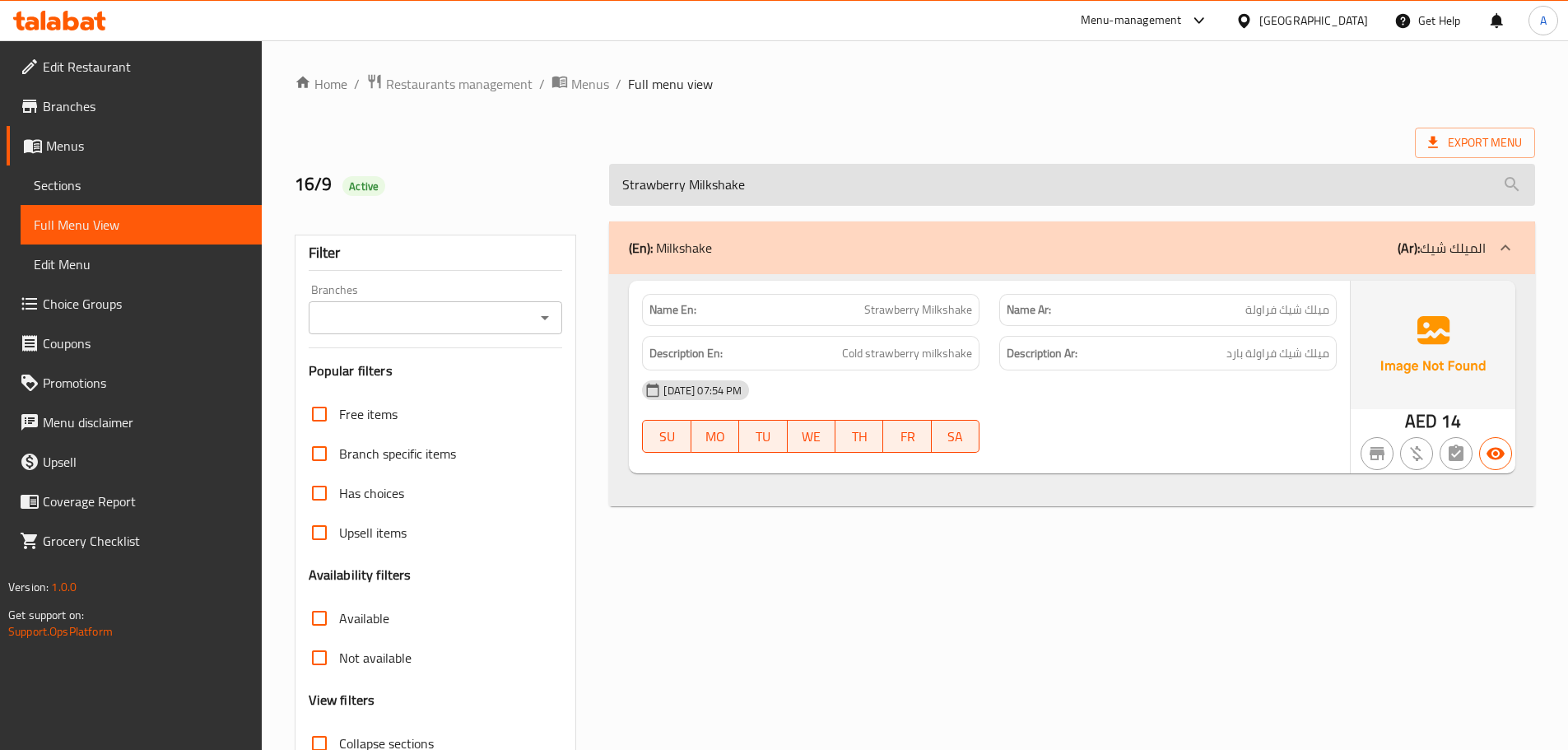
click at [1218, 188] on input "Strawberry Milkshake" at bounding box center [1072, 185] width 927 height 42
paste input "ango M"
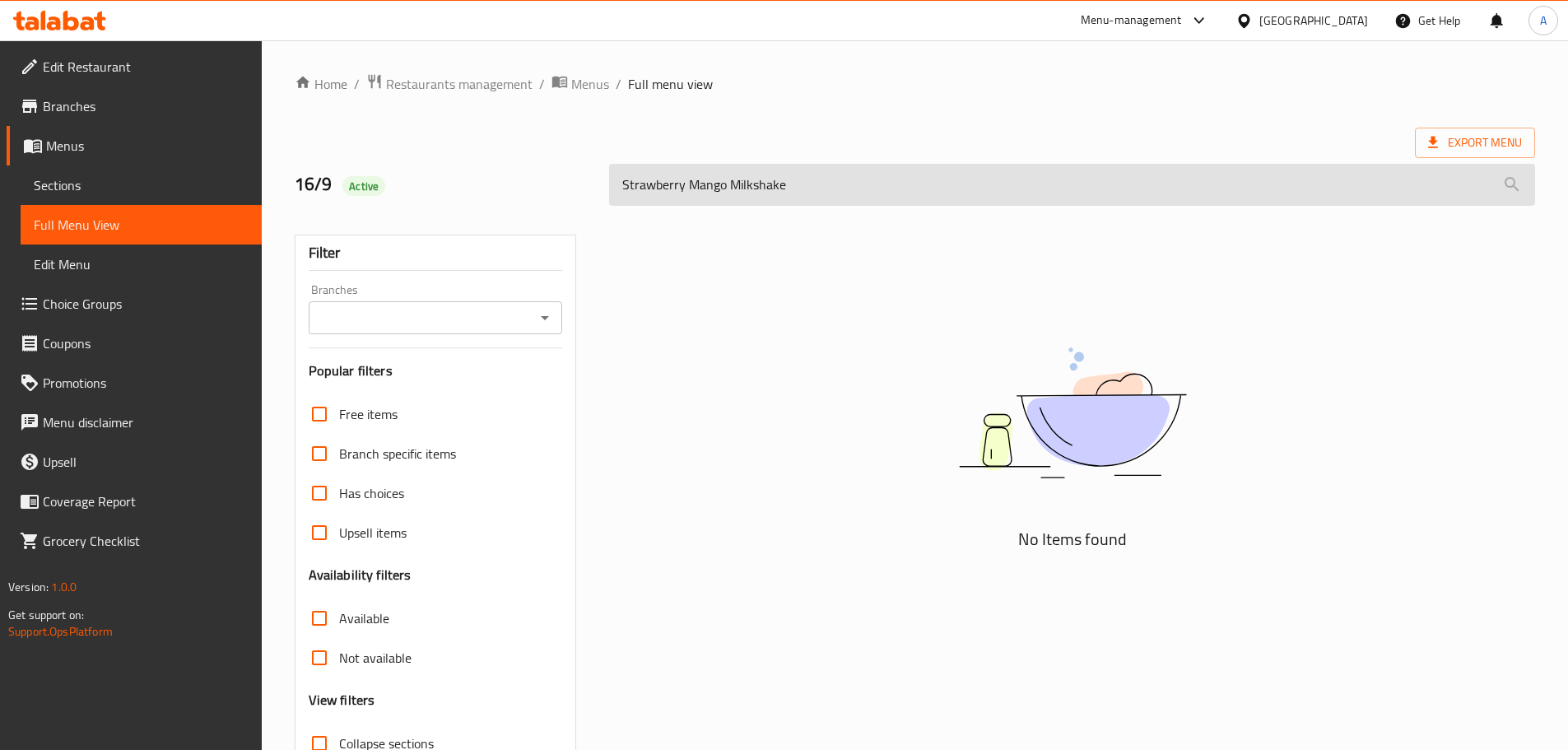
click at [1218, 187] on input "Strawberry Mango Milkshake" at bounding box center [1072, 185] width 927 height 42
paste input "search"
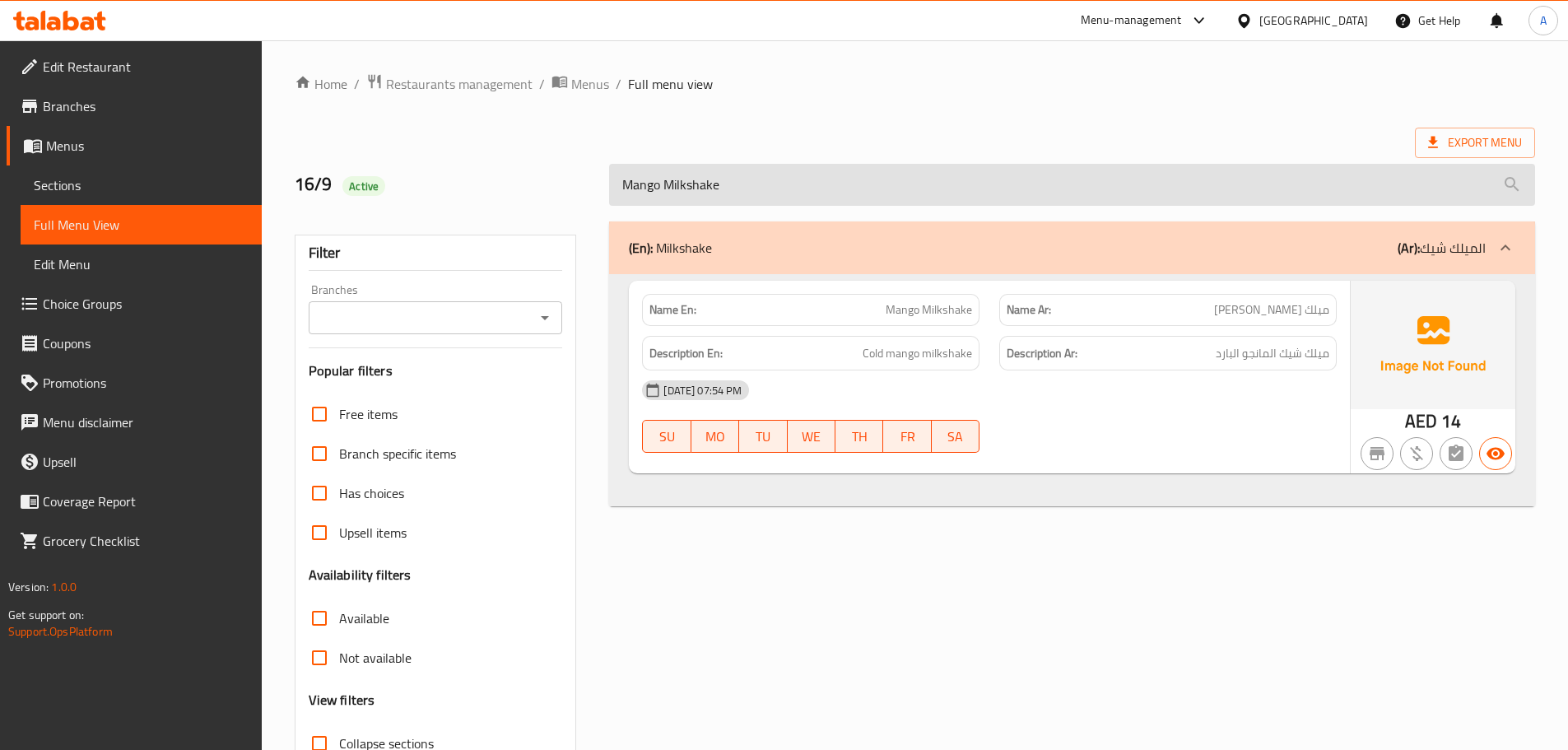
click at [1219, 184] on input "Mango Milkshake" at bounding box center [1072, 185] width 927 height 42
paste input "Coffee"
click at [1178, 195] on input "Coffee Milkshake" at bounding box center [1072, 185] width 927 height 42
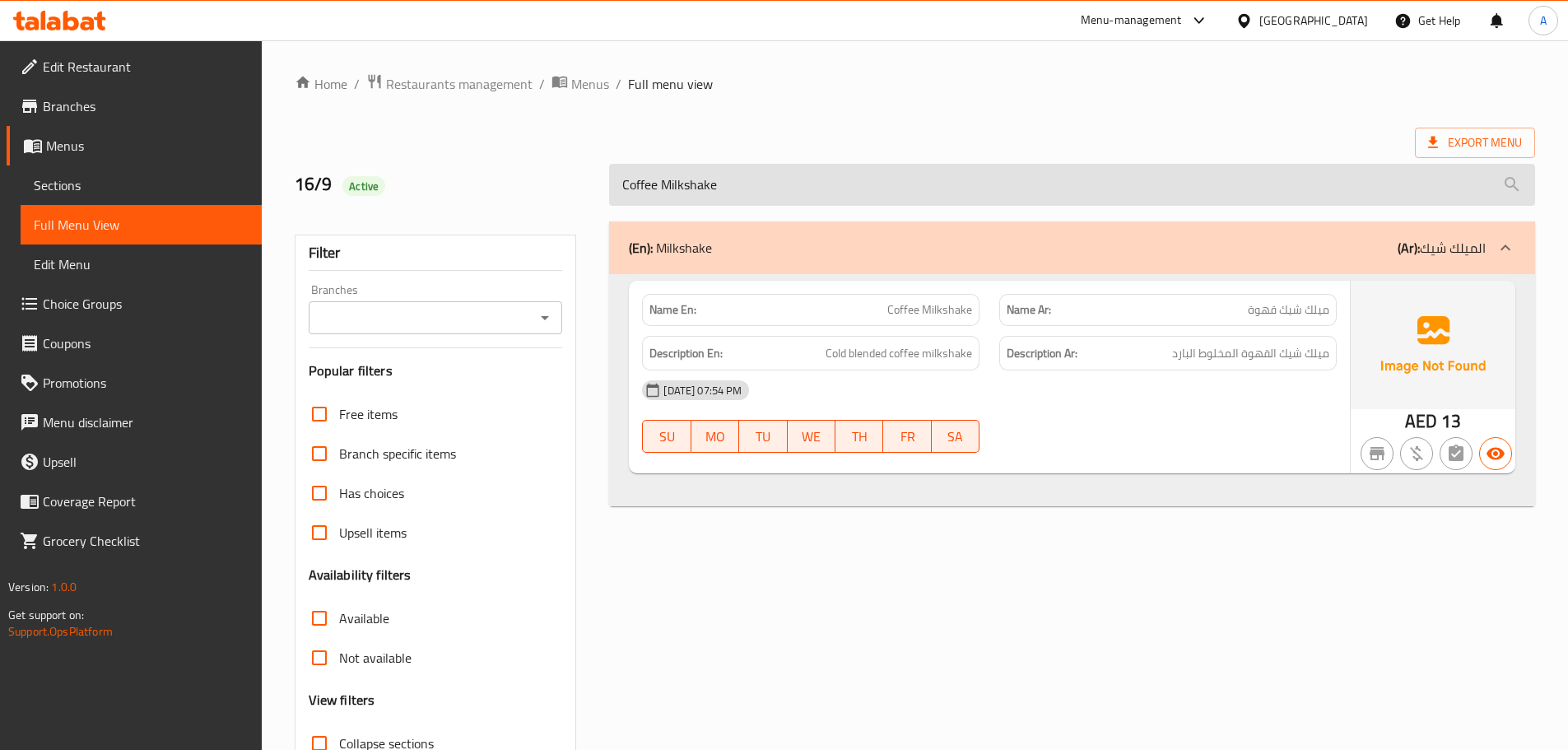
click at [1178, 195] on input "Coffee Milkshake" at bounding box center [1072, 185] width 927 height 42
paste input "Banana"
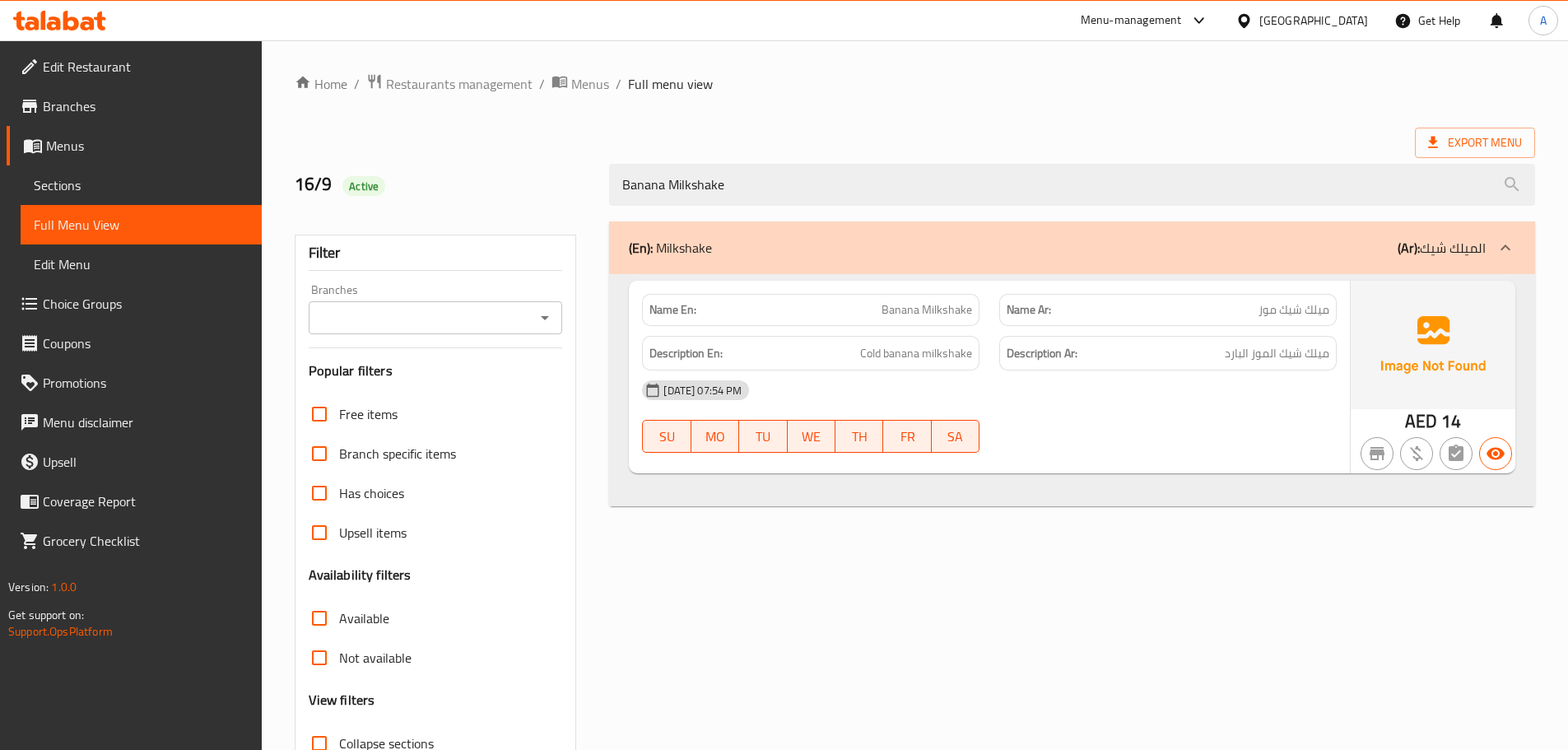
type input "Banana Milkshake"
click at [1396, 329] on img at bounding box center [1433, 345] width 165 height 129
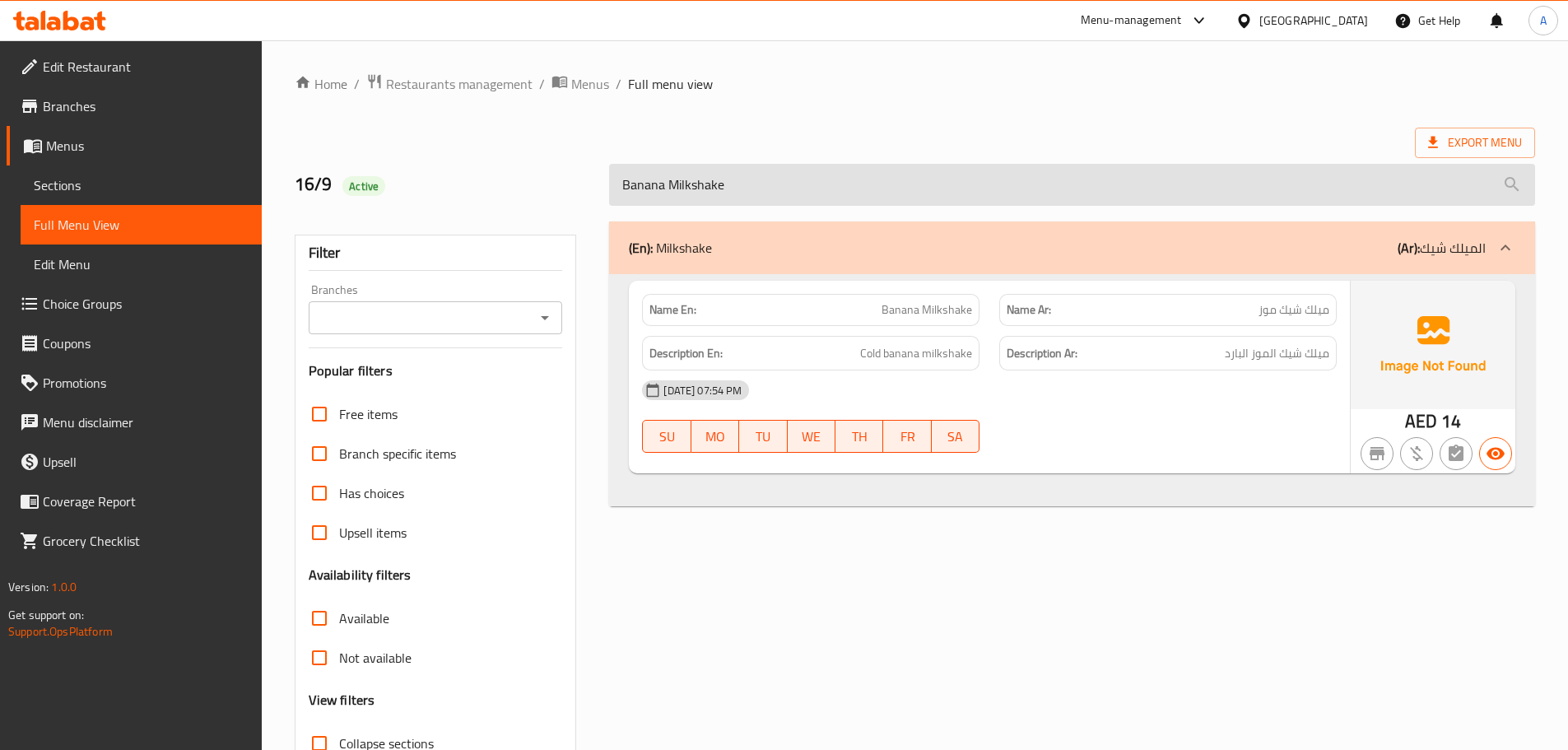
click at [1193, 173] on input "Banana Milkshake" at bounding box center [1072, 185] width 927 height 42
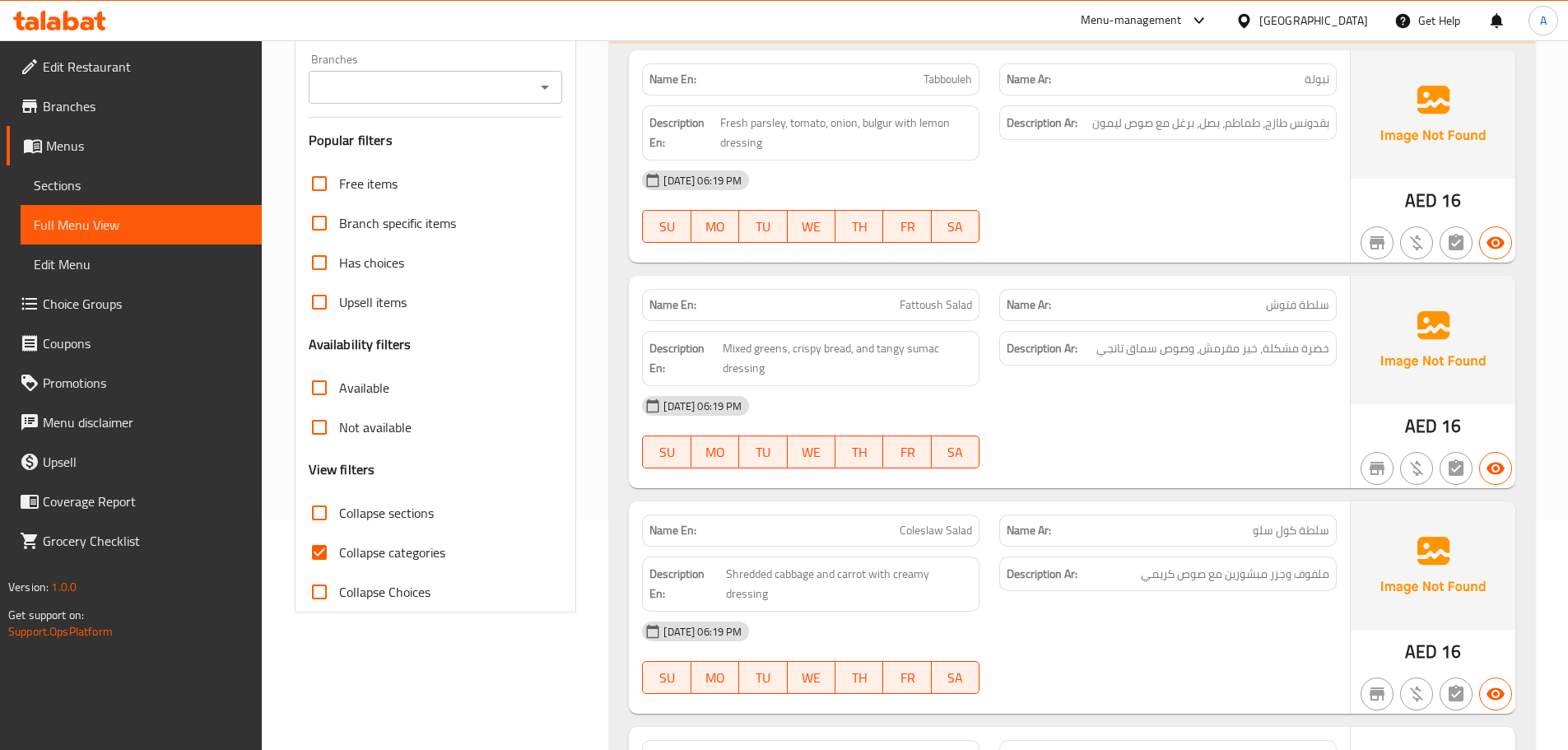
scroll to position [247, 0]
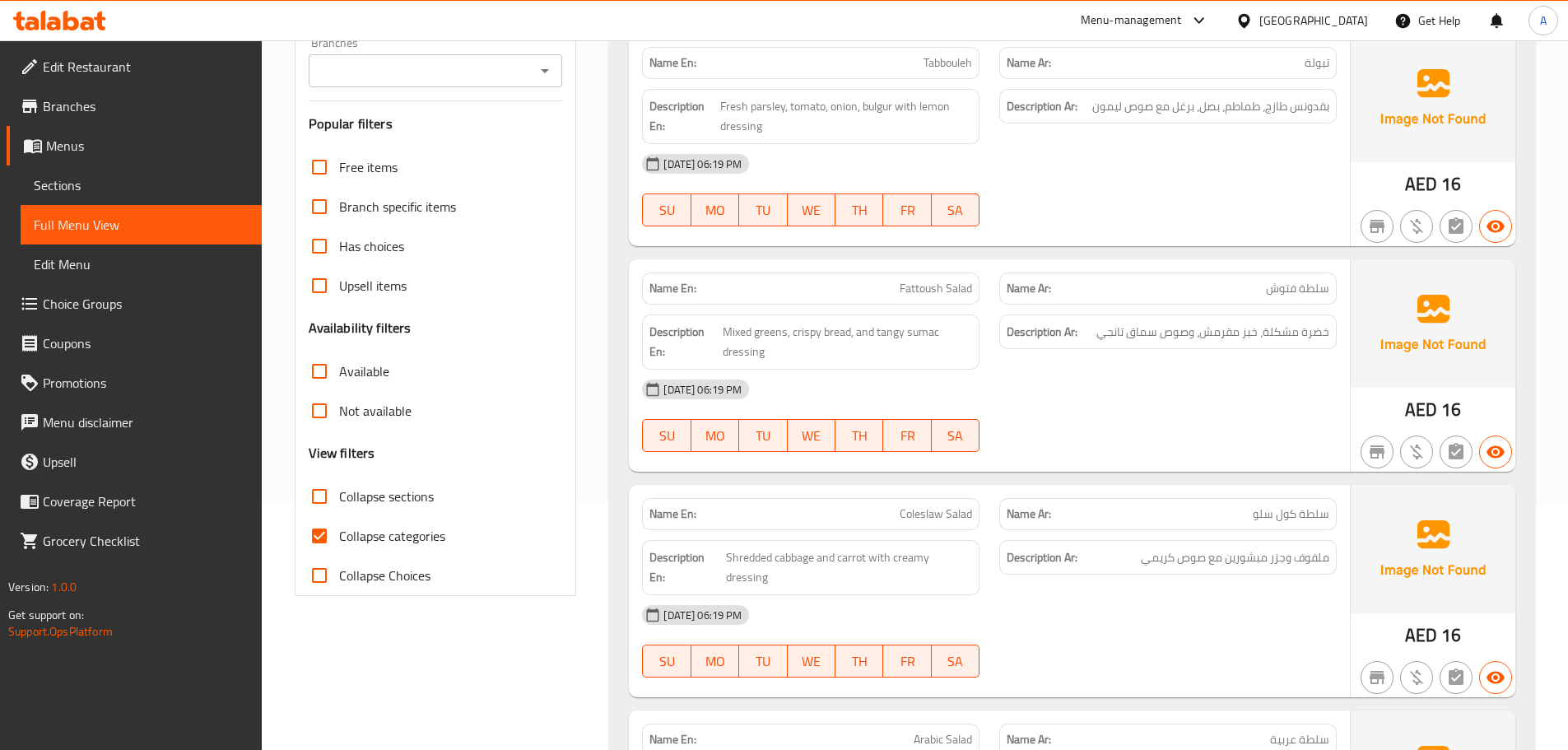
click at [323, 489] on input "Collapse sections" at bounding box center [319, 496] width 40 height 40
checkbox input "true"
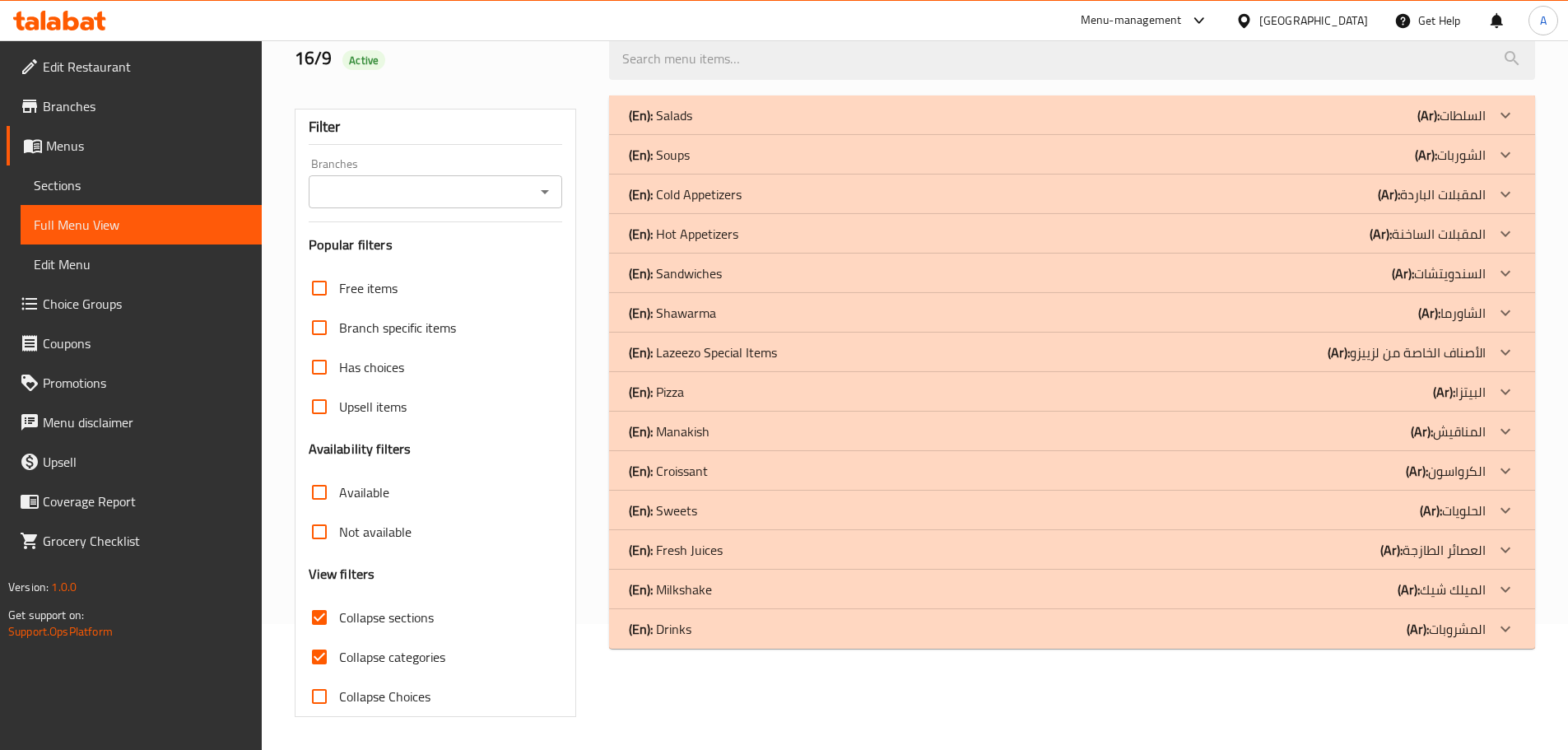
scroll to position [126, 0]
click at [708, 599] on p "(En): Milkshake" at bounding box center [671, 589] width 83 height 19
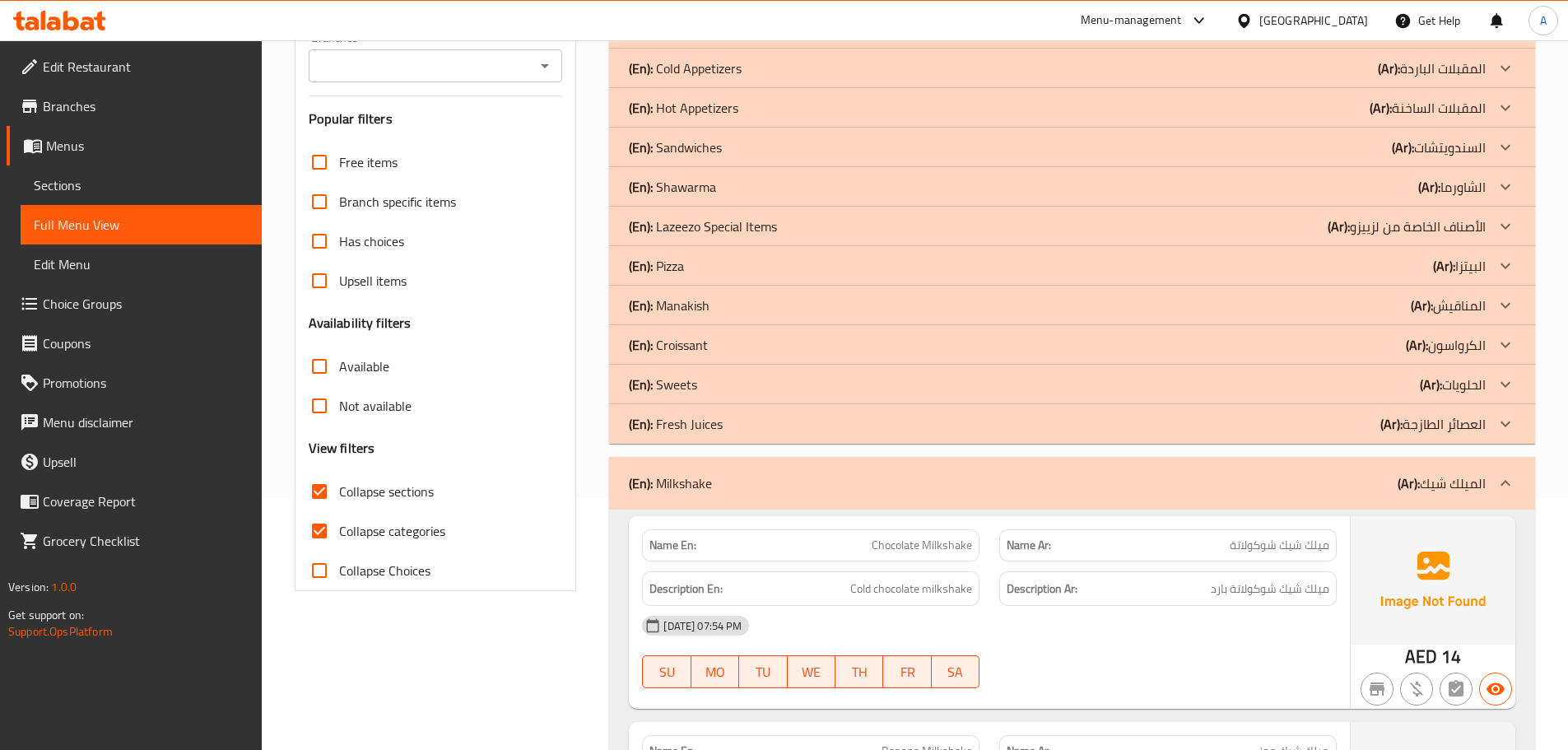
scroll to position [248, 0]
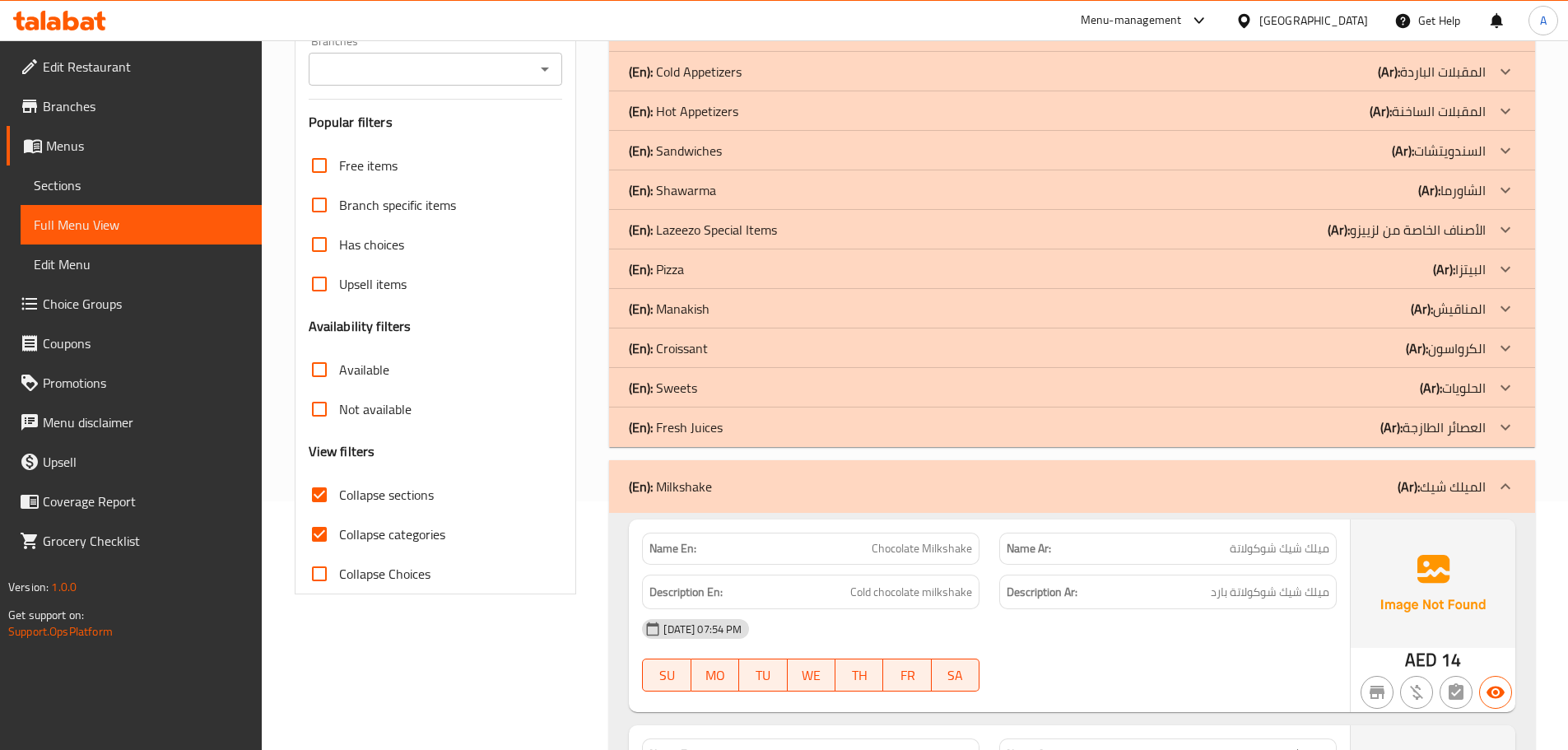
click at [303, 543] on input "Collapse categories" at bounding box center [319, 534] width 40 height 40
checkbox input "false"
click at [313, 489] on input "Collapse sections" at bounding box center [319, 494] width 40 height 40
checkbox input "false"
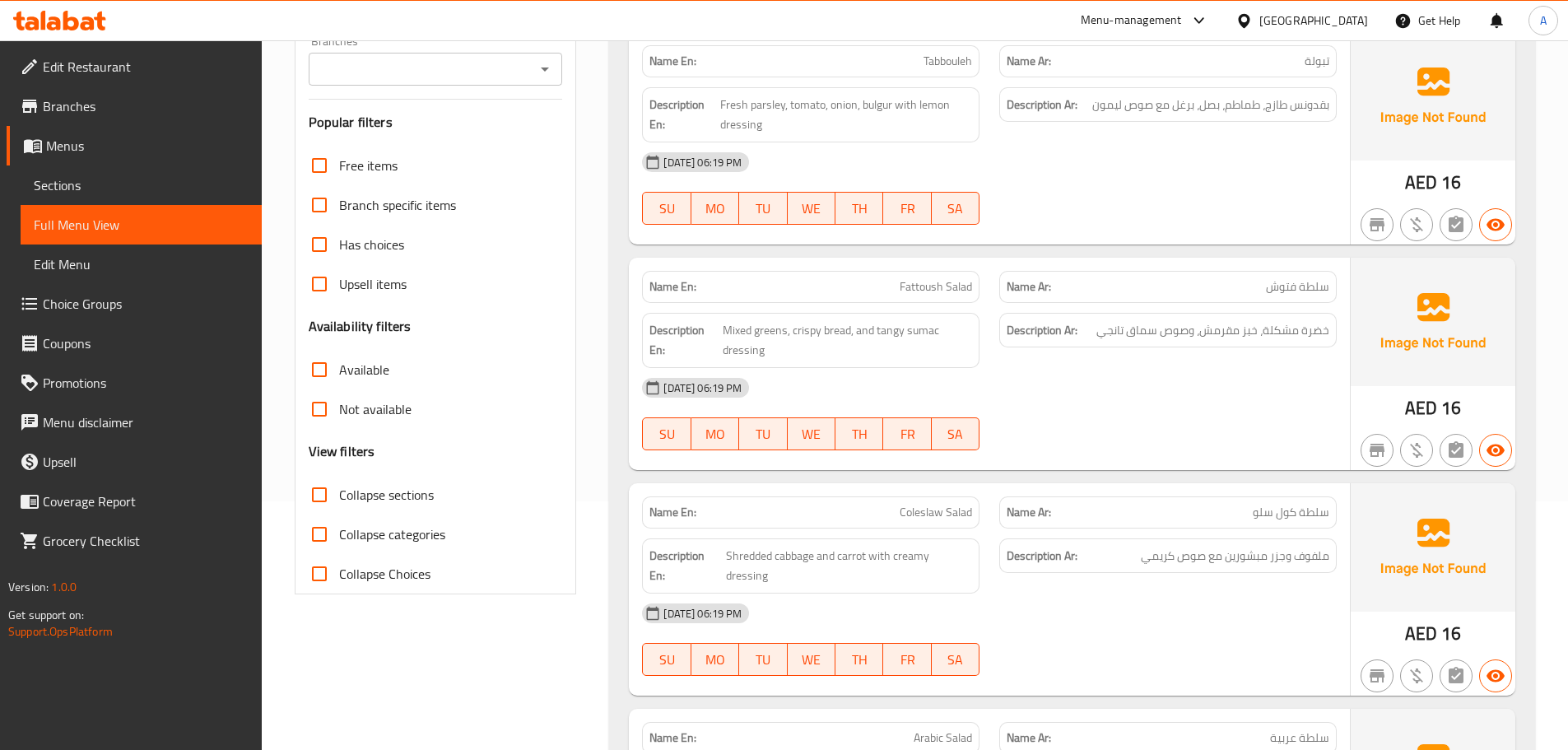
click at [1252, 365] on div "Description Ar: خضرة مشكلة، خبز مقرمش، وصوص سماق تانجي" at bounding box center [1168, 340] width 357 height 75
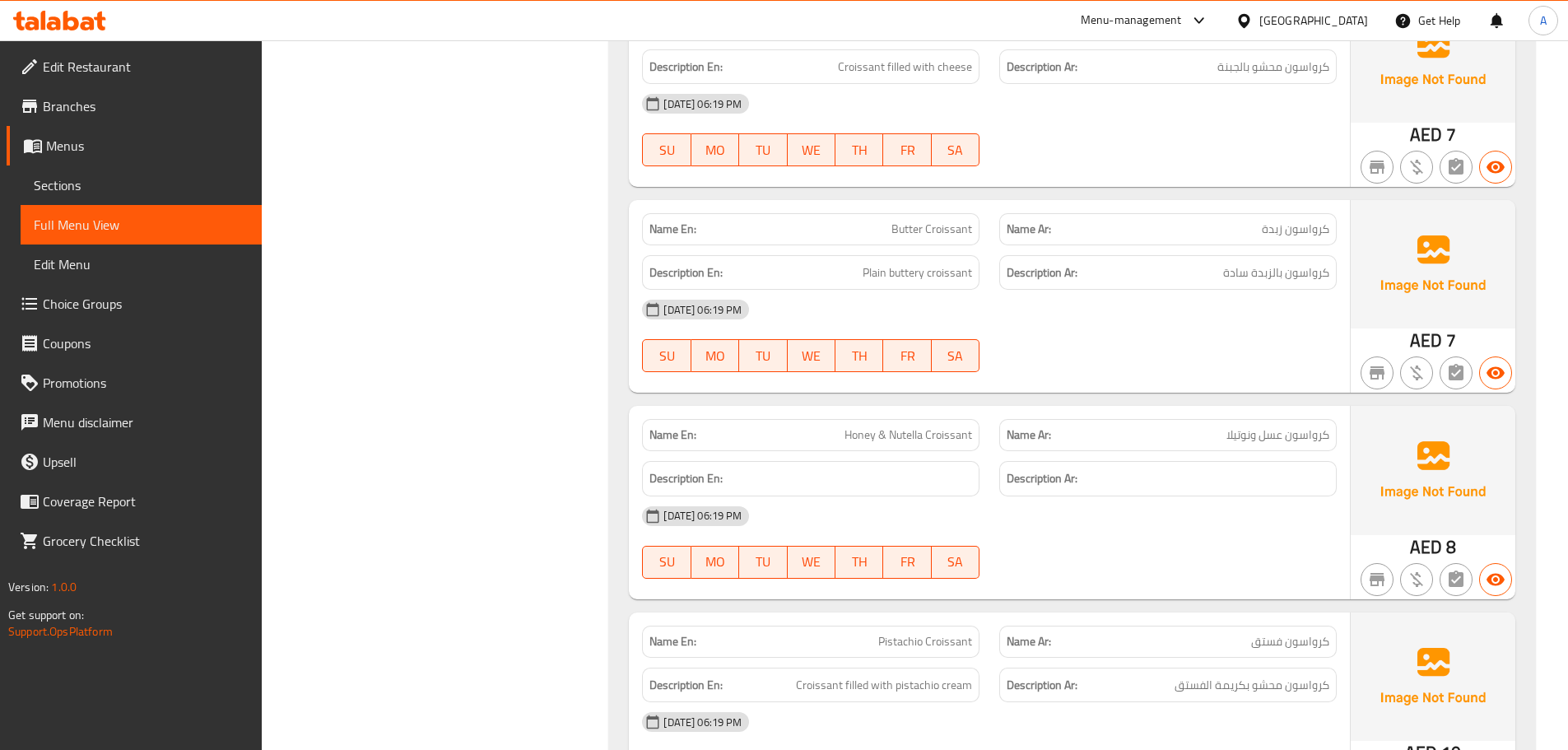
click at [1283, 363] on div at bounding box center [1168, 372] width 357 height 19
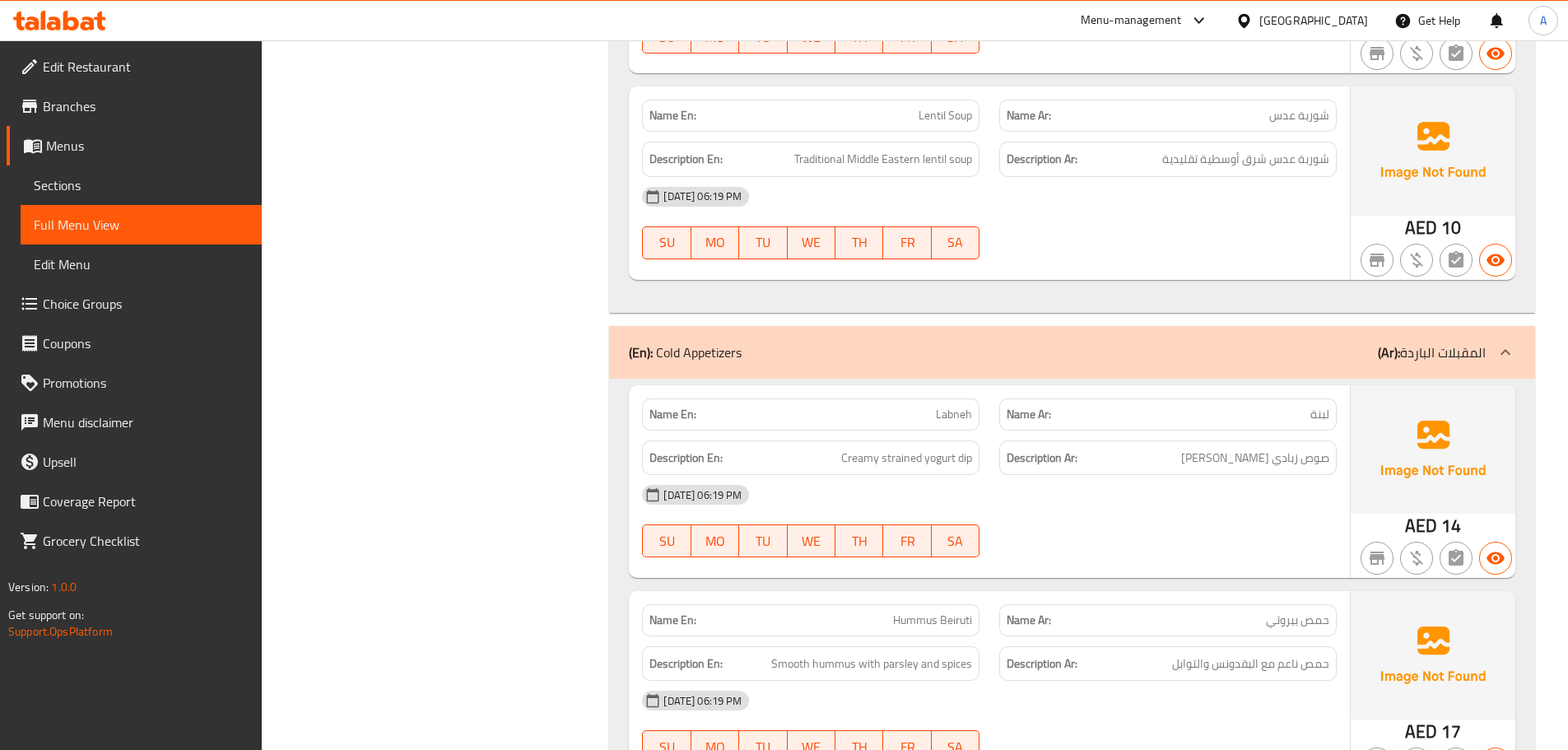
scroll to position [4499, 0]
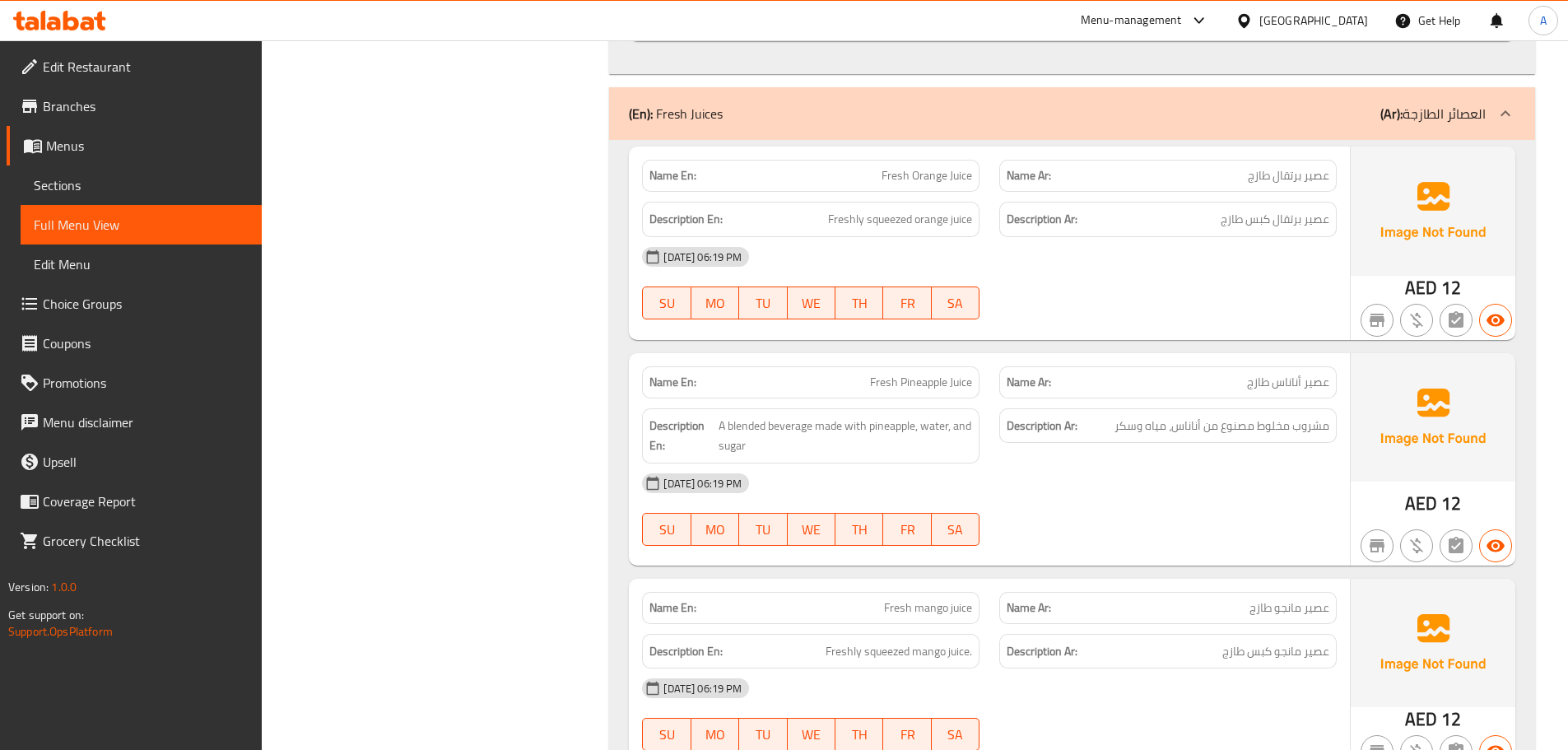
scroll to position [22146, 0]
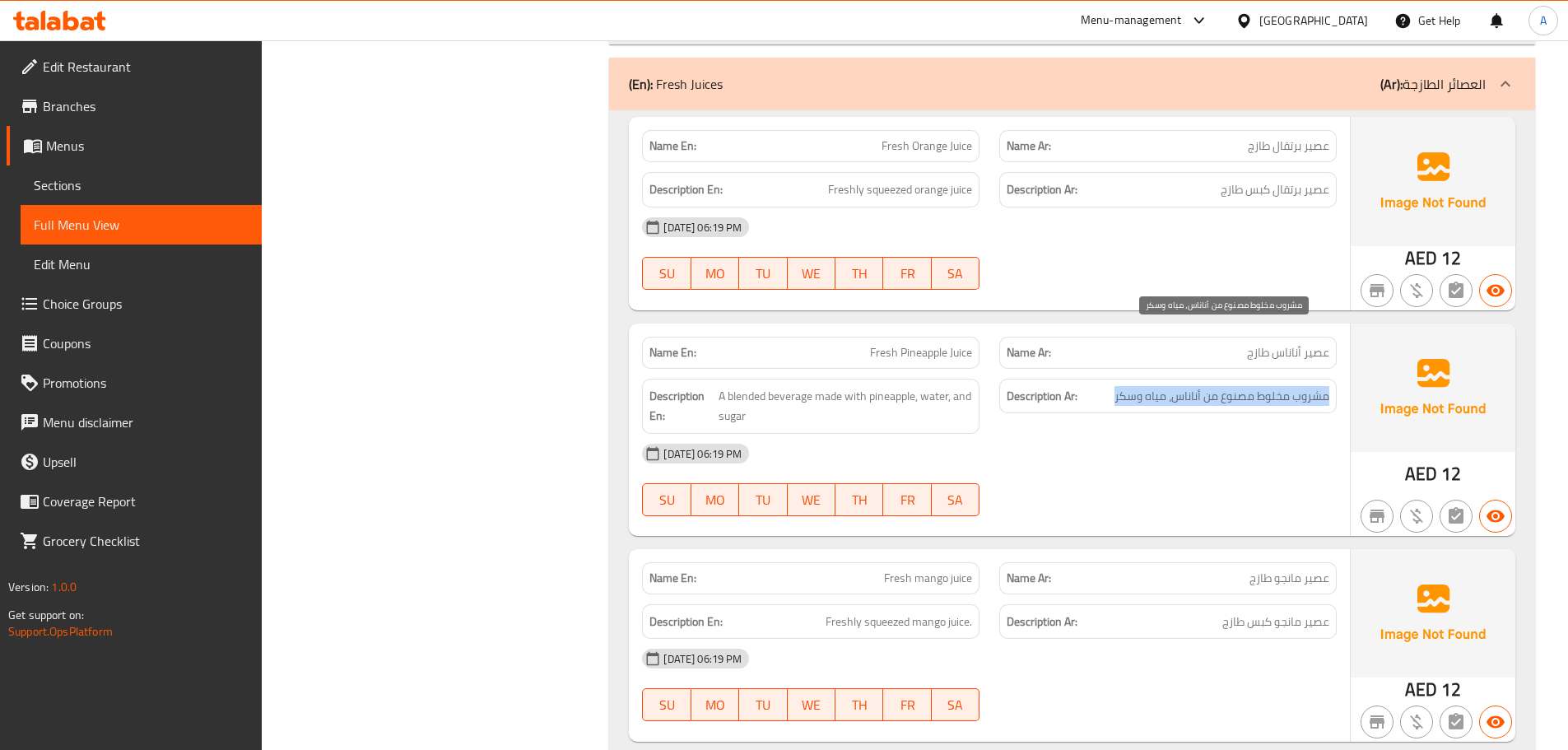
drag, startPoint x: 1332, startPoint y: 333, endPoint x: 1106, endPoint y: 346, distance: 226.4
click at [1106, 379] on div "Description Ar: مشروب مخلوط مصنوع من أناناس، مياه وسكر" at bounding box center [1168, 397] width 338 height 35
click at [1156, 433] on div "16-09-2025 06:19 PM SU MO TU WE TH FR SA" at bounding box center [989, 479] width 715 height 92
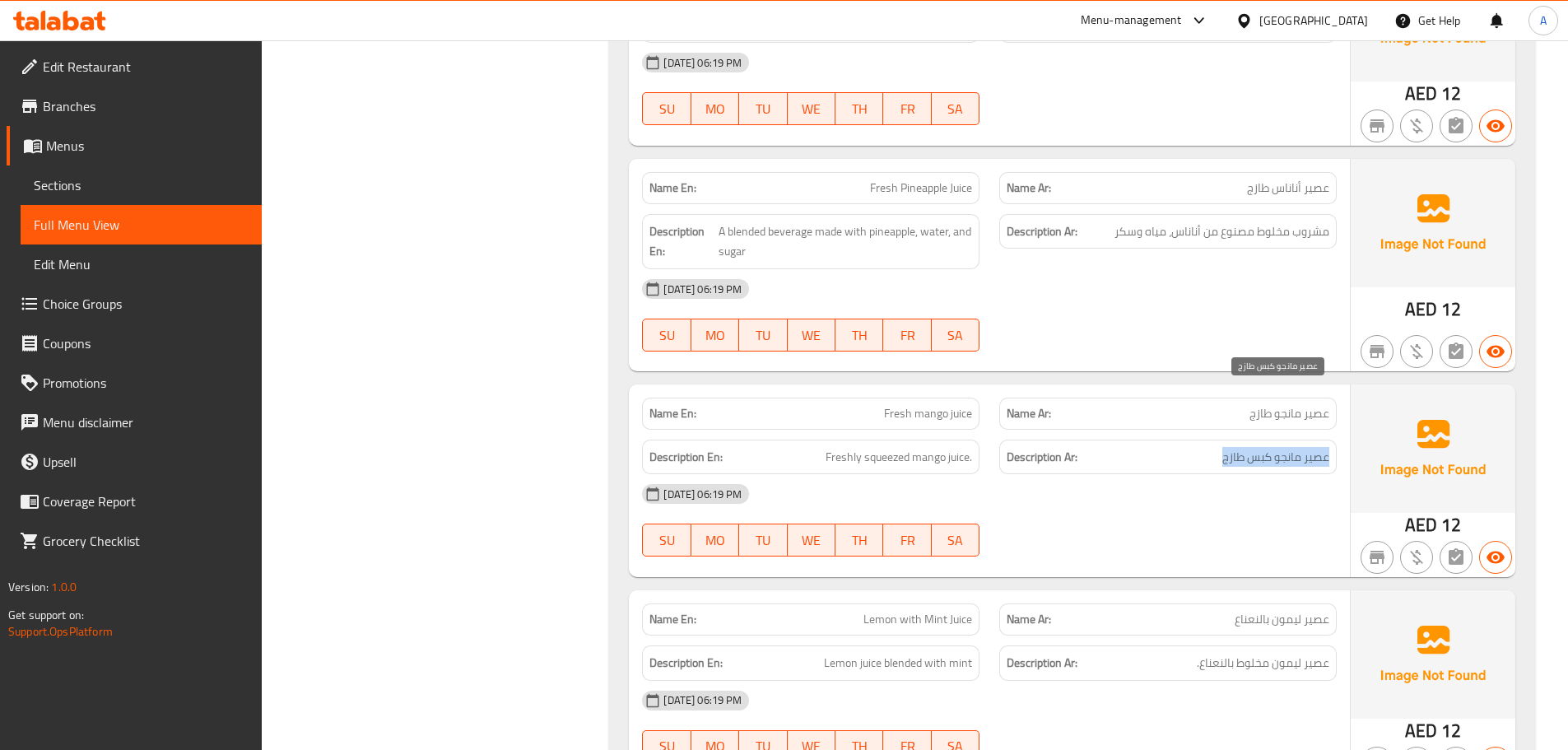
drag, startPoint x: 1332, startPoint y: 396, endPoint x: 1032, endPoint y: 398, distance: 300.0
click at [1146, 440] on div "Description Ar: عصير مانجو كبس طازج" at bounding box center [1168, 457] width 338 height 35
drag, startPoint x: 815, startPoint y: 395, endPoint x: 981, endPoint y: 398, distance: 166.0
click at [981, 430] on div "Description En: Freshly squeezed mango juice." at bounding box center [811, 457] width 357 height 55
click at [1244, 474] on div "[DATE] 06:19 PM" at bounding box center [989, 493] width 715 height 40
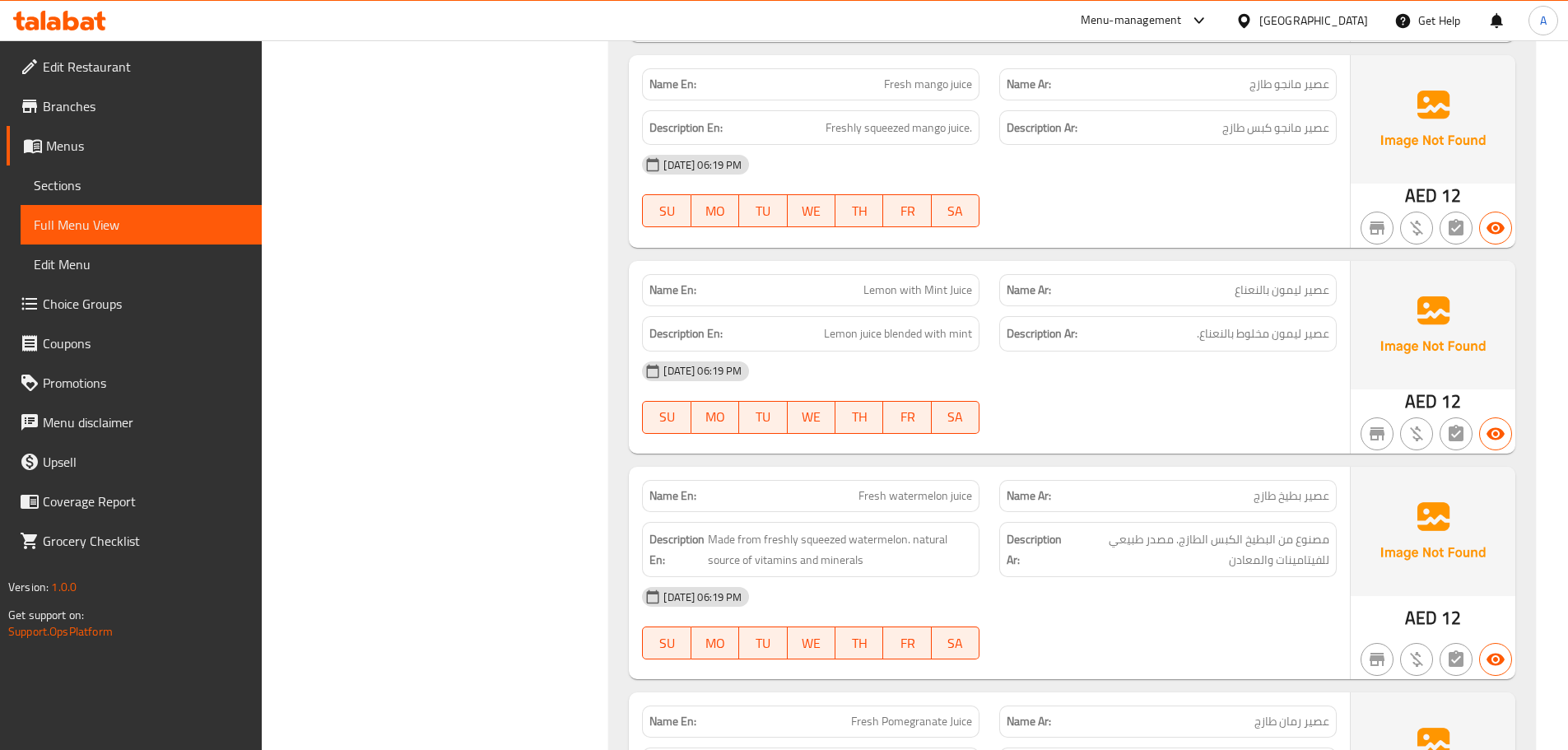
scroll to position [22722, 0]
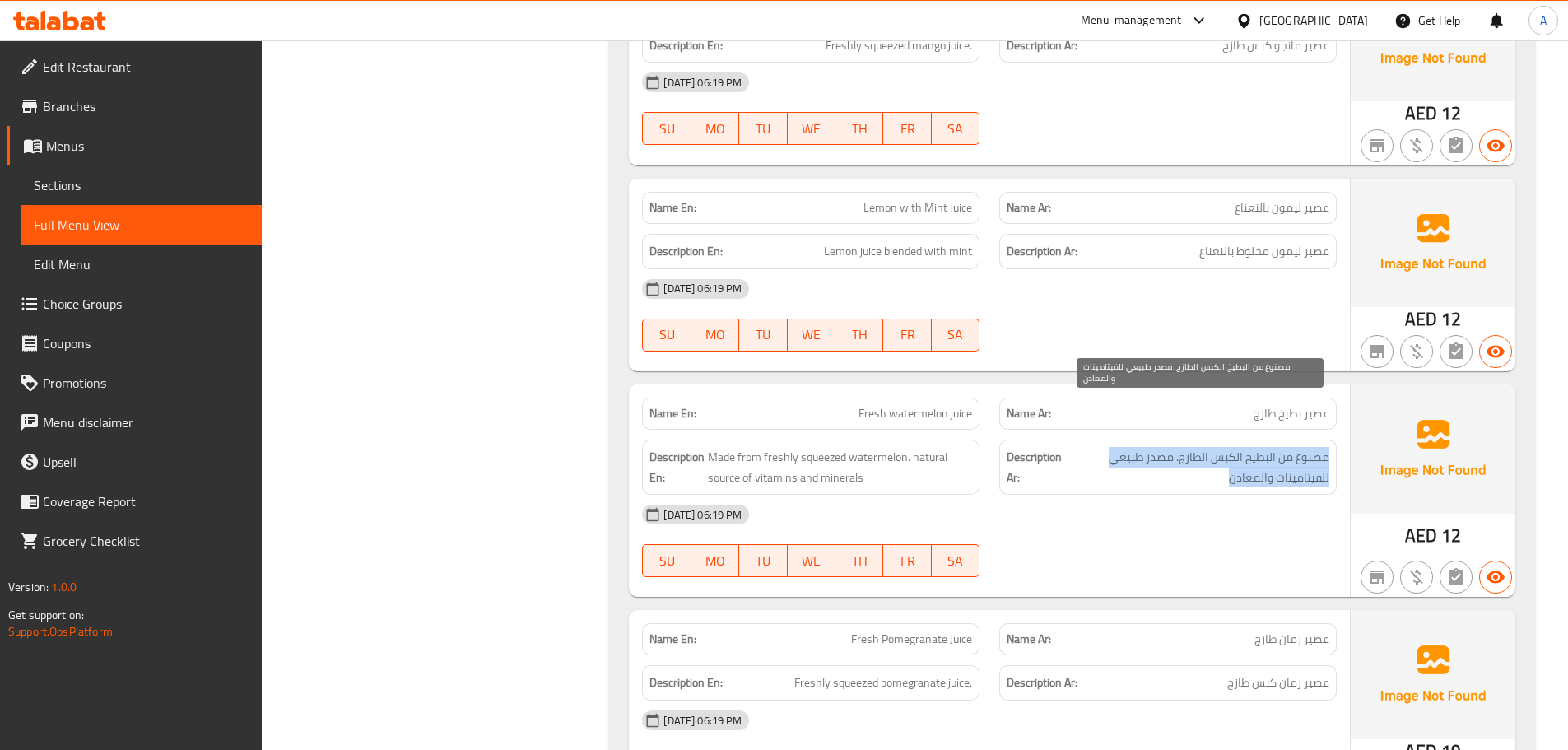
drag, startPoint x: 1332, startPoint y: 394, endPoint x: 1186, endPoint y: 425, distance: 149.3
click at [1186, 440] on div "Description Ar: مصنوع من البطيخ الكبس الطازج. مصدر طبيعي للفيتامينات والمعادن" at bounding box center [1168, 467] width 338 height 55
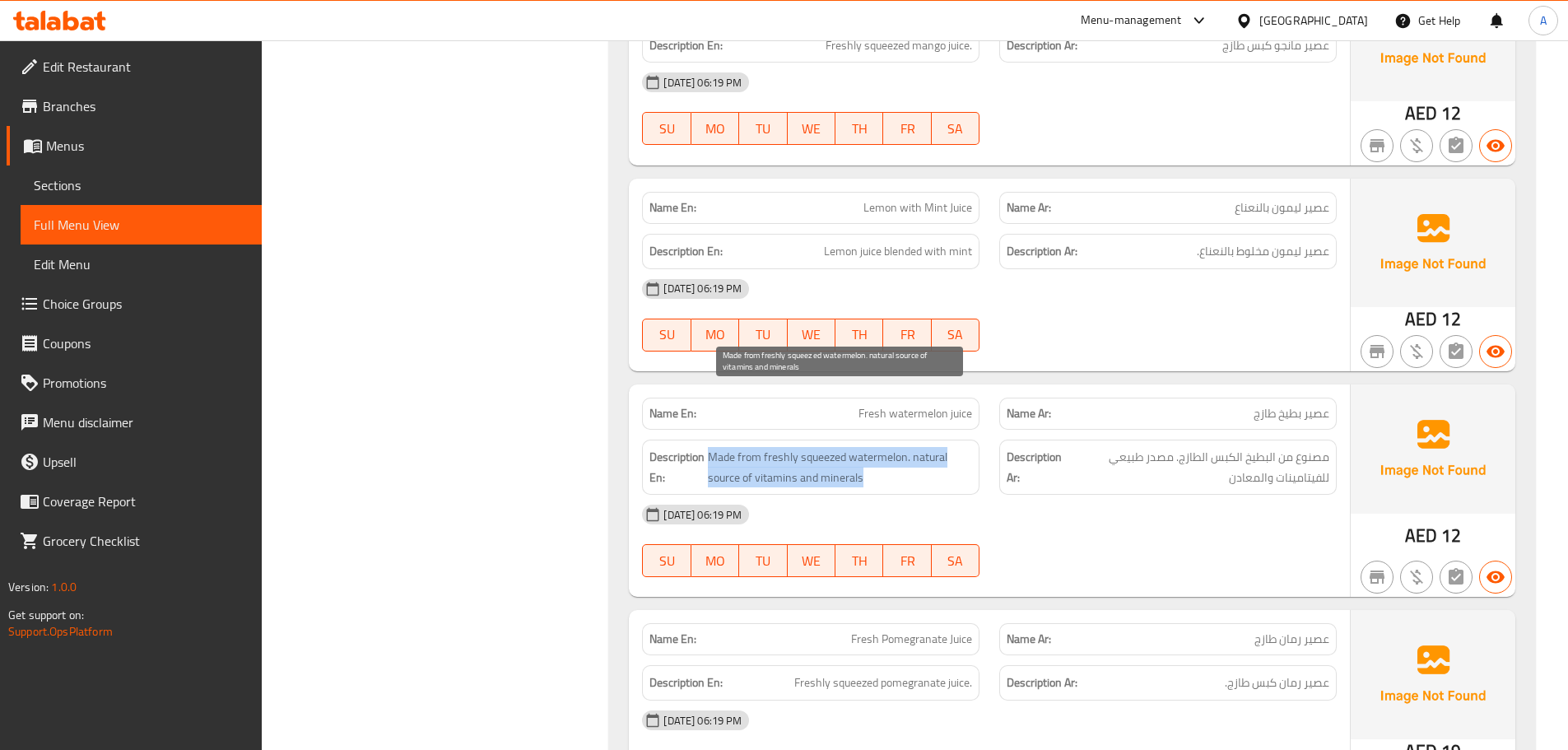
drag, startPoint x: 707, startPoint y: 401, endPoint x: 921, endPoint y: 410, distance: 214.2
click at [921, 447] on h6 "Description En: Made from freshly squeezed watermelon. natural source of vitami…" at bounding box center [811, 467] width 323 height 40
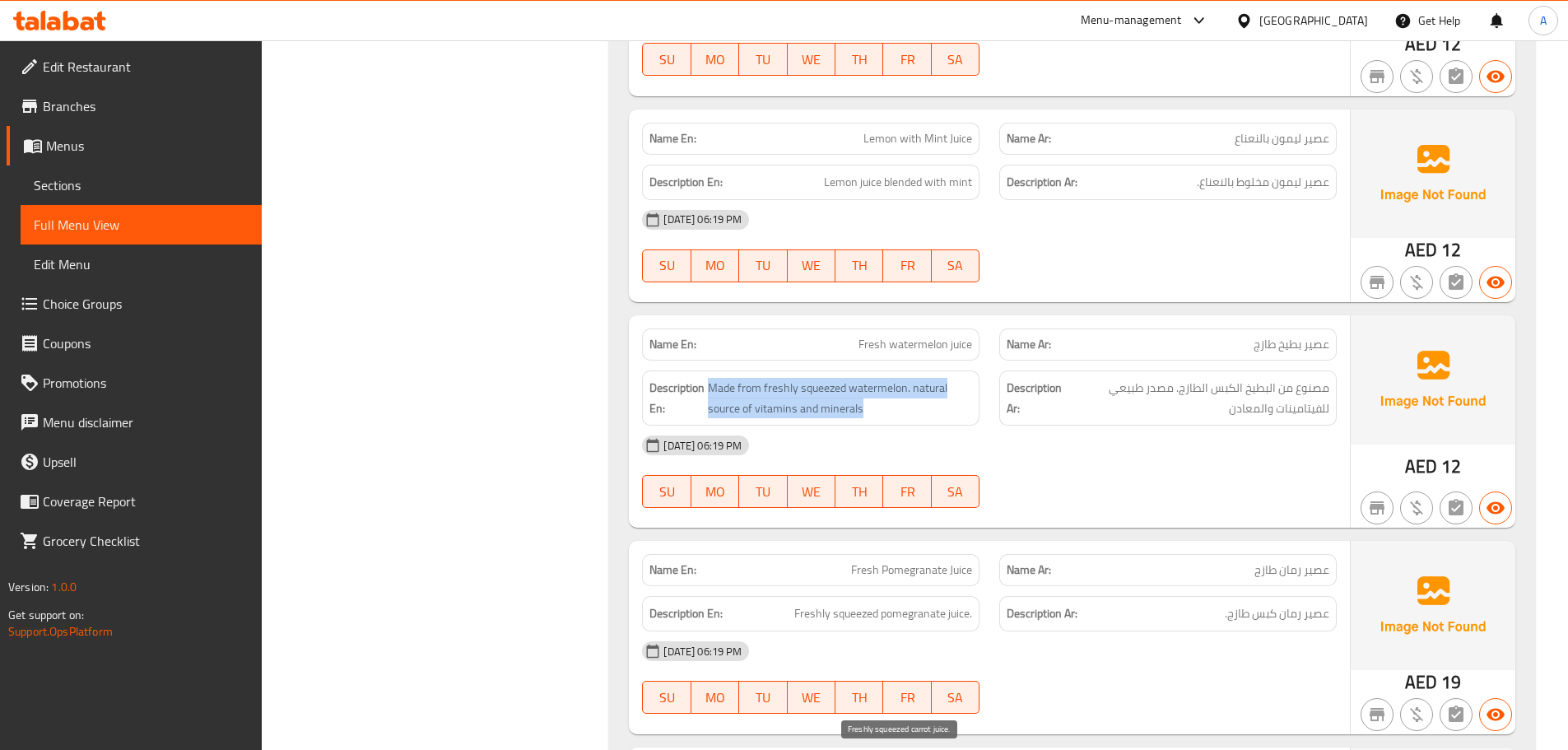
scroll to position [22887, 0]
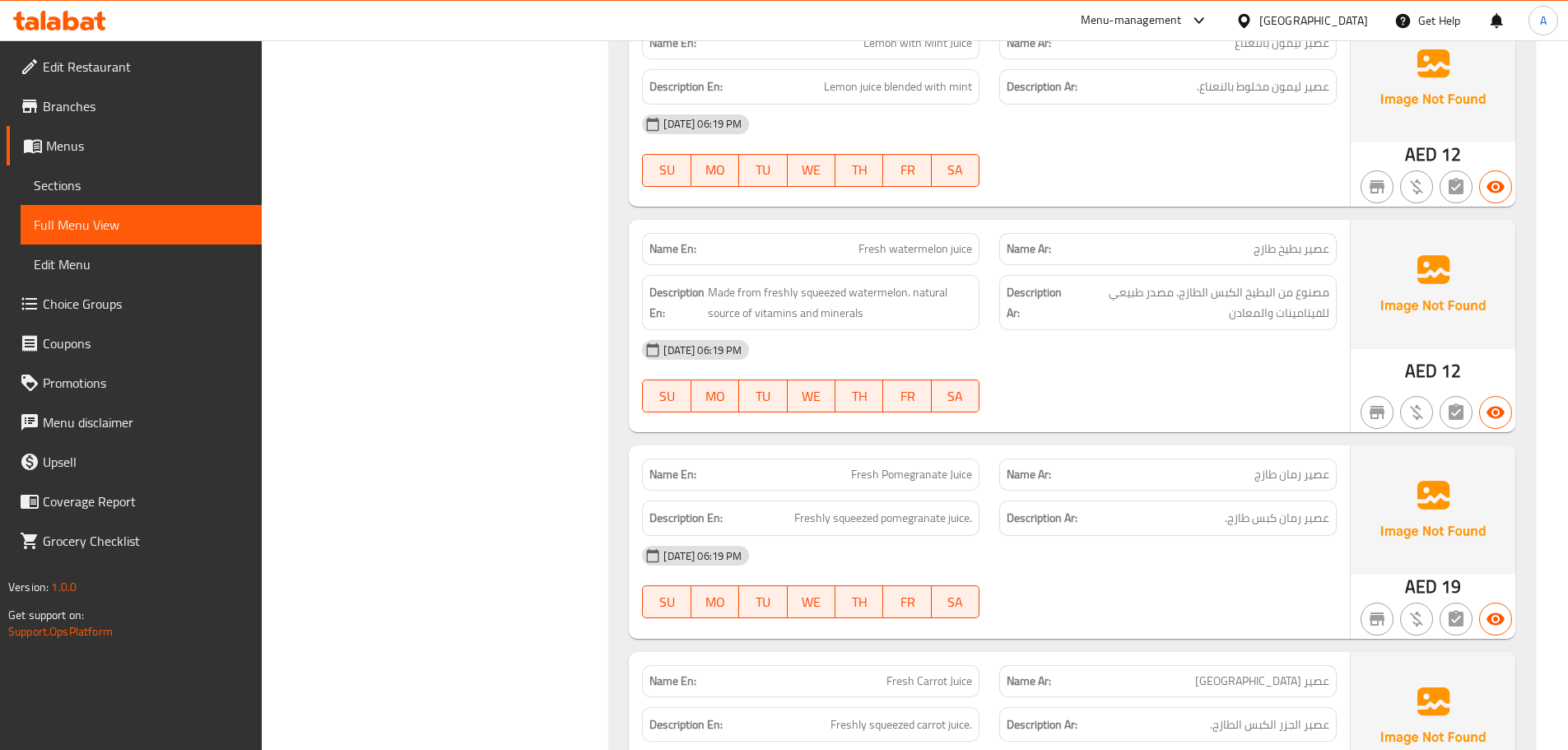
click at [1340, 490] on div "Description Ar: عصير رمان كبس طازج." at bounding box center [1168, 518] width 357 height 55
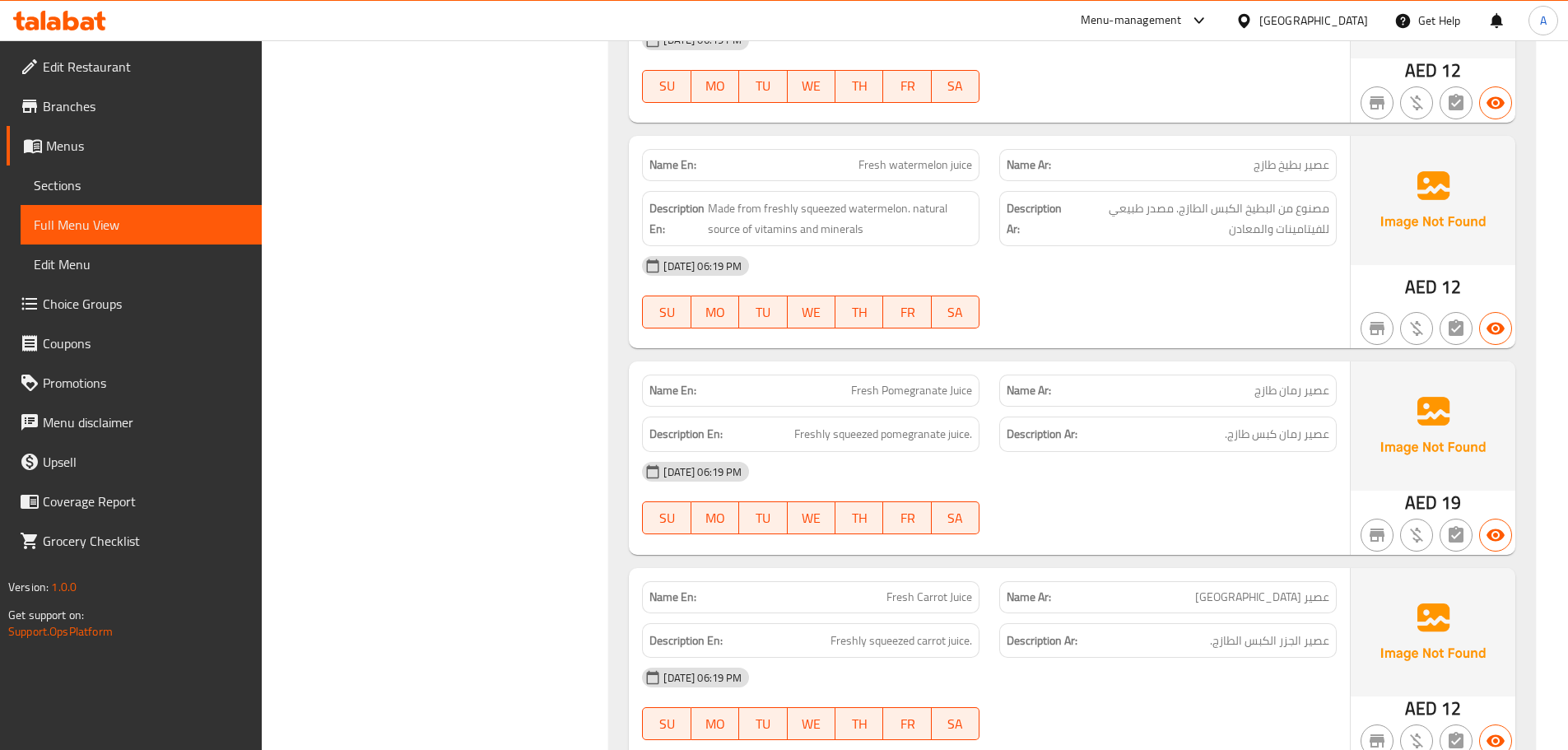
scroll to position [23051, 0]
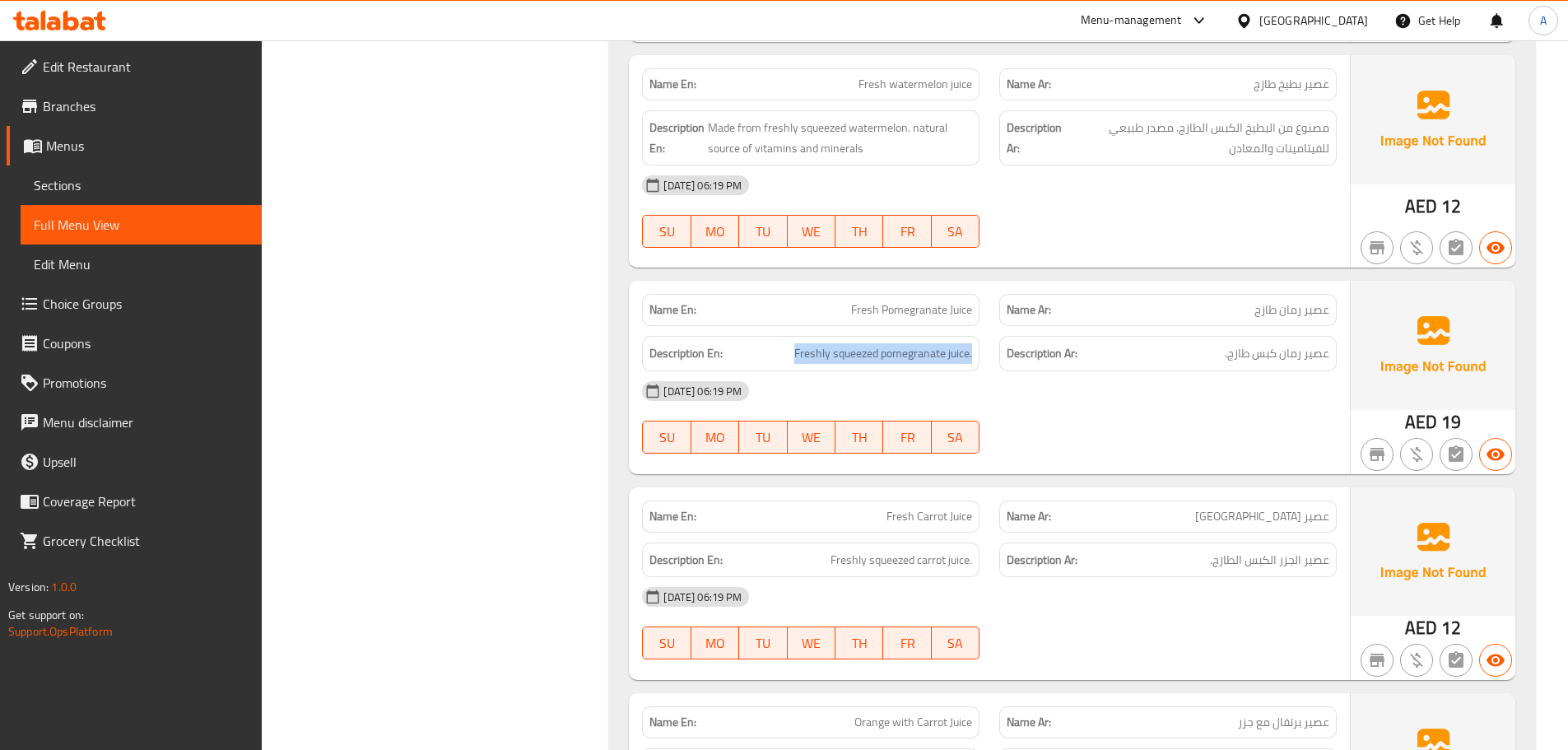
drag, startPoint x: 789, startPoint y: 294, endPoint x: 993, endPoint y: 293, distance: 204.0
click at [993, 326] on div "Description En: Freshly squeezed pomegranate juice. Description Ar: عصير رمان ك…" at bounding box center [989, 353] width 715 height 55
drag, startPoint x: 834, startPoint y: 504, endPoint x: 1068, endPoint y: 444, distance: 241.6
click at [995, 533] on div "Description En: Freshly squeezed carrot juice. Description Ar: عصير الجزر الكبس…" at bounding box center [989, 560] width 715 height 55
drag, startPoint x: 1327, startPoint y: 292, endPoint x: 1165, endPoint y: 311, distance: 163.1
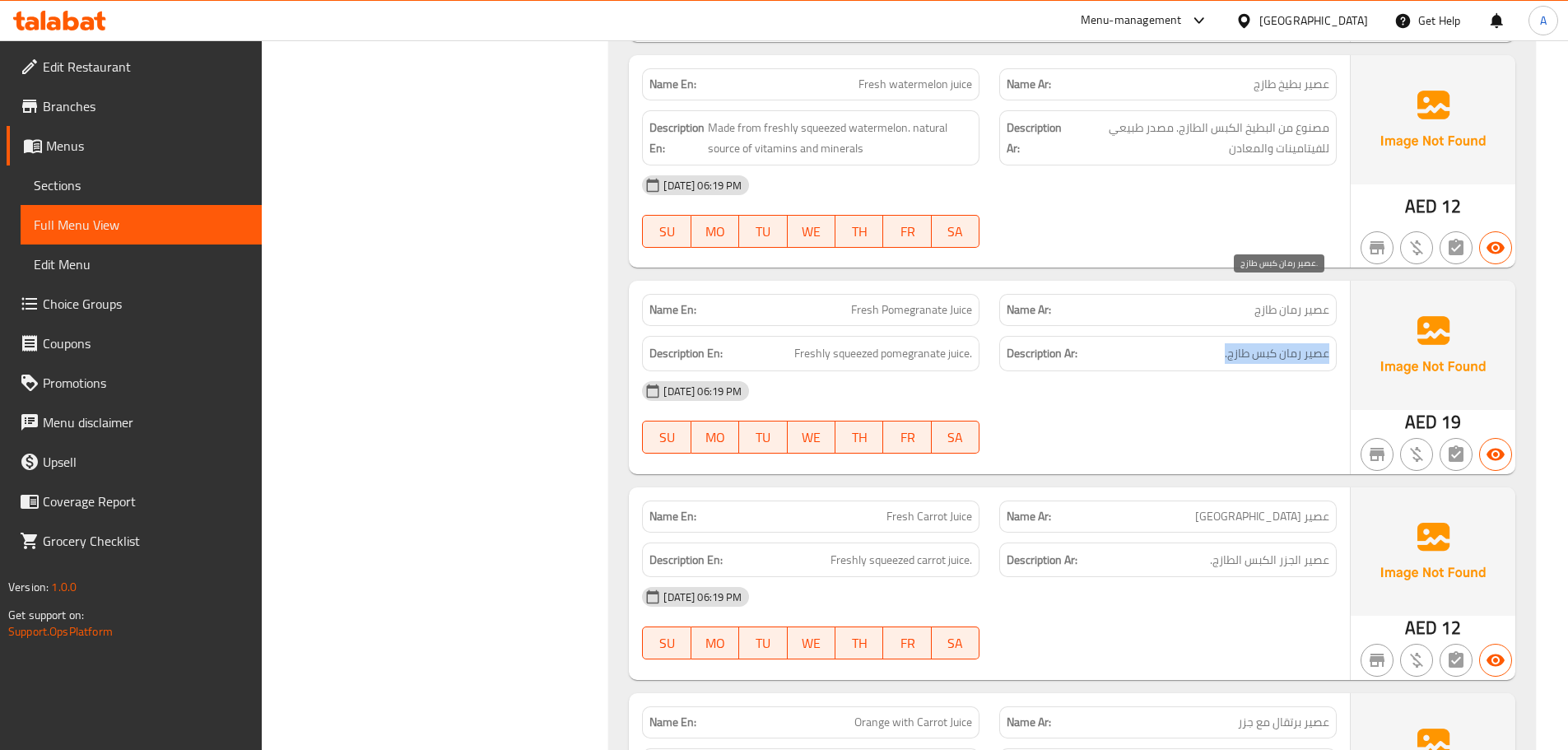
click at [1160, 343] on h6 "Description Ar: عصير رمان كبس طازج." at bounding box center [1168, 353] width 323 height 20
drag, startPoint x: 1327, startPoint y: 496, endPoint x: 1108, endPoint y: 496, distance: 219.0
click at [1108, 550] on h6 "Description Ar: عصير الجزر الكبس الطازج." at bounding box center [1168, 560] width 323 height 20
click at [947, 508] on span "Fresh Carrot Juice" at bounding box center [929, 516] width 86 height 17
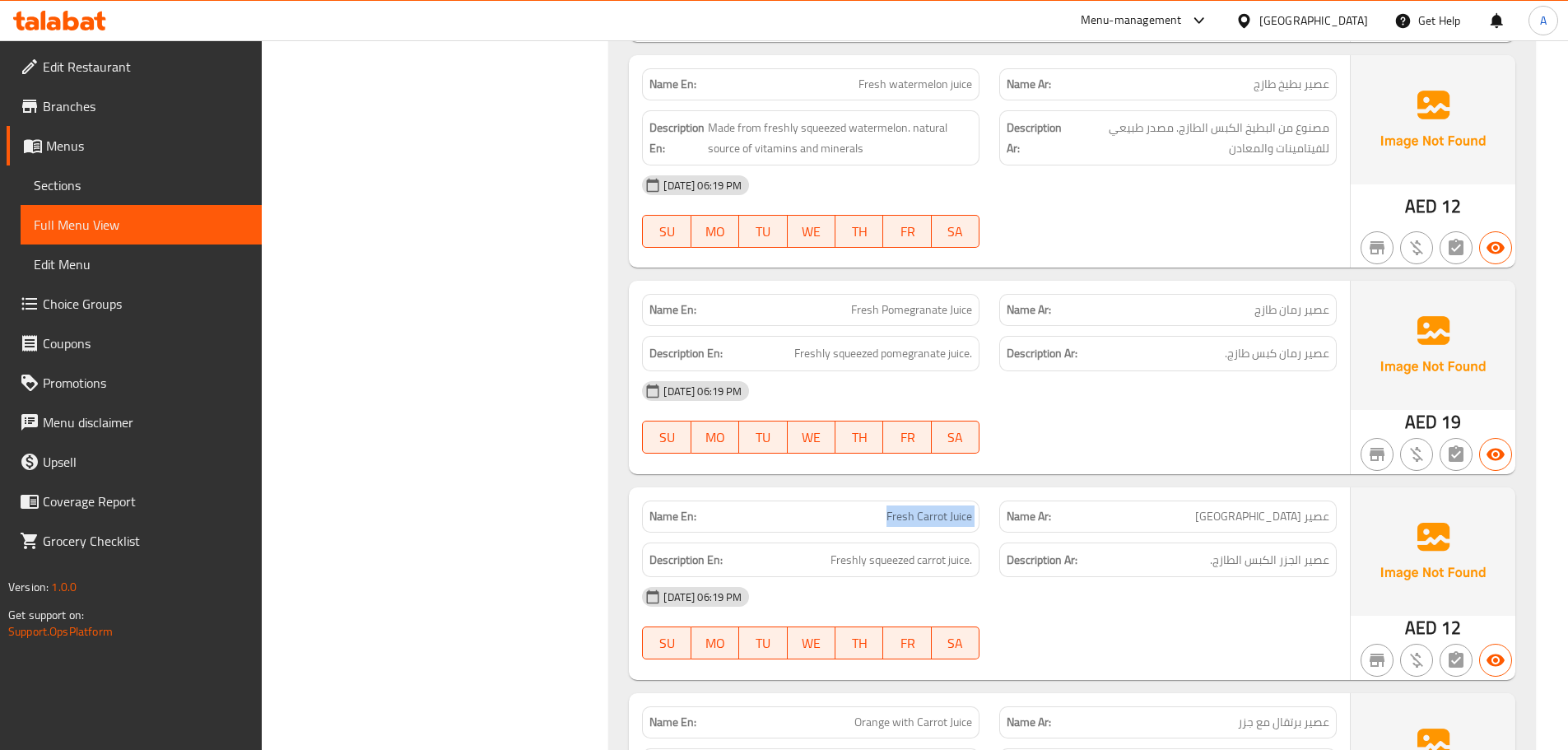
click at [947, 508] on span "Fresh Carrot Juice" at bounding box center [929, 516] width 86 height 17
copy span "Fresh Carrot Juice"
click at [895, 301] on span "Fresh Pomegranate Juice" at bounding box center [912, 309] width 121 height 17
click at [896, 301] on span "Fresh Pomegranate Juice" at bounding box center [912, 309] width 121 height 17
copy span "Pomegranate"
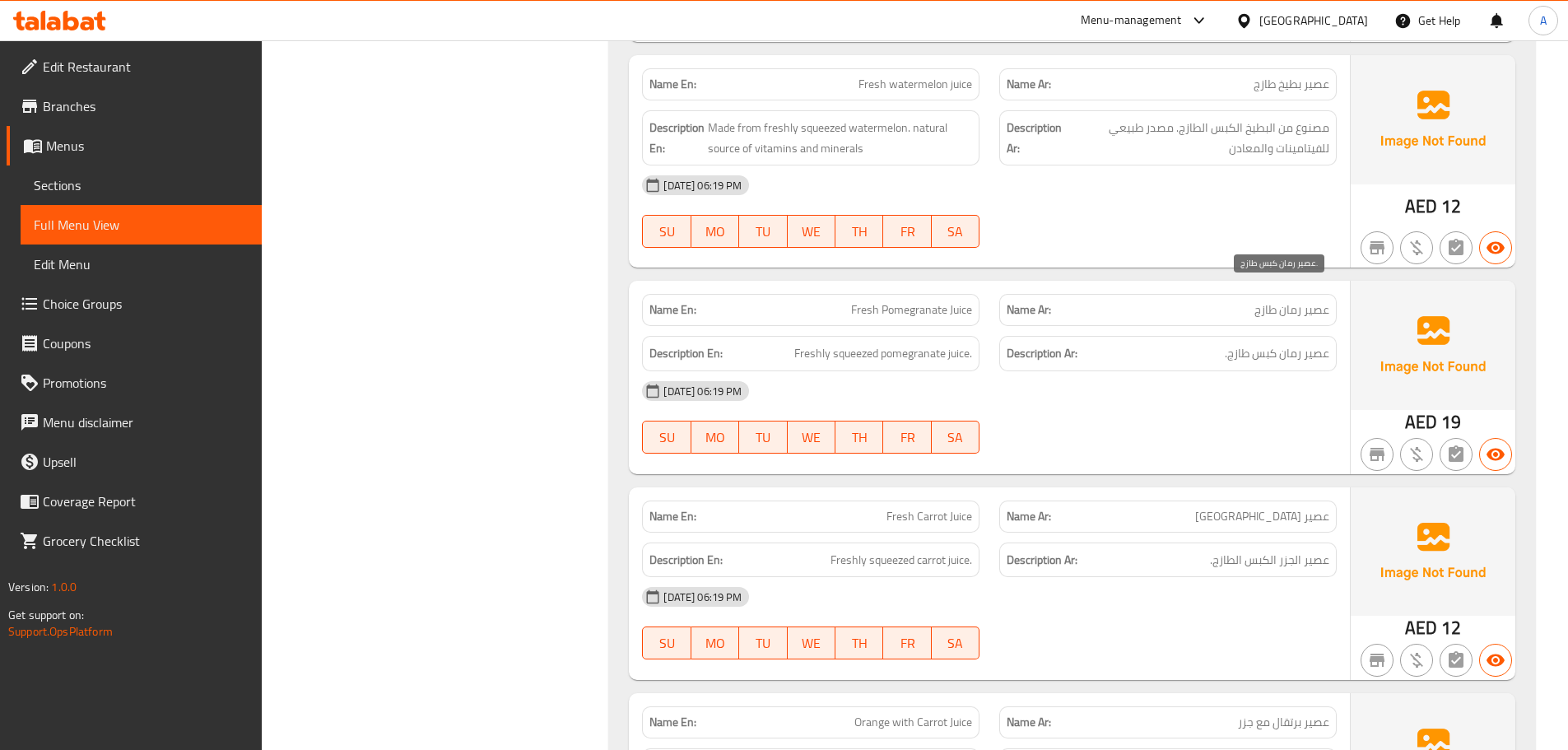
click at [1300, 343] on span "عصير رمان كبس طازج." at bounding box center [1277, 353] width 105 height 20
copy span "رمان"
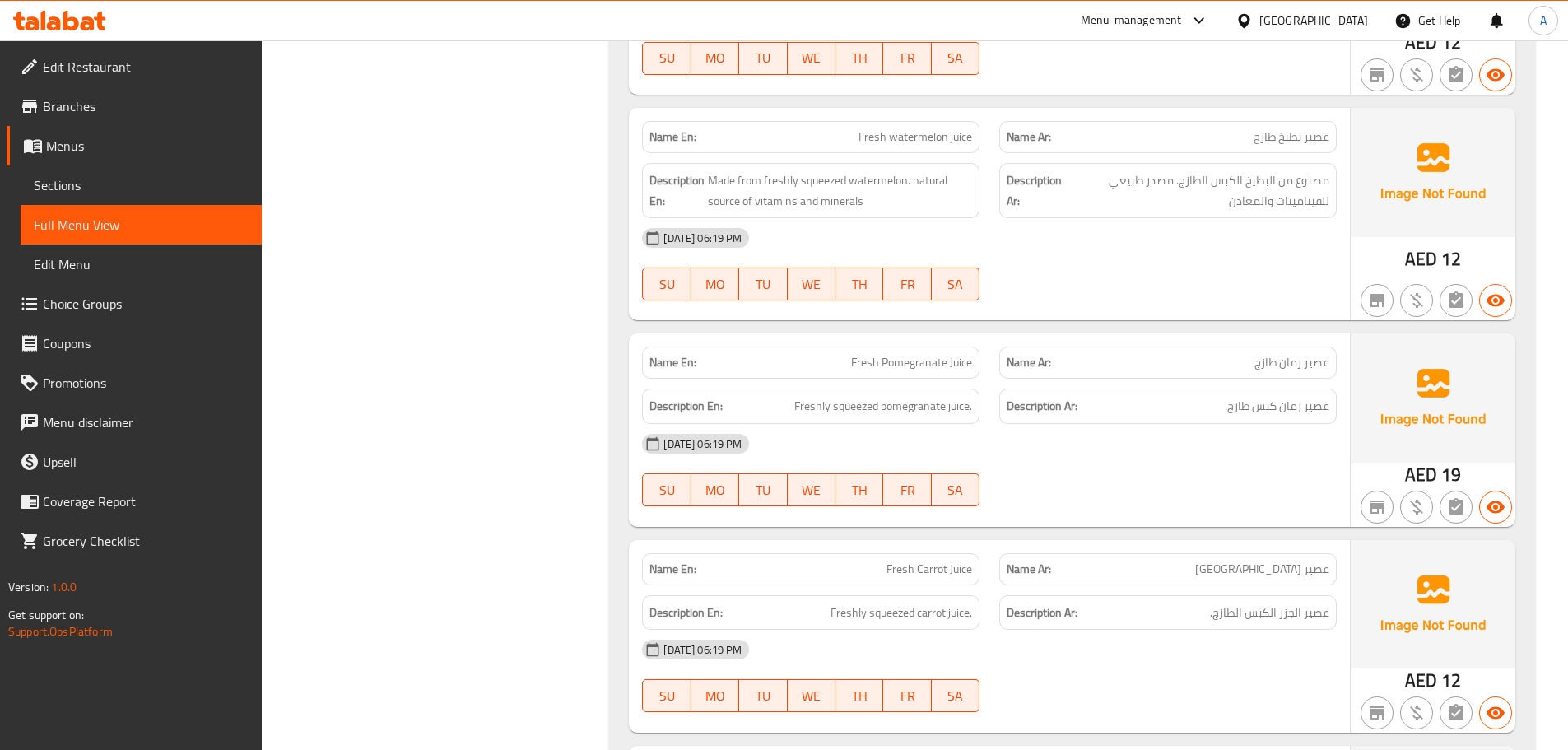
scroll to position [22969, 0]
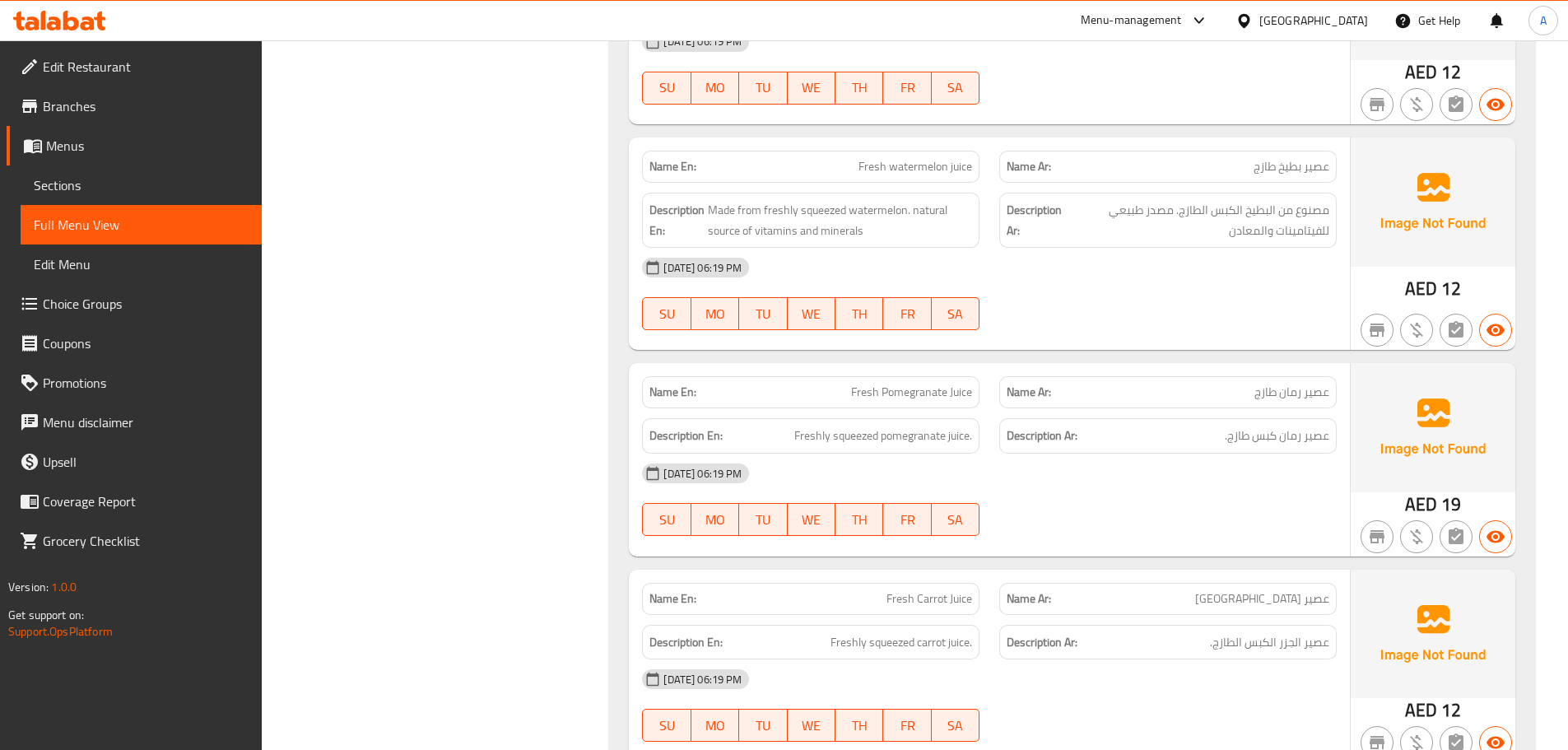
click at [911, 158] on span "Fresh watermelon juice" at bounding box center [915, 167] width 113 height 17
copy span "watermelon"
click at [1297, 158] on span "عصير بطيخ طازج" at bounding box center [1292, 167] width 75 height 17
drag, startPoint x: 1297, startPoint y: 111, endPoint x: 1156, endPoint y: 96, distance: 141.8
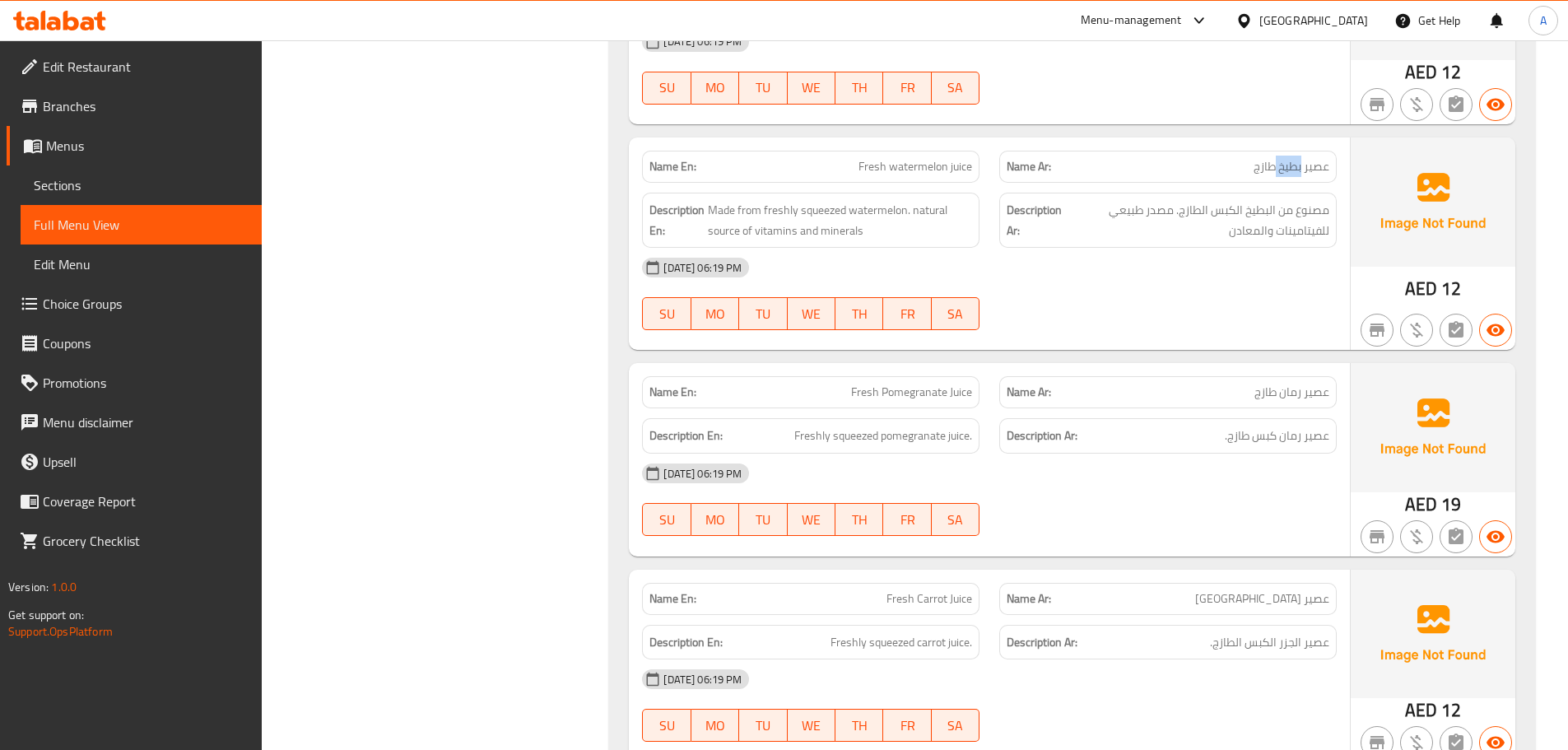
click at [1297, 158] on span "عصير بطيخ طازج" at bounding box center [1292, 167] width 75 height 17
copy span "بطيخ"
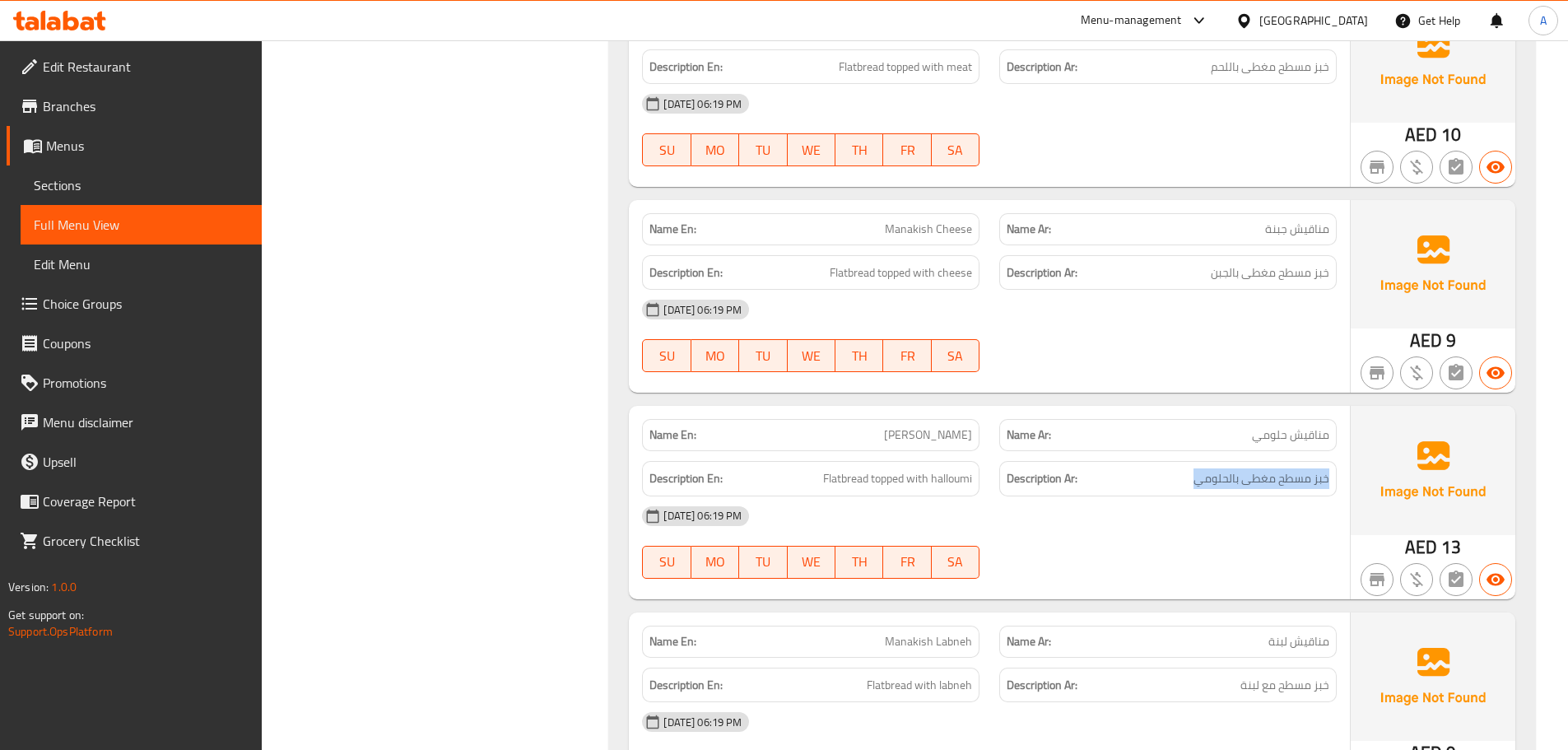
drag, startPoint x: 1332, startPoint y: 421, endPoint x: 1183, endPoint y: 424, distance: 149.0
click at [1185, 461] on div "Description Ar: خبز مسطح مغطى بالحلومي" at bounding box center [1168, 479] width 338 height 35
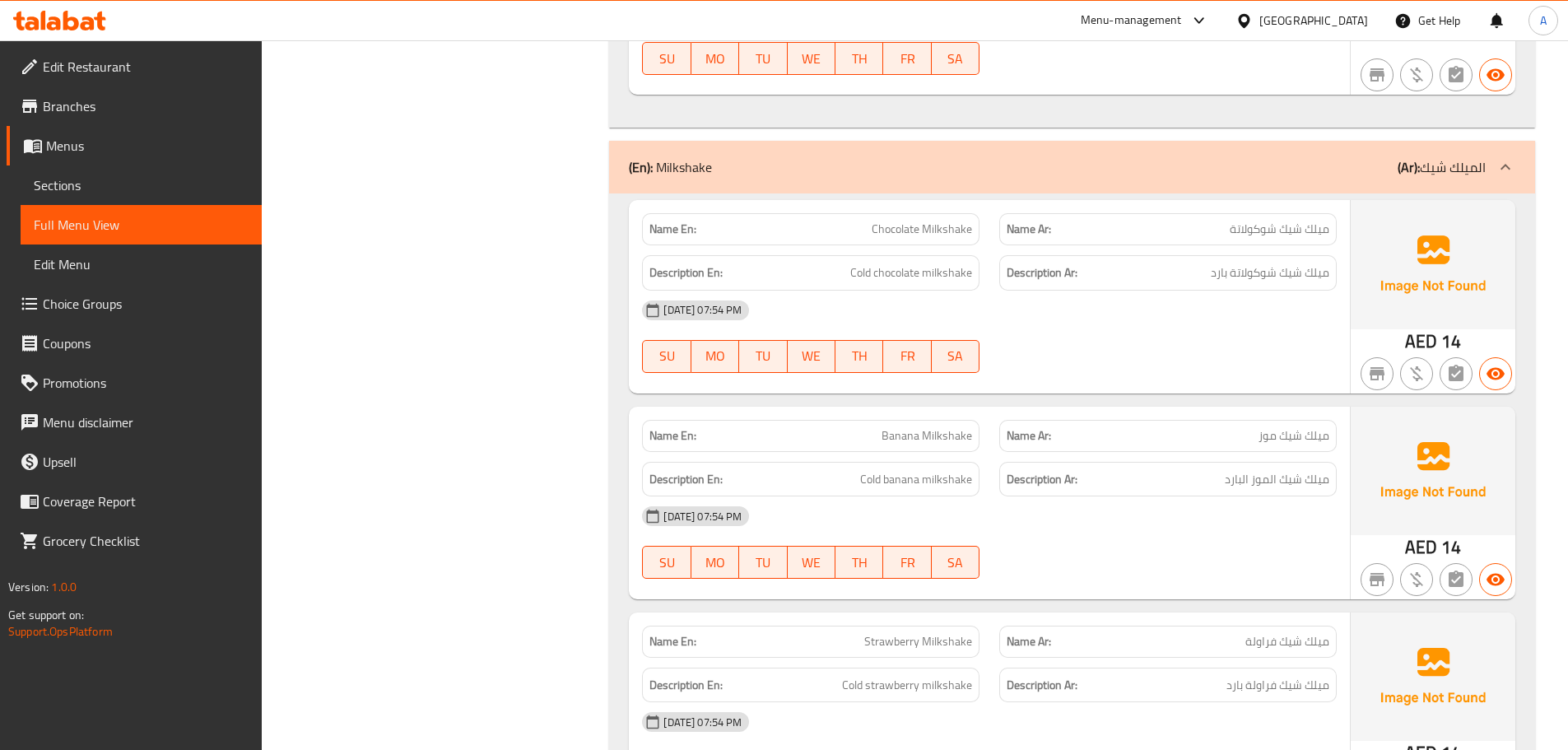
scroll to position [24134, 0]
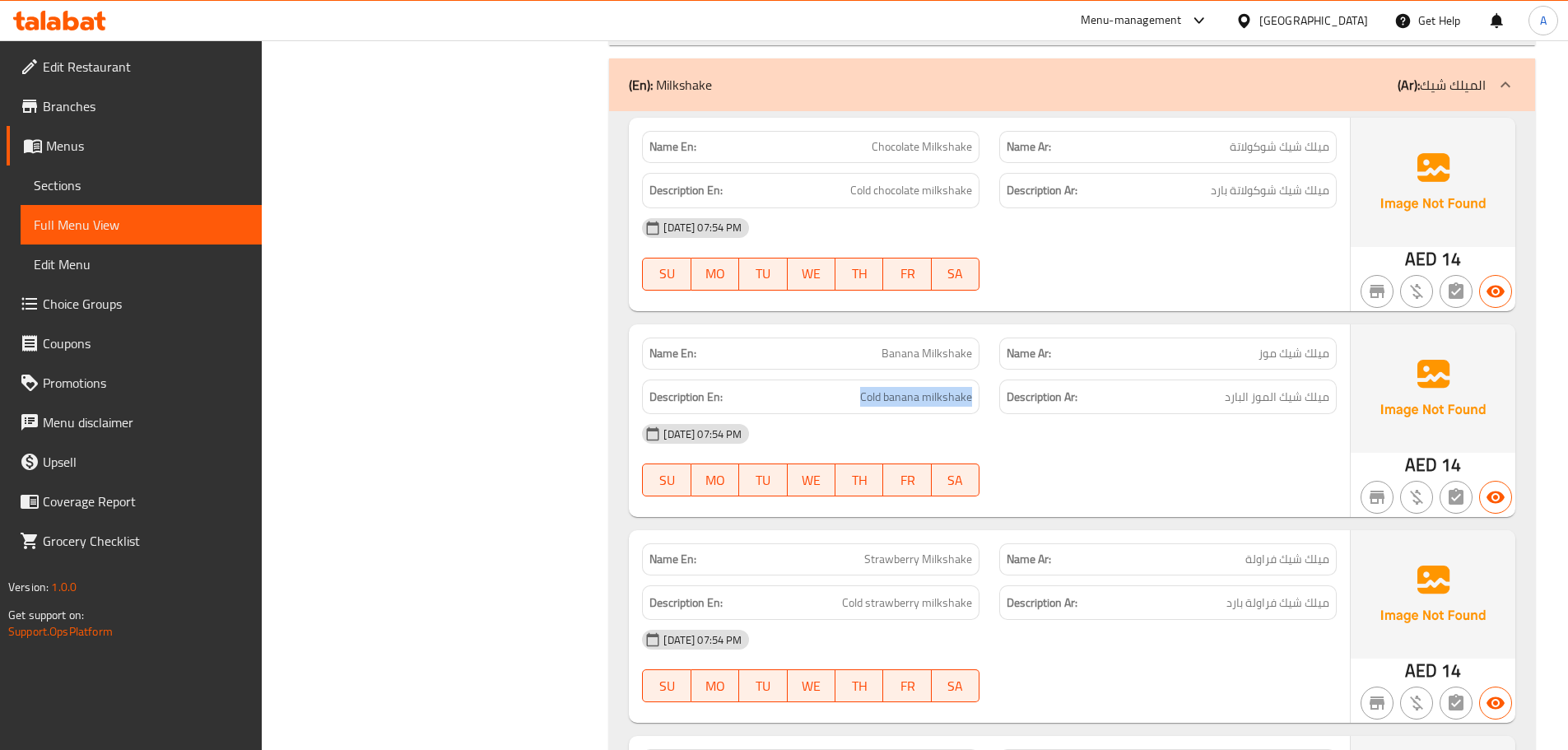
drag, startPoint x: 863, startPoint y: 333, endPoint x: 1151, endPoint y: 325, distance: 288.1
click at [987, 370] on div "Description En: Cold banana milkshake" at bounding box center [811, 398] width 357 height 55
drag, startPoint x: 1332, startPoint y: 339, endPoint x: 1208, endPoint y: 343, distance: 124.1
click at [1208, 379] on div "Description Ar: ميلك شيك الموز البارد" at bounding box center [1168, 397] width 338 height 35
